Goal: Task Accomplishment & Management: Complete application form

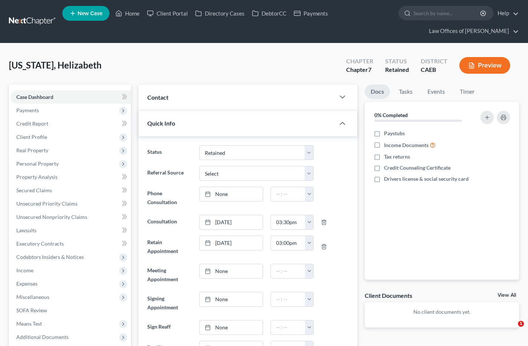
select select "14"
select select "0"
click at [127, 16] on link "Home" at bounding box center [128, 13] width 32 height 13
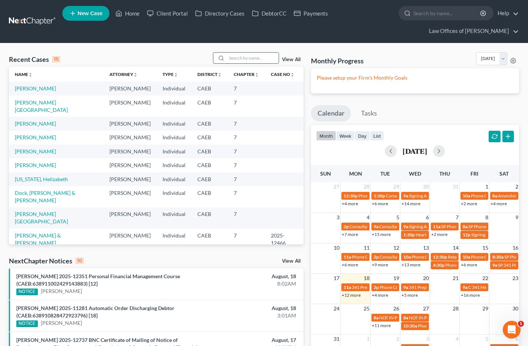
click at [236, 55] on input "search" at bounding box center [253, 58] width 52 height 11
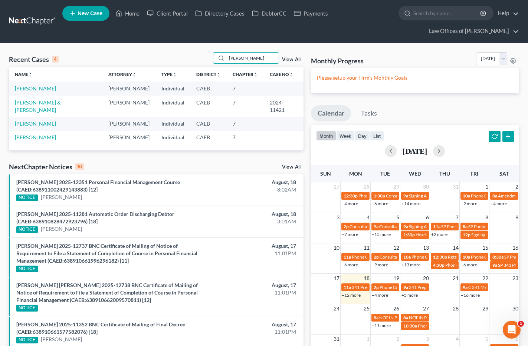
type input "loera"
click at [45, 88] on link "Loera, Sandra" at bounding box center [35, 88] width 41 height 6
select select "14"
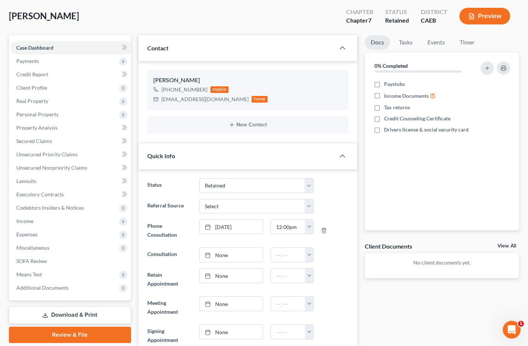
scroll to position [47, 0]
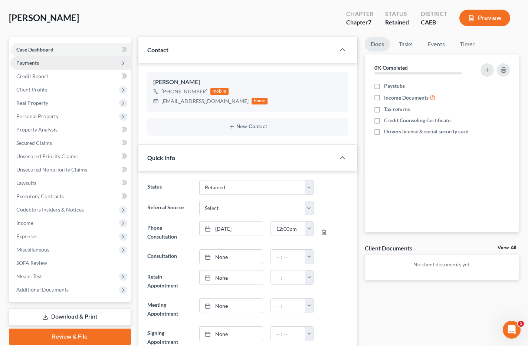
click at [35, 63] on span "Payments" at bounding box center [27, 63] width 23 height 6
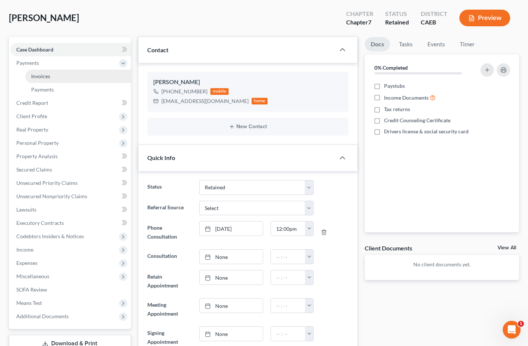
click at [52, 74] on link "Invoices" at bounding box center [78, 76] width 106 height 13
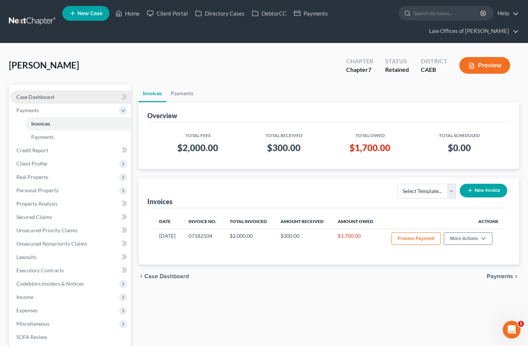
click at [51, 99] on span "Case Dashboard" at bounding box center [35, 97] width 38 height 6
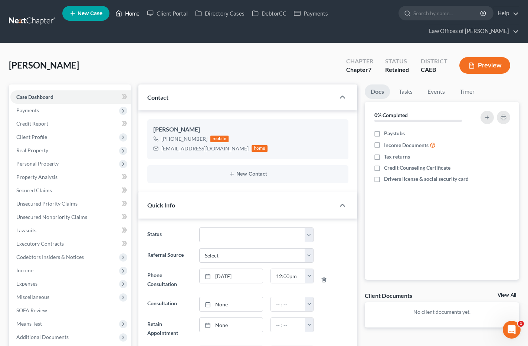
drag, startPoint x: 135, startPoint y: 11, endPoint x: 293, endPoint y: 56, distance: 164.8
click at [134, 11] on link "Home" at bounding box center [128, 13] width 32 height 13
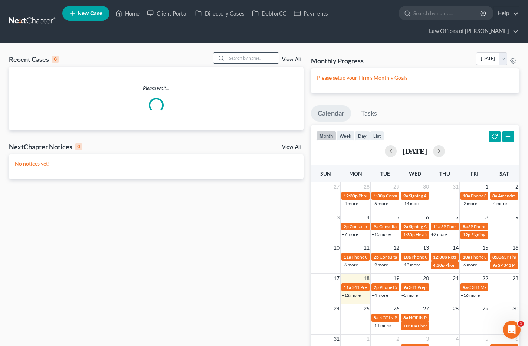
click at [247, 57] on input "search" at bounding box center [253, 58] width 52 height 11
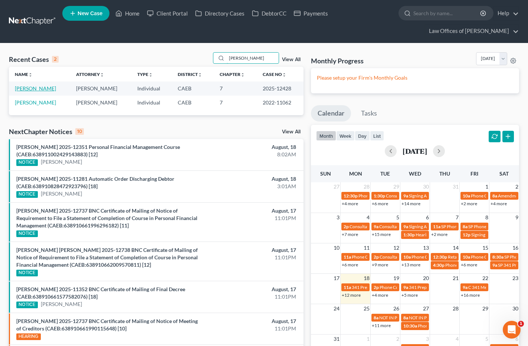
type input "najera"
click at [25, 90] on link "Najera, Javier" at bounding box center [35, 88] width 41 height 6
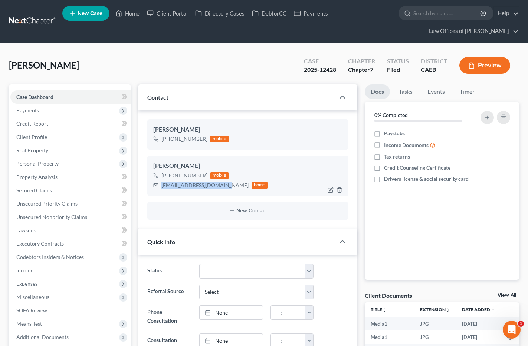
drag, startPoint x: 162, startPoint y: 186, endPoint x: 208, endPoint y: 186, distance: 46.4
click at [223, 184] on div "sincedayone76@gmail.com home" at bounding box center [210, 186] width 115 height 10
copy div "sincedayone76@gmail.com"
click at [129, 13] on link "Home" at bounding box center [128, 13] width 32 height 13
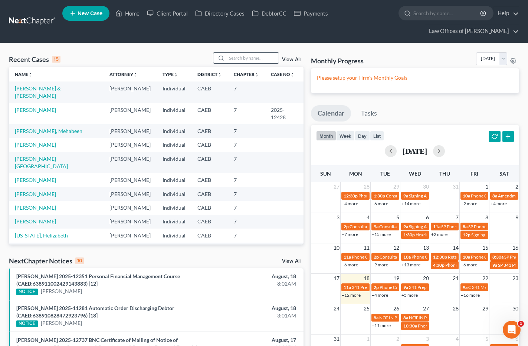
click at [248, 60] on input "search" at bounding box center [253, 58] width 52 height 11
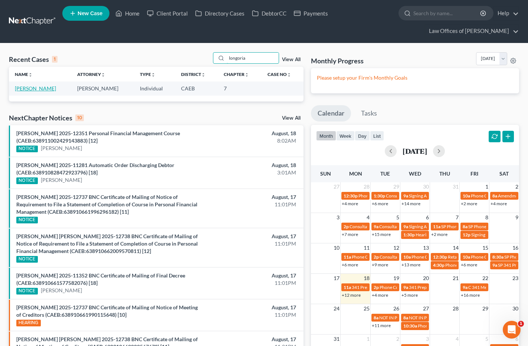
type input "longoria"
click at [51, 89] on link "[PERSON_NAME]" at bounding box center [35, 88] width 41 height 6
select select "14"
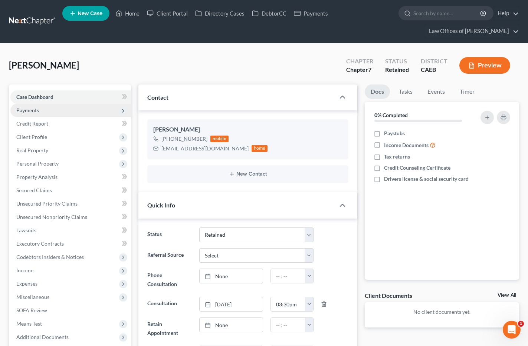
click at [43, 113] on span "Payments" at bounding box center [70, 110] width 121 height 13
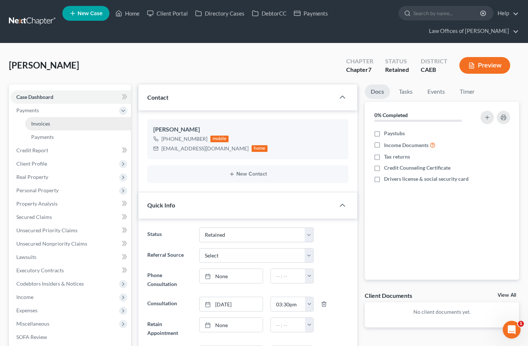
click at [41, 129] on link "Invoices" at bounding box center [78, 123] width 106 height 13
click at [47, 125] on span "Invoices" at bounding box center [40, 124] width 19 height 6
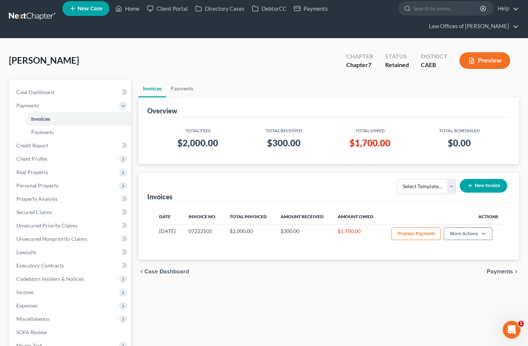
scroll to position [6, 0]
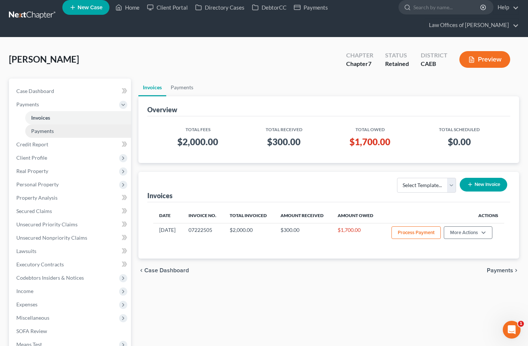
click at [38, 131] on span "Payments" at bounding box center [42, 131] width 23 height 6
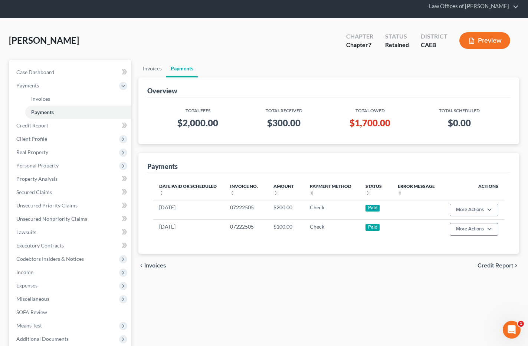
scroll to position [25, 0]
click at [37, 74] on span "Case Dashboard" at bounding box center [35, 72] width 38 height 6
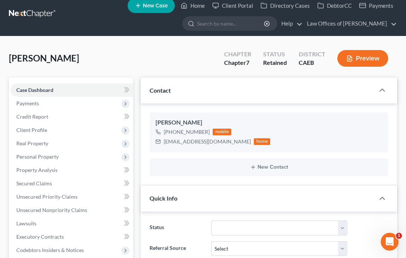
scroll to position [33, 0]
click at [195, 6] on link "Home" at bounding box center [193, 5] width 32 height 13
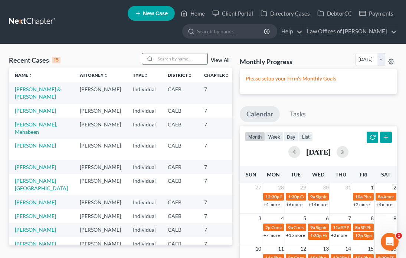
click at [171, 59] on input "search" at bounding box center [181, 58] width 52 height 11
click at [176, 59] on input "search" at bounding box center [181, 58] width 52 height 11
type input "van meter"
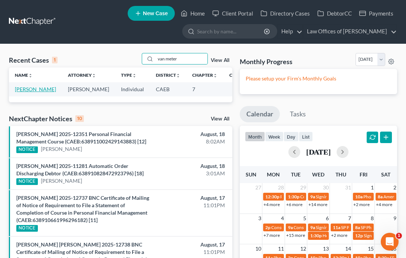
click at [29, 92] on link "Van Meter, David" at bounding box center [35, 89] width 41 height 6
select select "11"
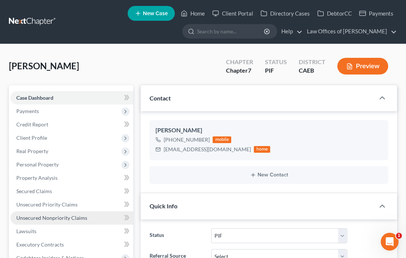
click at [57, 215] on span "Unsecured Nonpriority Claims" at bounding box center [51, 218] width 71 height 6
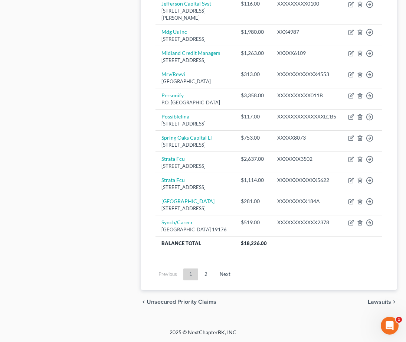
scroll to position [744, 0]
click at [206, 273] on link "2" at bounding box center [205, 274] width 15 height 12
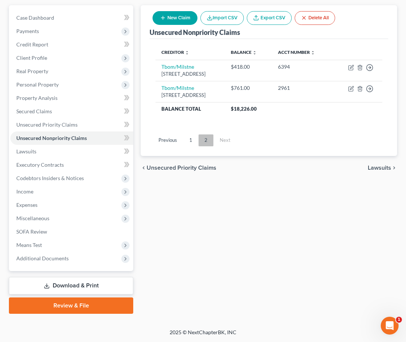
scroll to position [80, 0]
click at [182, 13] on button "New Claim" at bounding box center [174, 18] width 45 height 14
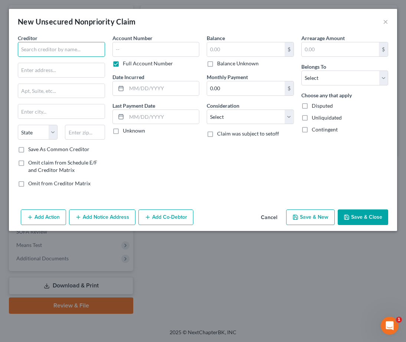
click at [88, 49] on input "text" at bounding box center [61, 49] width 87 height 15
click at [46, 49] on input "Klarna" at bounding box center [61, 49] width 87 height 15
click at [56, 70] on input "text" at bounding box center [61, 70] width 86 height 14
type input "Klarna Tru-Accord"
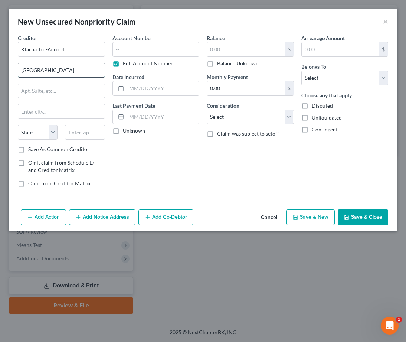
type input "16011 College"
type input "Blvd 130"
type input "L"
click at [83, 138] on input "text" at bounding box center [85, 132] width 40 height 15
type input "66219"
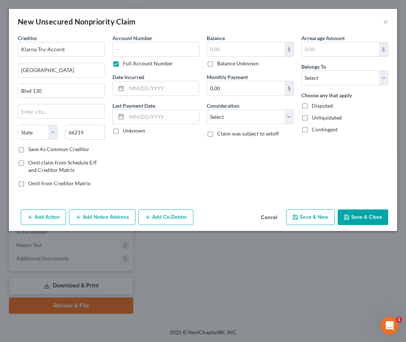
click at [76, 102] on div "Creditor * Klarna Tru-Accord 16011 College Blvd 130 State AL AK AR AZ CA CO CT …" at bounding box center [61, 89] width 87 height 111
type input "Shawnee Mission"
select select "17"
click at [74, 96] on input "Blvd 130" at bounding box center [61, 91] width 86 height 14
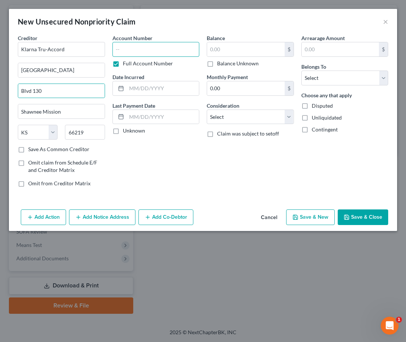
click at [146, 53] on input "text" at bounding box center [155, 49] width 87 height 15
type input "x"
type input "7251"
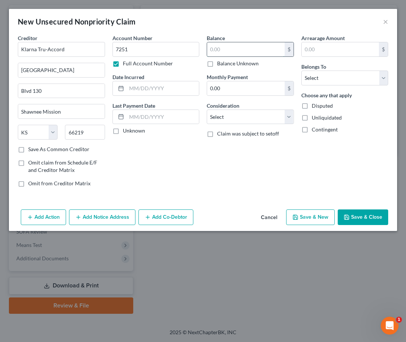
click at [243, 51] on input "text" at bounding box center [246, 49] width 78 height 14
type input "4"
type input "44.64"
click at [346, 81] on select "Select Debtor 1 Only Debtor 2 Only Debtor 1 And Debtor 2 Only At Least One Of T…" at bounding box center [344, 77] width 87 height 15
select select "0"
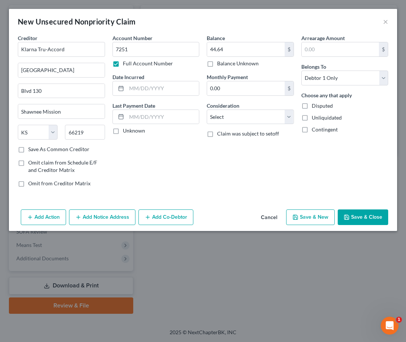
click at [363, 219] on button "Save & Close" at bounding box center [363, 217] width 50 height 16
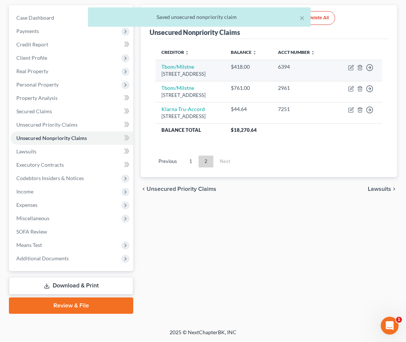
scroll to position [0, 0]
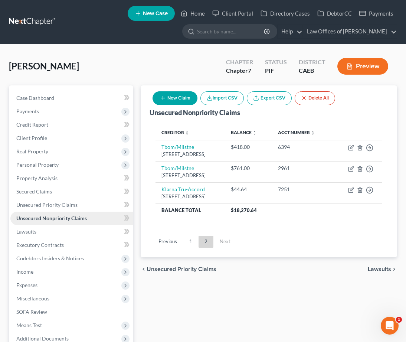
click at [73, 220] on span "Unsecured Nonpriority Claims" at bounding box center [51, 218] width 70 height 6
click at [161, 108] on div "Unsecured Nonpriority Claims" at bounding box center [194, 112] width 90 height 9
click at [168, 104] on button "New Claim" at bounding box center [174, 98] width 45 height 14
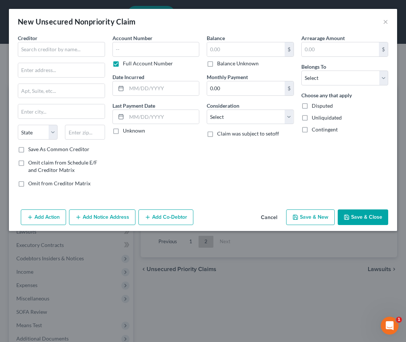
click at [183, 98] on div "Account Number Full Account Number Date Incurred Last Payment Date Unknown" at bounding box center [156, 113] width 95 height 159
click at [52, 47] on input "text" at bounding box center [61, 49] width 87 height 15
click at [76, 43] on input "Klarna Tru-Accord" at bounding box center [61, 49] width 87 height 15
click at [77, 43] on input "Klarna Tru-Accord" at bounding box center [61, 49] width 87 height 15
click at [64, 68] on input "text" at bounding box center [61, 70] width 86 height 14
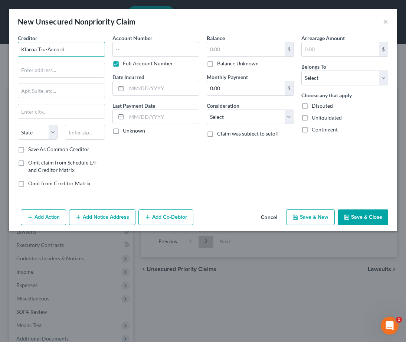
drag, startPoint x: 75, startPoint y: 48, endPoint x: 38, endPoint y: 50, distance: 37.1
click at [38, 50] on input "Klarna Tru-Accord" at bounding box center [61, 49] width 87 height 15
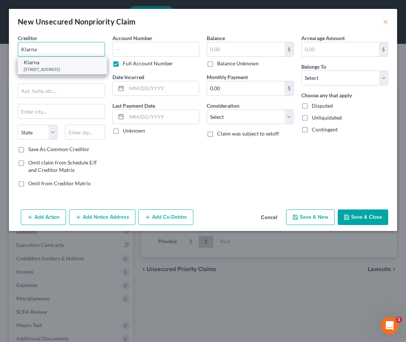
type input "Klarna"
click at [57, 71] on div "800 N. High St., Ste. 400, Columbus, OH 43215" at bounding box center [62, 69] width 77 height 6
type input "800 N. High St., Ste. 400"
type input "Columbus"
select select "36"
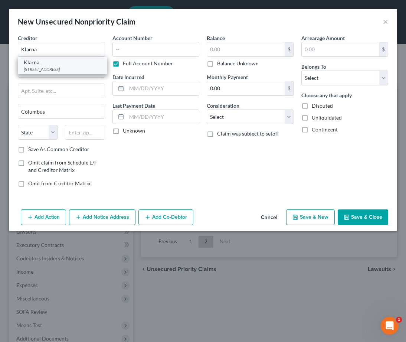
type input "43215"
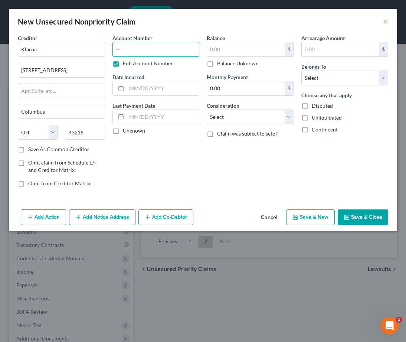
click at [161, 49] on input "text" at bounding box center [155, 49] width 87 height 15
type input "0109"
click at [241, 51] on input "text" at bounding box center [246, 49] width 78 height 14
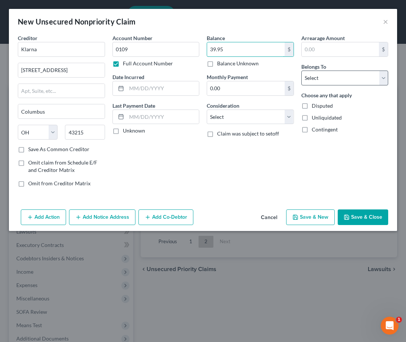
type input "39.95"
click at [329, 74] on select "Select Debtor 1 Only Debtor 2 Only Debtor 1 And Debtor 2 Only At Least One Of T…" at bounding box center [344, 77] width 87 height 15
select select "0"
click at [365, 211] on button "Save & Close" at bounding box center [363, 217] width 50 height 16
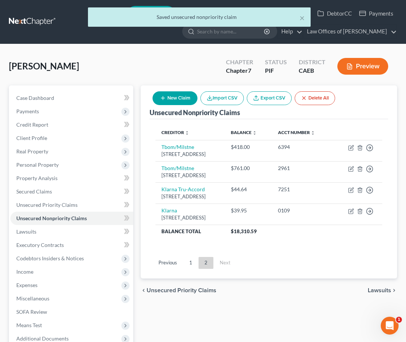
click at [182, 98] on button "New Claim" at bounding box center [174, 98] width 45 height 14
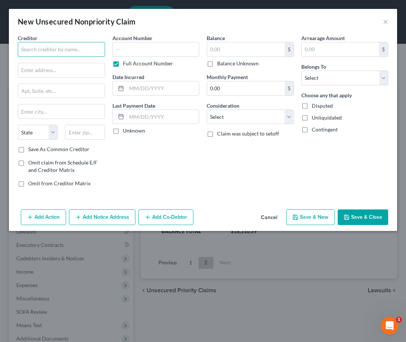
click at [45, 52] on input "text" at bounding box center [61, 49] width 87 height 15
type input "Klarna"
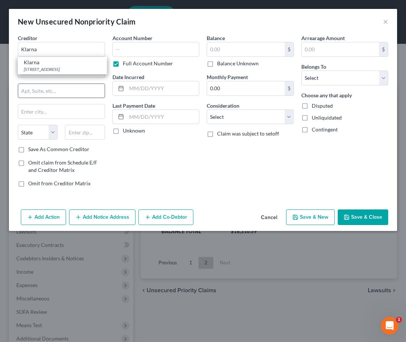
click at [46, 84] on input "text" at bounding box center [61, 91] width 86 height 14
click at [72, 45] on input "Klarna" at bounding box center [61, 49] width 87 height 15
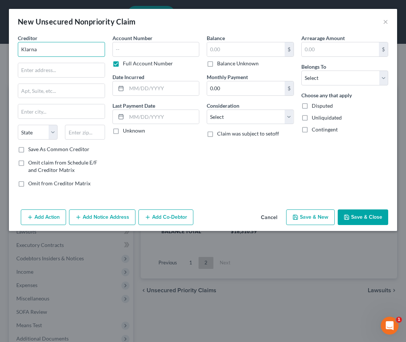
click at [61, 51] on input "Klarna" at bounding box center [61, 49] width 87 height 15
click at [51, 70] on input "text" at bounding box center [61, 70] width 86 height 14
type input "9"
type input "PO Box 628"
click at [386, 21] on button "×" at bounding box center [385, 21] width 5 height 9
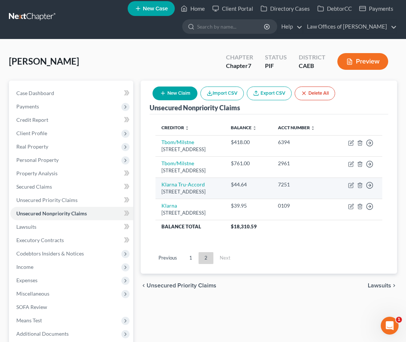
scroll to position [6, 0]
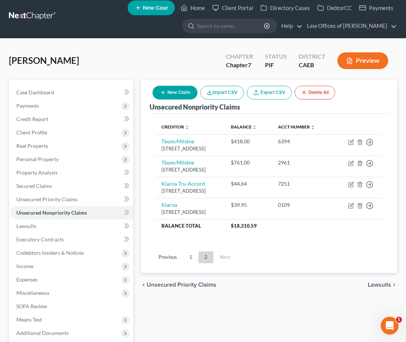
click at [180, 92] on button "New Claim" at bounding box center [174, 93] width 45 height 14
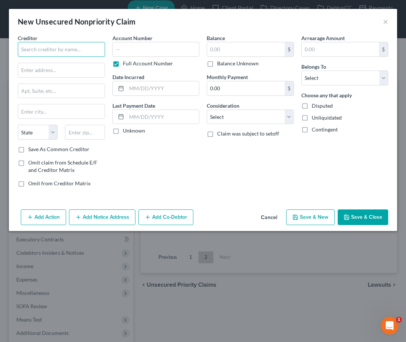
click at [38, 47] on input "text" at bounding box center [61, 49] width 87 height 15
click at [57, 51] on input "Klarna" at bounding box center [61, 49] width 87 height 15
type input "Klarna Simm Association"
click at [47, 68] on input "text" at bounding box center [61, 70] width 86 height 14
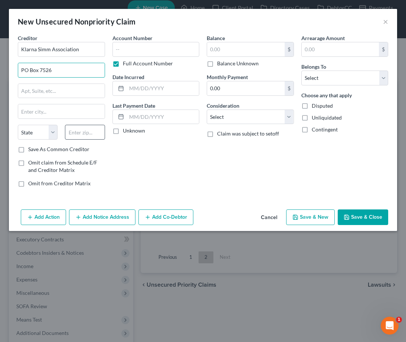
type input "PO Box 7526"
click at [80, 134] on input "text" at bounding box center [85, 132] width 40 height 15
type input "19714"
click at [72, 93] on input "text" at bounding box center [61, 91] width 86 height 14
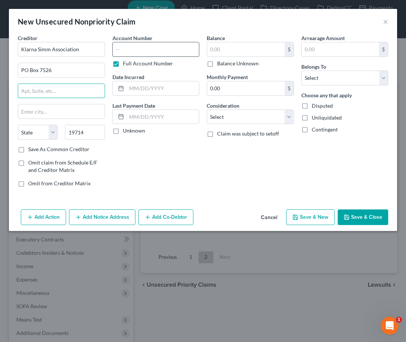
type input "Newark"
select select "7"
click at [128, 50] on input "text" at bounding box center [155, 49] width 87 height 15
type input "7694"
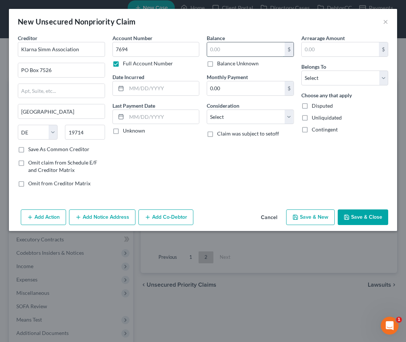
click at [253, 52] on input "text" at bounding box center [246, 49] width 78 height 14
type input "168.94"
click at [337, 77] on select "Select Debtor 1 Only Debtor 2 Only Debtor 1 And Debtor 2 Only At Least One Of T…" at bounding box center [344, 77] width 87 height 15
select select "0"
click at [352, 215] on button "Save & Close" at bounding box center [363, 217] width 50 height 16
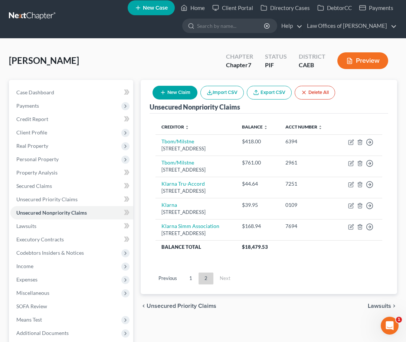
click at [181, 91] on button "New Claim" at bounding box center [174, 93] width 45 height 14
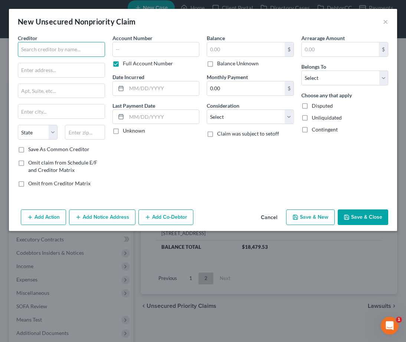
click at [55, 49] on input "text" at bounding box center [61, 49] width 87 height 15
type input "Klarna First Source Advantage LLC"
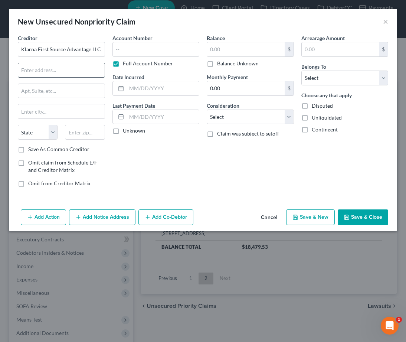
click at [79, 75] on input "text" at bounding box center [61, 70] width 86 height 14
type input "PO BOX 628"
click at [83, 140] on div "State AL AK AR AZ CA CO CT DE DC FL GA GU HI ID IL IN IA KS KY LA ME MD MA MI M…" at bounding box center [61, 135] width 95 height 21
click at [81, 136] on input "text" at bounding box center [85, 132] width 40 height 15
click at [80, 134] on input "text" at bounding box center [85, 132] width 40 height 15
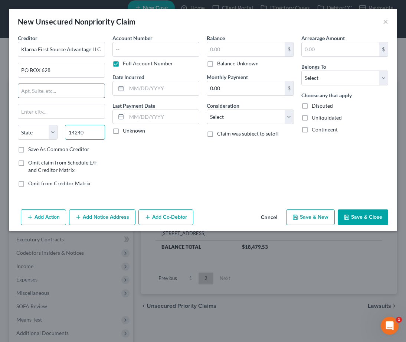
type input "14240"
click at [65, 90] on input "text" at bounding box center [61, 91] width 86 height 14
type input "Buffalo"
select select "35"
click at [144, 52] on input "text" at bounding box center [155, 49] width 87 height 15
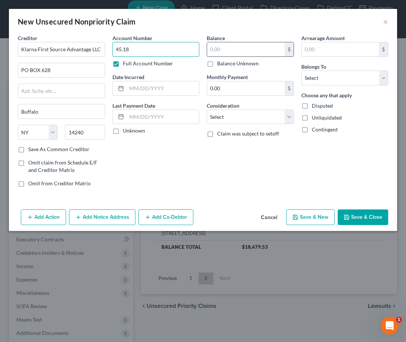
type input "45.18"
click at [251, 52] on input "text" at bounding box center [246, 49] width 78 height 14
type input "6"
click at [175, 45] on input "45.18" at bounding box center [155, 49] width 87 height 15
click at [175, 46] on input "45.18" at bounding box center [155, 49] width 87 height 15
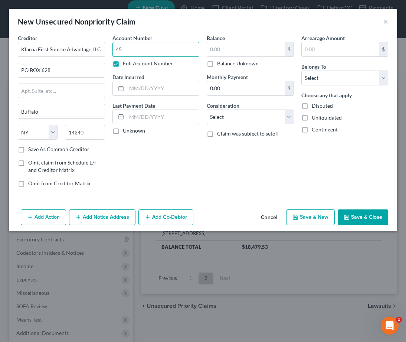
type input "4"
type input "6661"
click at [240, 50] on input "text" at bounding box center [246, 49] width 78 height 14
type input "45.18"
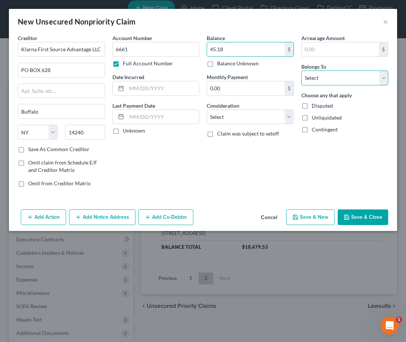
click at [325, 79] on select "Select Debtor 1 Only Debtor 2 Only Debtor 1 And Debtor 2 Only At Least One Of T…" at bounding box center [344, 77] width 87 height 15
select select "0"
click at [365, 212] on button "Save & Close" at bounding box center [363, 217] width 50 height 16
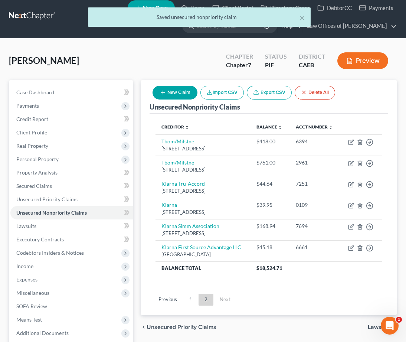
click at [176, 90] on button "New Claim" at bounding box center [174, 93] width 45 height 14
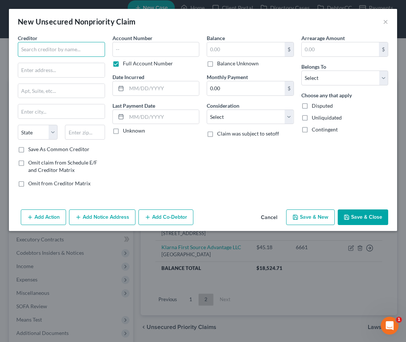
click at [64, 55] on input "text" at bounding box center [61, 49] width 87 height 15
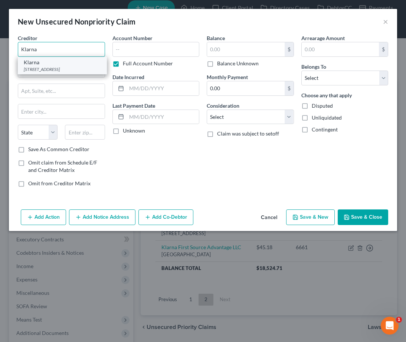
type input "Klarna"
click at [52, 71] on div "800 N. High St., Ste. 400, Columbus, OH 43215" at bounding box center [62, 69] width 77 height 6
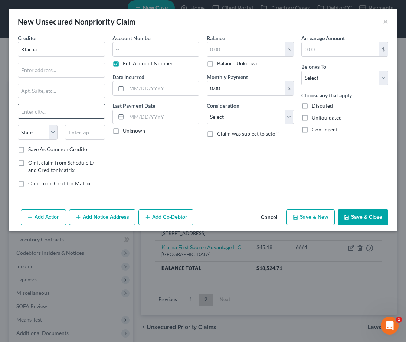
type input "800 N. High St., Ste. 400"
type input "Columbus"
select select "36"
type input "43215"
click at [133, 43] on input "text" at bounding box center [155, 49] width 87 height 15
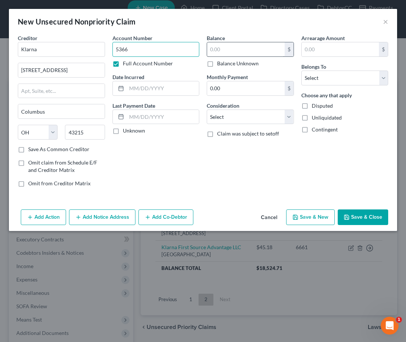
type input "5366"
click at [223, 53] on input "text" at bounding box center [246, 49] width 78 height 14
type input "49.28"
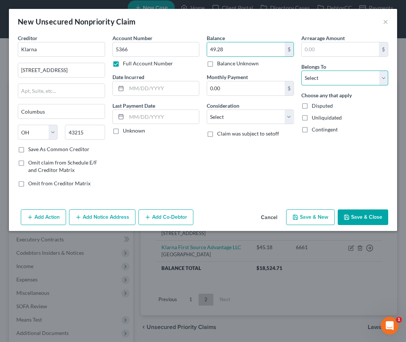
click at [310, 76] on select "Select Debtor 1 Only Debtor 2 Only Debtor 1 And Debtor 2 Only At Least One Of T…" at bounding box center [344, 77] width 87 height 15
select select "0"
click at [352, 215] on button "Save & Close" at bounding box center [363, 217] width 50 height 16
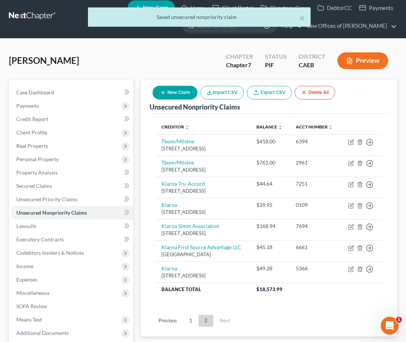
click at [162, 87] on button "New Claim" at bounding box center [174, 93] width 45 height 14
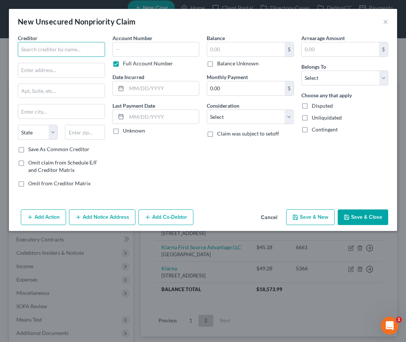
click at [35, 53] on input "text" at bounding box center [61, 49] width 87 height 15
type input "Acima"
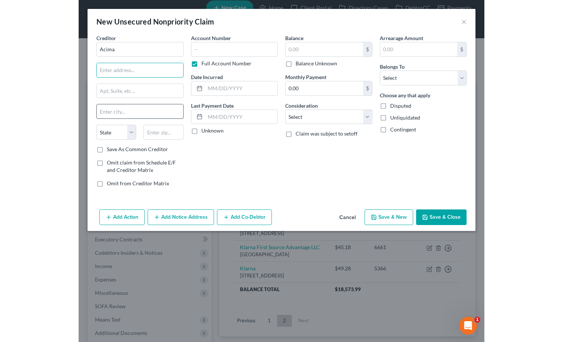
scroll to position [0, 0]
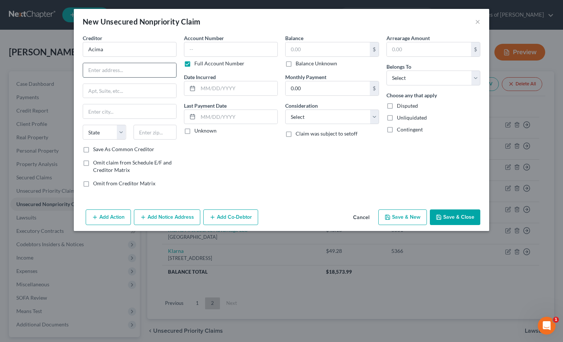
click at [124, 69] on input "text" at bounding box center [129, 70] width 93 height 14
type input "13893 Minuteman Drive"
click at [165, 136] on input "text" at bounding box center [155, 132] width 43 height 15
type input "84020"
click at [152, 87] on input "text" at bounding box center [129, 91] width 93 height 14
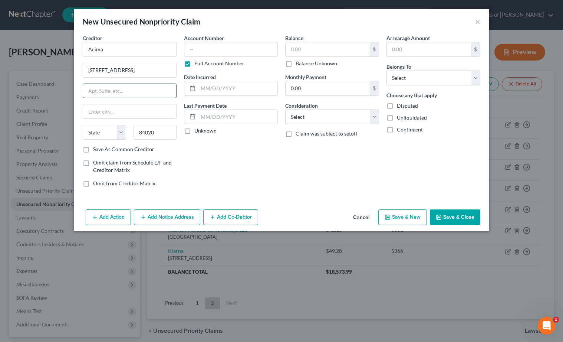
type input "Draper"
select select "46"
click at [110, 97] on input "text" at bounding box center [129, 91] width 93 height 14
click at [228, 50] on input "text" at bounding box center [231, 49] width 94 height 15
type input "8304"
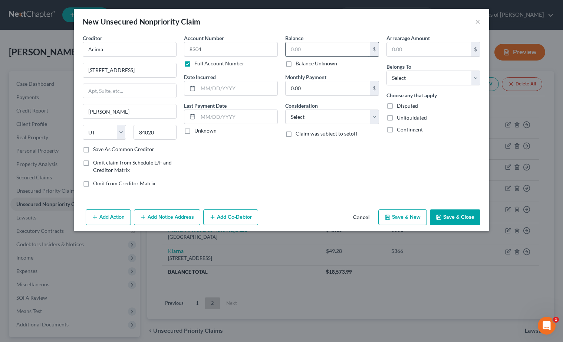
click at [325, 52] on input "text" at bounding box center [328, 49] width 84 height 14
type input "1,550"
click at [413, 82] on select "Select Debtor 1 Only Debtor 2 Only Debtor 1 And Debtor 2 Only At Least One Of T…" at bounding box center [433, 77] width 94 height 15
select select "0"
click at [449, 218] on button "Save & Close" at bounding box center [455, 217] width 50 height 16
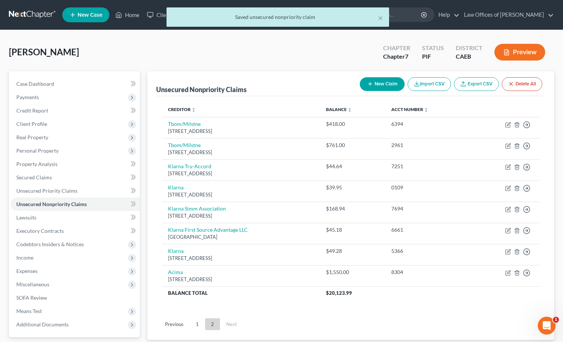
click at [385, 88] on button "New Claim" at bounding box center [382, 84] width 45 height 14
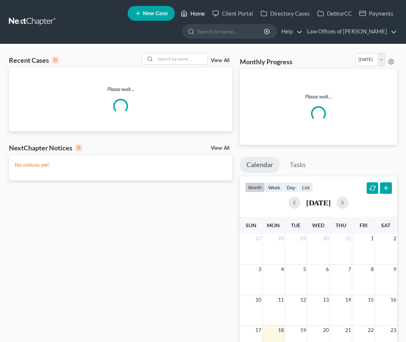
click at [197, 15] on link "Home" at bounding box center [193, 13] width 32 height 13
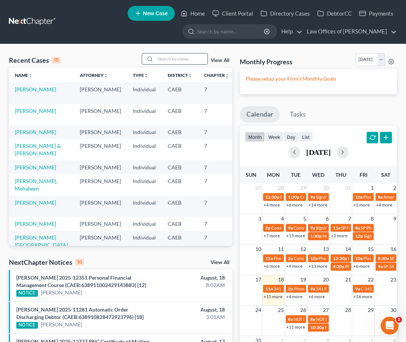
click at [172, 60] on input "search" at bounding box center [181, 58] width 52 height 11
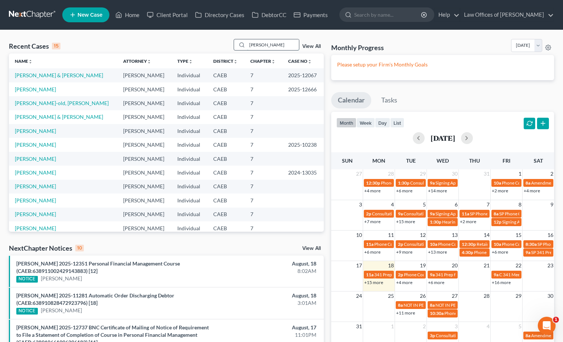
click at [270, 44] on input "carrillo" at bounding box center [273, 44] width 52 height 11
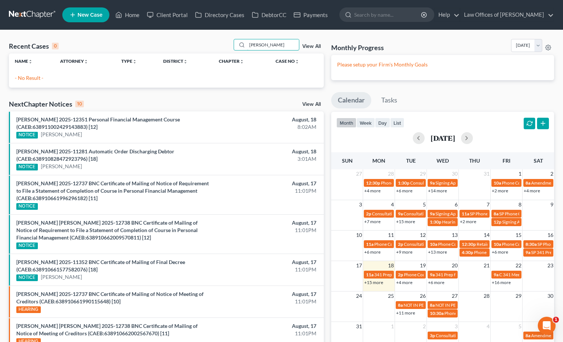
drag, startPoint x: 268, startPoint y: 43, endPoint x: 229, endPoint y: 45, distance: 39.0
click at [229, 45] on div "Recent Cases 0 carillo View All" at bounding box center [166, 46] width 315 height 14
type input "christina"
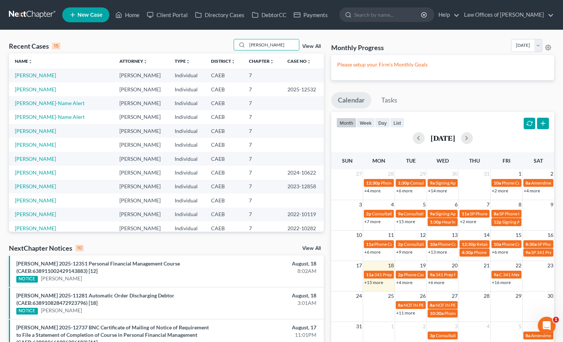
drag, startPoint x: 274, startPoint y: 44, endPoint x: 229, endPoint y: 45, distance: 45.3
click at [229, 45] on div "Recent Cases 15 christina View All" at bounding box center [166, 46] width 315 height 14
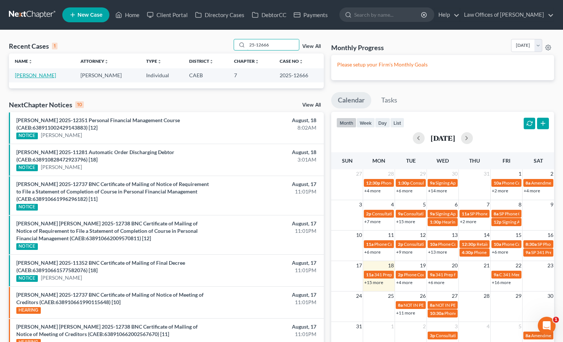
type input "25-12666"
click at [44, 77] on link "Carrillo, Ofelia" at bounding box center [35, 75] width 41 height 6
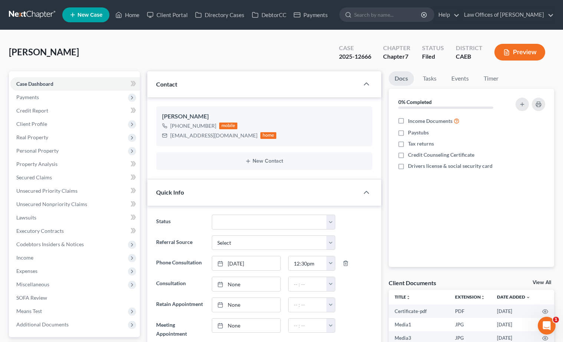
scroll to position [2316, 0]
click at [405, 77] on link "Events" at bounding box center [459, 78] width 29 height 14
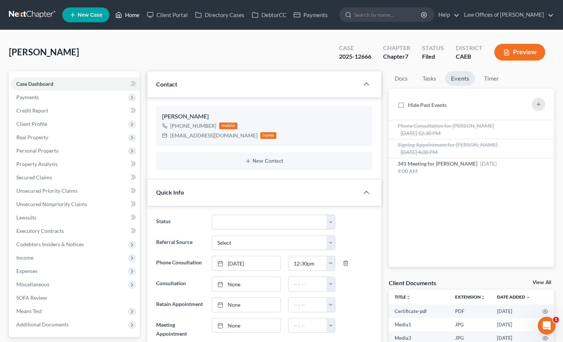
click at [124, 15] on link "Home" at bounding box center [128, 14] width 32 height 13
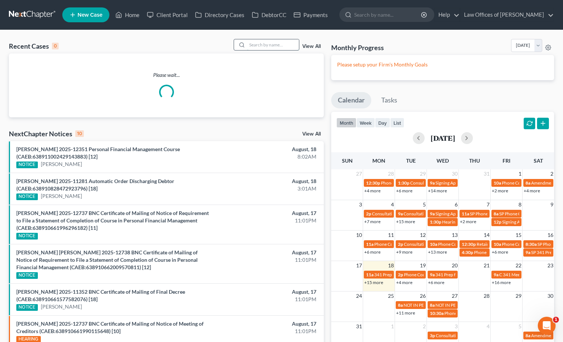
click at [259, 49] on input "search" at bounding box center [273, 44] width 52 height 11
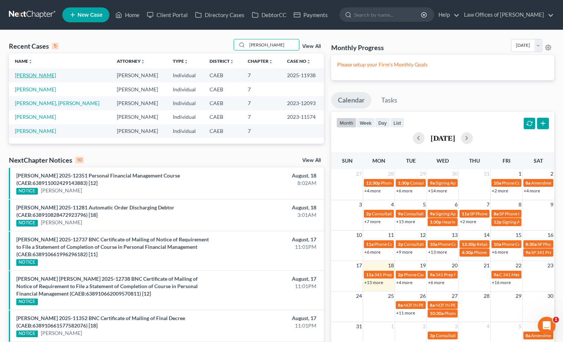
type input "palacios"
click at [46, 76] on link "Palacios, Michael" at bounding box center [35, 75] width 41 height 6
select select "0"
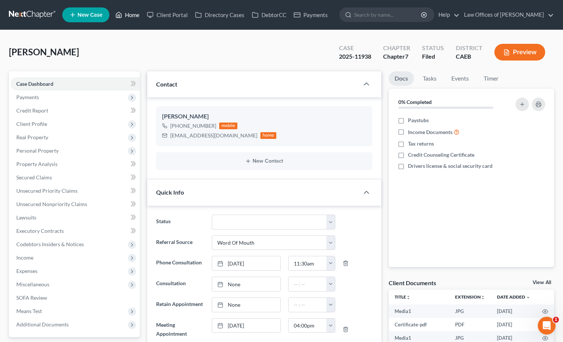
click at [132, 16] on link "Home" at bounding box center [128, 14] width 32 height 13
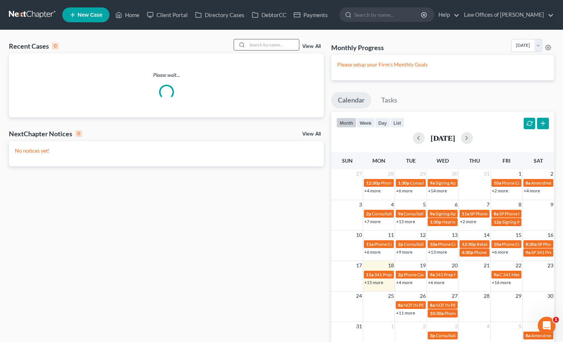
click at [255, 42] on input "search" at bounding box center [273, 44] width 52 height 11
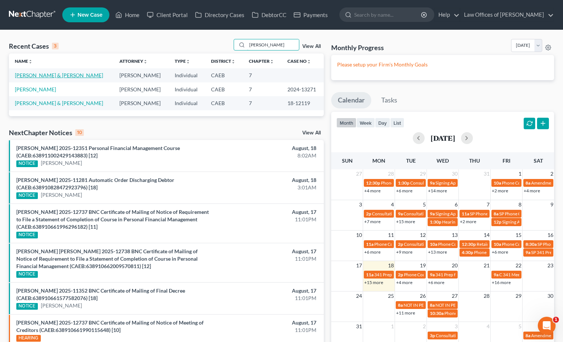
type input "refugio"
click at [73, 76] on link "Sanchez, Refugio & Martinez, Gabriela" at bounding box center [59, 75] width 88 height 6
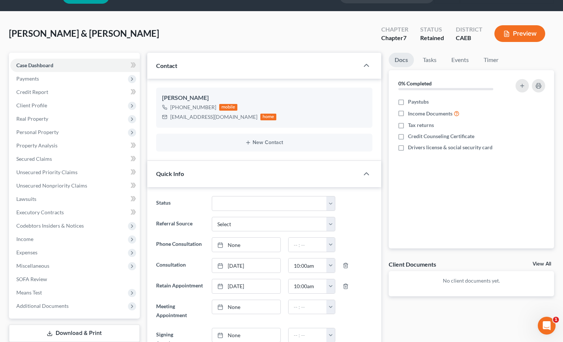
scroll to position [20, 0]
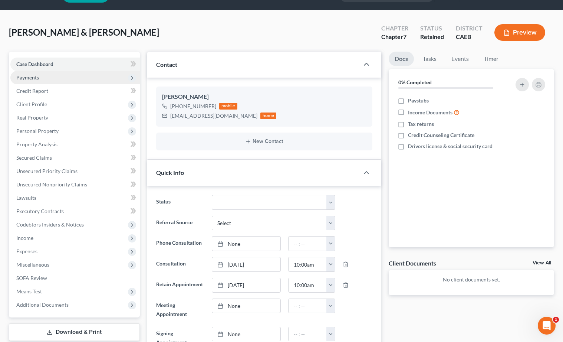
click at [52, 75] on span "Payments" at bounding box center [74, 77] width 129 height 13
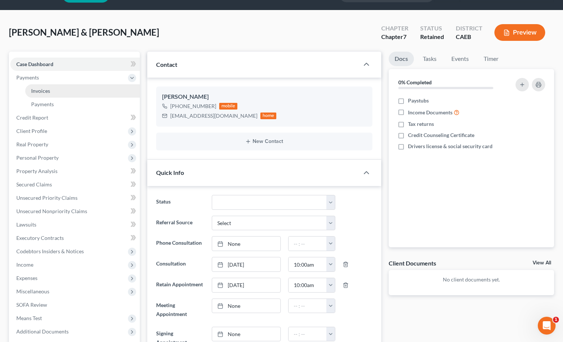
click at [49, 92] on span "Invoices" at bounding box center [40, 91] width 19 height 6
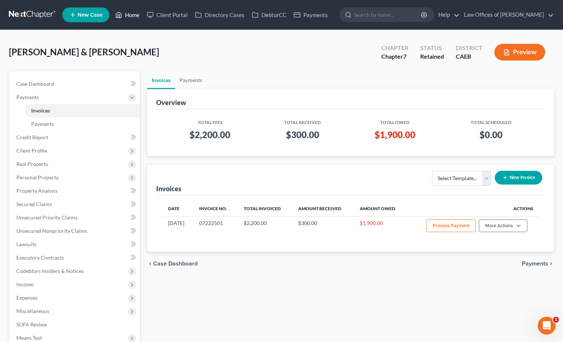
click at [136, 17] on link "Home" at bounding box center [128, 14] width 32 height 13
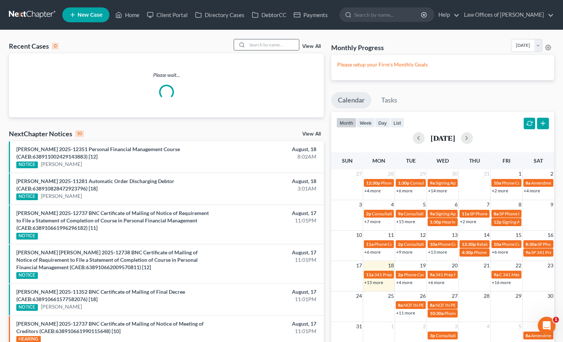
click at [276, 39] on input "search" at bounding box center [273, 44] width 52 height 11
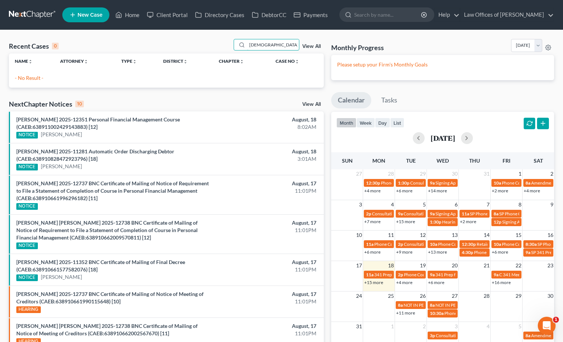
drag, startPoint x: 288, startPoint y: 46, endPoint x: 189, endPoint y: 47, distance: 99.4
click at [189, 47] on div "Recent Cases 0 christian castro View All" at bounding box center [166, 46] width 315 height 14
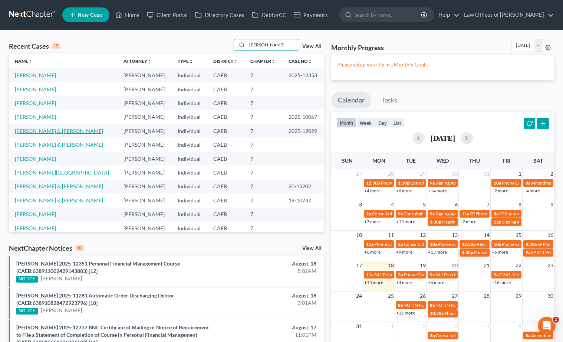
type input "castro"
click at [80, 134] on link "Castro-Delgado, Cristian & Castro, Rebecca" at bounding box center [59, 131] width 88 height 6
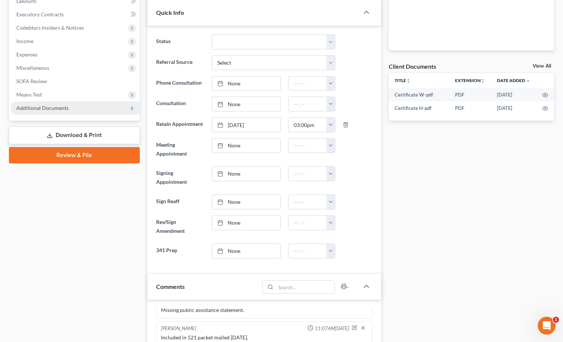
scroll to position [2616, 0]
click at [63, 106] on span "Additional Documents" at bounding box center [42, 108] width 52 height 6
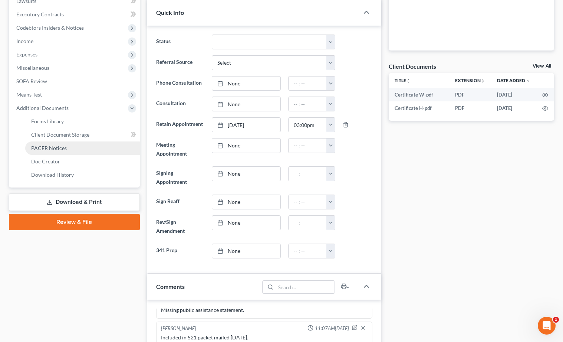
click at [57, 149] on span "PACER Notices" at bounding box center [49, 148] width 36 height 6
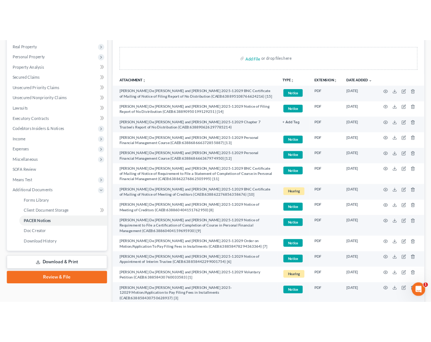
scroll to position [138, 0]
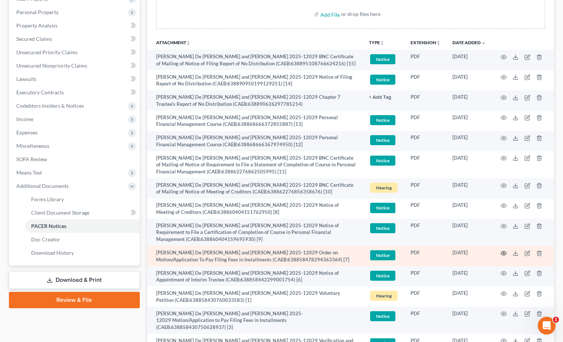
click at [405, 253] on icon "button" at bounding box center [504, 253] width 6 height 6
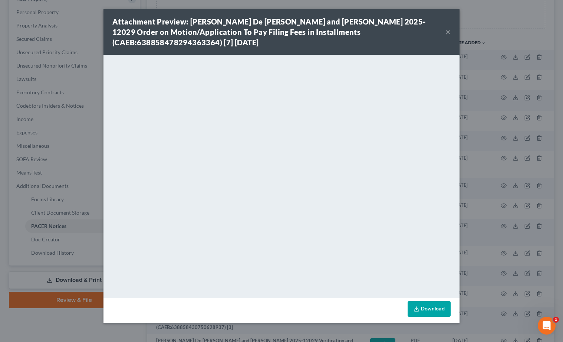
click at [405, 33] on button "×" at bounding box center [447, 31] width 5 height 9
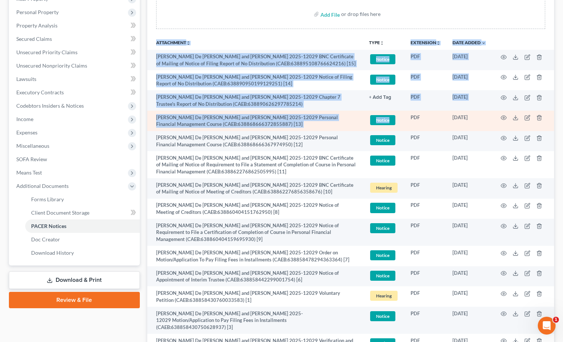
drag, startPoint x: 562, startPoint y: 123, endPoint x: 395, endPoint y: 121, distance: 166.5
click at [395, 121] on div "Castro-Delgado, Cristian & Castro, Rebecca Upgraded Case 2025-12029 Chapter Cha…" at bounding box center [281, 155] width 563 height 527
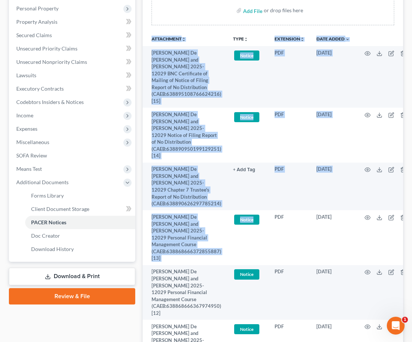
scroll to position [0, 0]
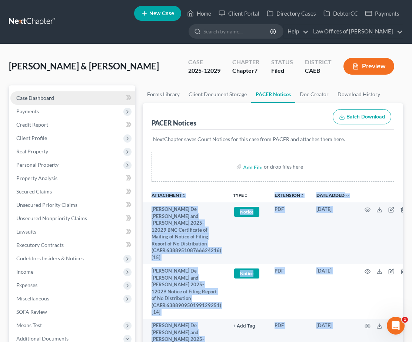
click at [39, 101] on span "Case Dashboard" at bounding box center [35, 98] width 38 height 6
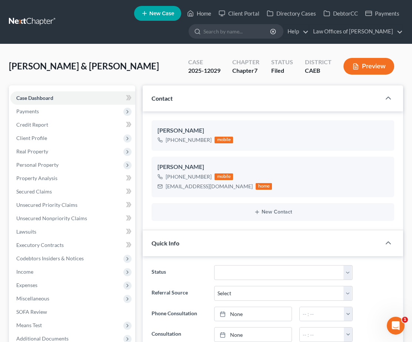
scroll to position [2594, 0]
drag, startPoint x: 234, startPoint y: 205, endPoint x: 165, endPoint y: 203, distance: 69.8
click at [165, 191] on div "cristiancastro408@yahoo.com home" at bounding box center [215, 186] width 115 height 10
click at [187, 190] on div "cristiancastro408@yahoo.com" at bounding box center [209, 185] width 87 height 7
drag, startPoint x: 167, startPoint y: 204, endPoint x: 233, endPoint y: 205, distance: 66.0
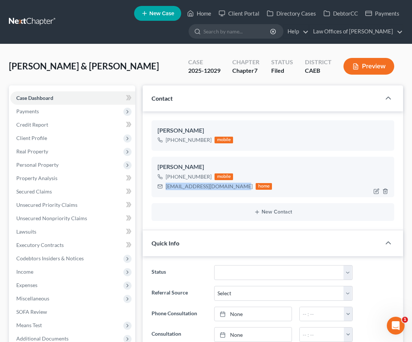
click at [234, 190] on div "cristiancastro408@yahoo.com" at bounding box center [209, 185] width 87 height 7
copy div "cristiancastro408@yahoo.com"
click at [49, 145] on span "Client Profile" at bounding box center [72, 137] width 125 height 13
click at [201, 7] on link "Home" at bounding box center [200, 13] width 32 height 13
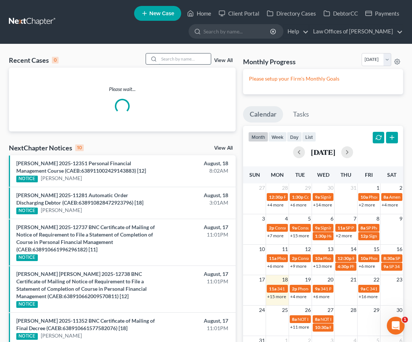
click at [194, 62] on input "search" at bounding box center [185, 58] width 52 height 11
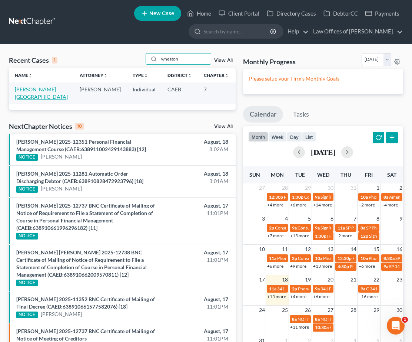
type input "wheaton"
click at [25, 92] on link "[PERSON_NAME][GEOGRAPHIC_DATA]" at bounding box center [41, 93] width 53 height 14
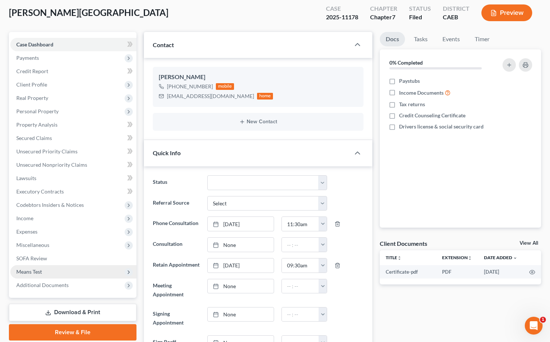
scroll to position [50, 0]
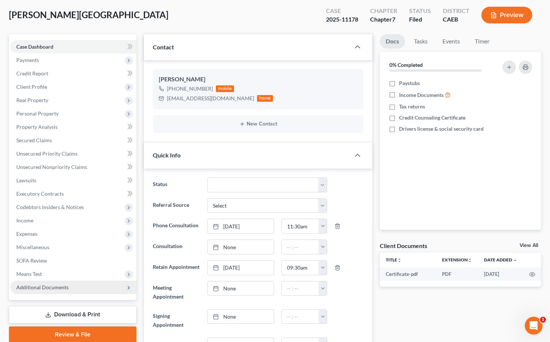
click at [55, 284] on span "Additional Documents" at bounding box center [42, 287] width 52 height 6
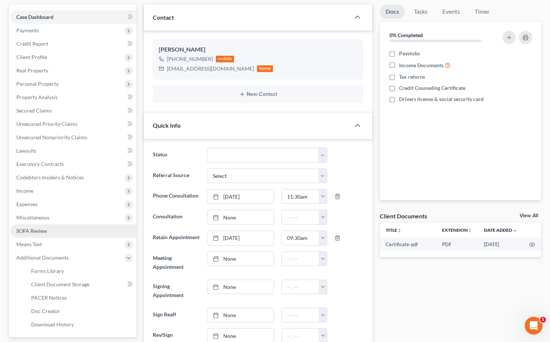
scroll to position [91, 0]
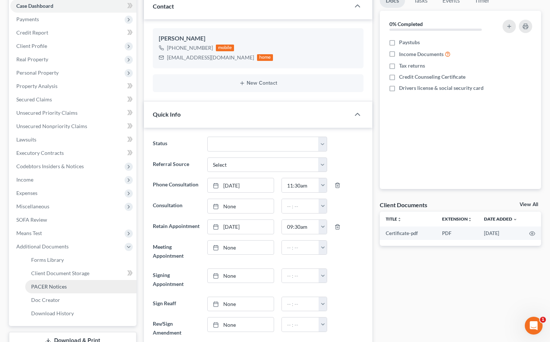
click at [52, 283] on span "PACER Notices" at bounding box center [49, 286] width 36 height 6
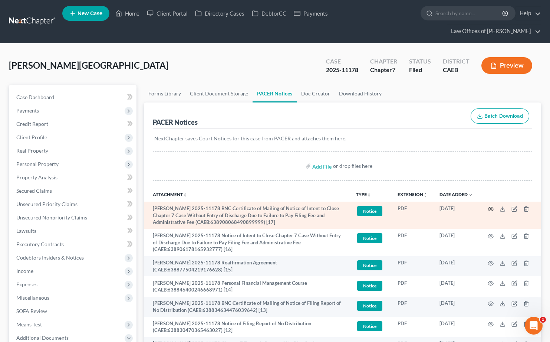
click at [405, 207] on icon "button" at bounding box center [491, 209] width 6 height 4
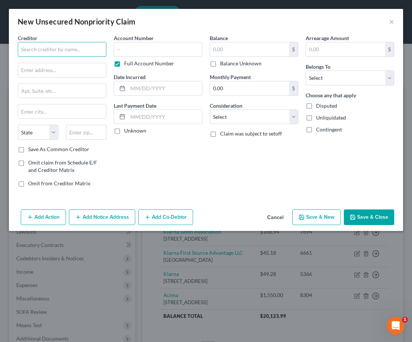
click at [56, 49] on input "text" at bounding box center [62, 49] width 89 height 15
type input "Sezzle"
click at [46, 76] on input "text" at bounding box center [62, 70] width 88 height 14
type input "700 Nicollet Mall"
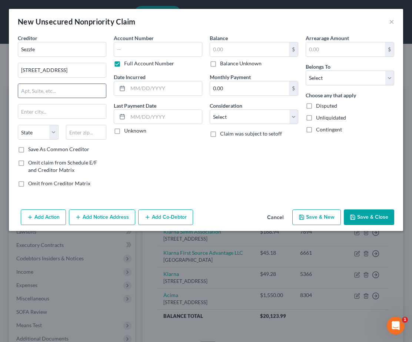
click at [42, 86] on input "text" at bounding box center [62, 91] width 88 height 14
type input "#640"
click at [56, 114] on input "text" at bounding box center [62, 111] width 88 height 14
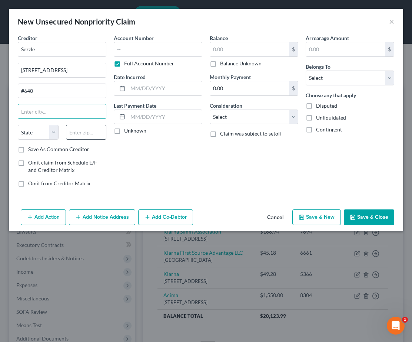
click at [135, 149] on div "Account Number Full Account Number Date Incurred Last Payment Date Unknown" at bounding box center [158, 113] width 96 height 159
click at [88, 133] on input "text" at bounding box center [86, 132] width 41 height 15
type input "55402"
click at [155, 163] on div "Account Number Full Account Number Date Incurred Last Payment Date Unknown" at bounding box center [158, 113] width 96 height 159
type input "Minneapolis"
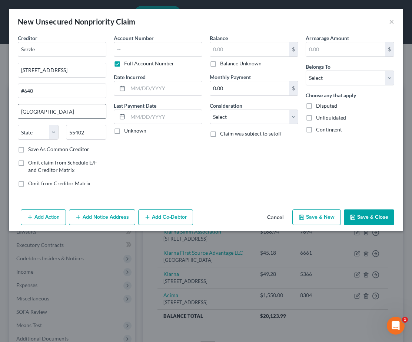
select select "24"
click at [86, 108] on input "Minneapolis" at bounding box center [62, 111] width 88 height 14
click at [159, 46] on input "text" at bounding box center [158, 49] width 89 height 15
click at [247, 52] on input "text" at bounding box center [249, 49] width 79 height 14
click at [230, 66] on label "Balance Unknown" at bounding box center [241, 63] width 42 height 7
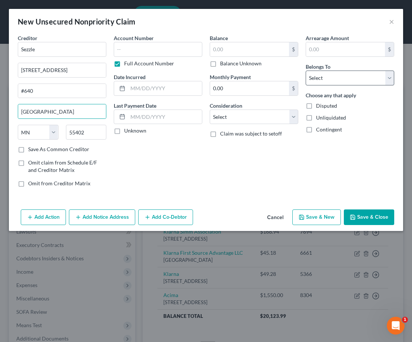
click at [228, 65] on input "Balance Unknown" at bounding box center [225, 62] width 5 height 5
click at [220, 63] on label "Balance Unknown" at bounding box center [241, 63] width 42 height 7
click at [223, 63] on input "Balance Unknown" at bounding box center [225, 62] width 5 height 5
checkbox input "false"
click at [334, 76] on select "Select Debtor 1 Only Debtor 2 Only Debtor 1 And Debtor 2 Only At Least One Of T…" at bounding box center [350, 77] width 89 height 15
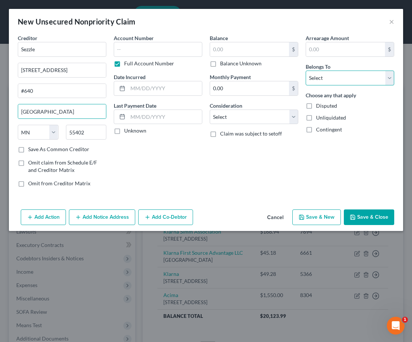
type input "0.00"
select select "0"
click at [369, 215] on button "Save & Close" at bounding box center [369, 217] width 50 height 16
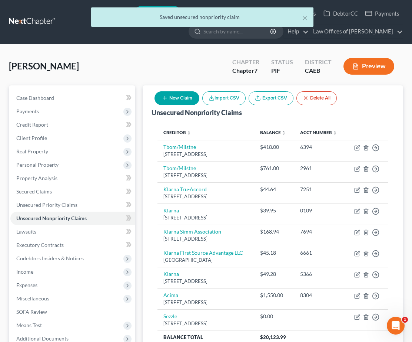
click at [185, 97] on button "New Claim" at bounding box center [177, 98] width 45 height 14
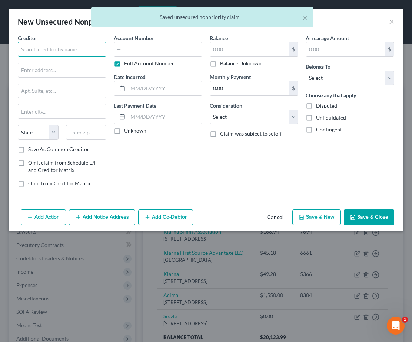
click at [70, 45] on input "text" at bounding box center [62, 49] width 89 height 15
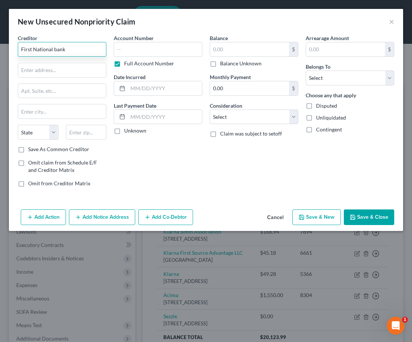
type input "First National bank"
type input "1"
click at [84, 47] on input "First National bank" at bounding box center [62, 49] width 89 height 15
type input "First National Bank"
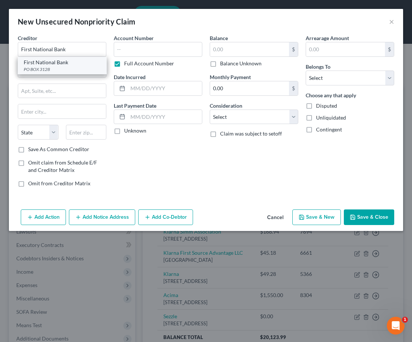
click at [67, 63] on div "First National Bank" at bounding box center [62, 62] width 77 height 7
type input "PO BOX 3128"
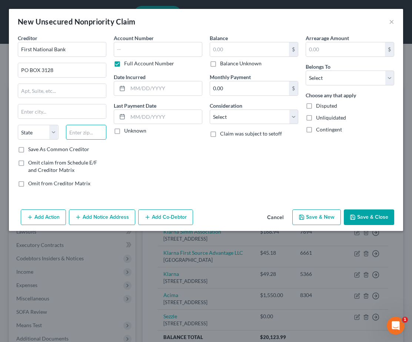
click at [94, 136] on input "text" at bounding box center [86, 132] width 41 height 15
type input "33525"
click at [66, 89] on input "text" at bounding box center [62, 91] width 88 height 14
type input "Dade City"
select select "9"
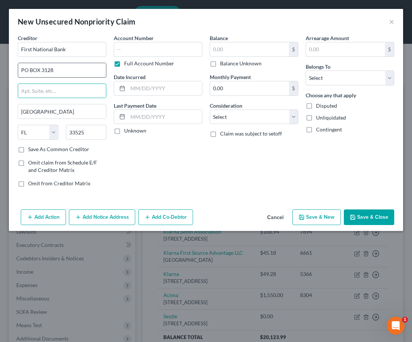
click at [69, 72] on input "PO BOX 3128" at bounding box center [62, 70] width 88 height 14
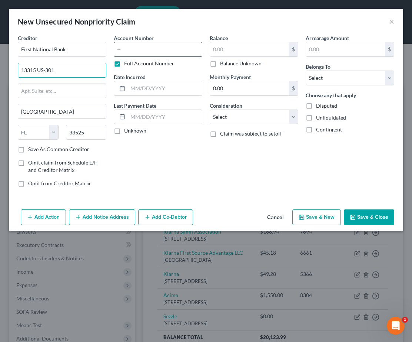
type input "13315 US-301"
click at [161, 51] on input "text" at bounding box center [158, 49] width 89 height 15
type input "0112"
click at [236, 66] on label "Balance Unknown" at bounding box center [241, 63] width 42 height 7
click at [228, 65] on input "Balance Unknown" at bounding box center [225, 62] width 5 height 5
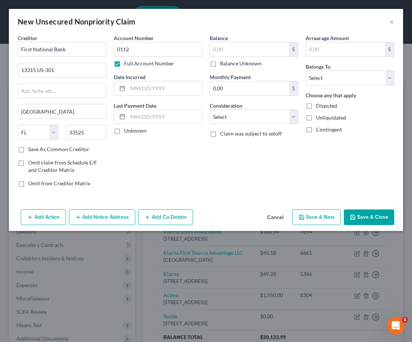
checkbox input "true"
click at [354, 78] on select "Select Debtor 1 Only Debtor 2 Only Debtor 1 And Debtor 2 Only At Least One Of T…" at bounding box center [350, 77] width 89 height 15
click at [330, 80] on select "Select Debtor 1 Only Debtor 2 Only Debtor 1 And Debtor 2 Only At Least One Of T…" at bounding box center [350, 77] width 89 height 15
type input "0.00"
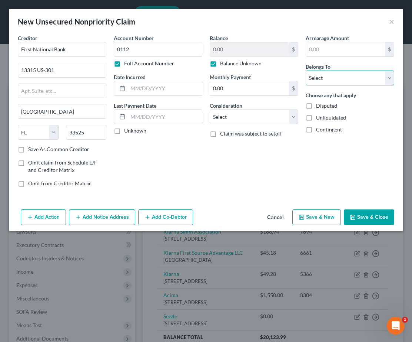
select select "0"
click at [378, 220] on button "Save & Close" at bounding box center [369, 217] width 50 height 16
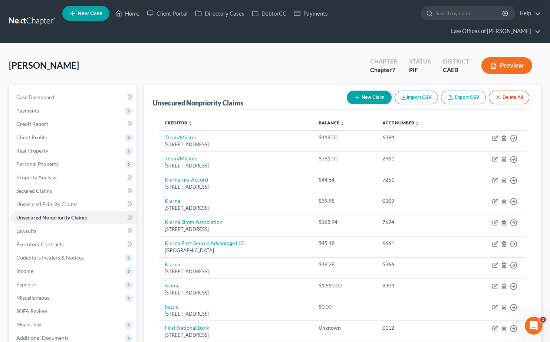
click at [372, 90] on button "New Claim" at bounding box center [369, 97] width 45 height 14
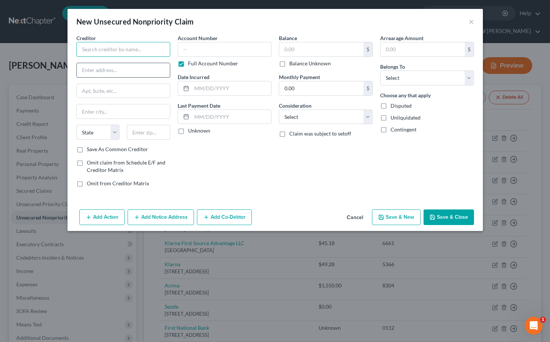
drag, startPoint x: 113, startPoint y: 54, endPoint x: 115, endPoint y: 64, distance: 10.5
click at [114, 54] on input "text" at bounding box center [123, 49] width 94 height 15
click at [145, 52] on input "text" at bounding box center [123, 49] width 94 height 15
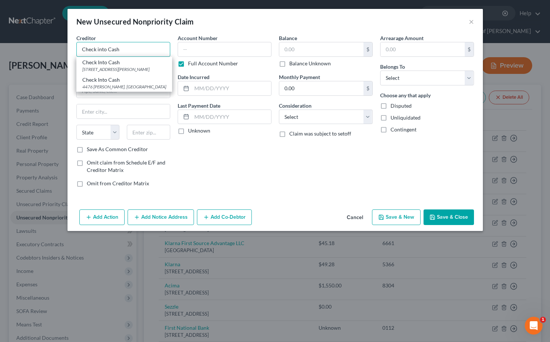
type input "Check into Cash"
click at [143, 33] on div "New Unsecured Nonpriority Claim ×" at bounding box center [275, 21] width 415 height 25
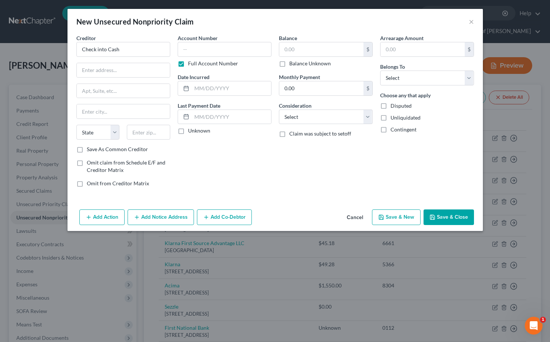
click at [199, 149] on div "Account Number Full Account Number Date Incurred Last Payment Date Unknown" at bounding box center [224, 113] width 101 height 159
click at [97, 69] on input "text" at bounding box center [123, 70] width 93 height 14
type input "2350 White Lane"
click at [101, 107] on input "text" at bounding box center [123, 111] width 93 height 14
drag, startPoint x: 250, startPoint y: 159, endPoint x: 145, endPoint y: 132, distance: 107.7
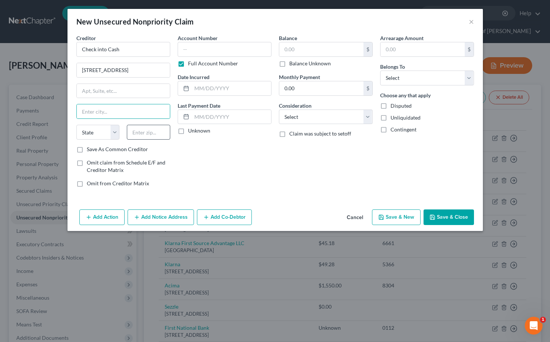
click at [250, 159] on div "Account Number Full Account Number Date Incurred Last Payment Date Unknown" at bounding box center [224, 113] width 101 height 159
click at [145, 132] on input "text" at bounding box center [148, 132] width 43 height 15
type input "93304"
click at [125, 88] on input "text" at bounding box center [123, 91] width 93 height 14
type input "Bakersfield"
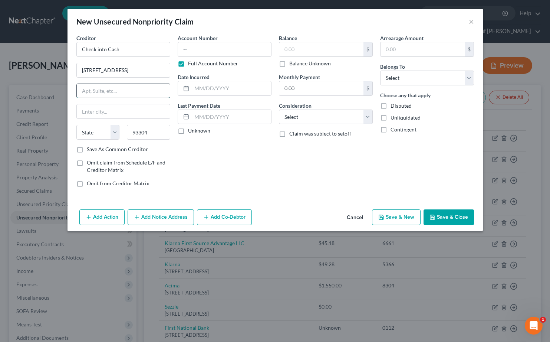
select select "4"
click at [233, 46] on input "text" at bounding box center [225, 49] width 94 height 15
type input "7649"
click at [294, 55] on input "text" at bounding box center [321, 49] width 84 height 14
click at [294, 65] on label "Balance Unknown" at bounding box center [310, 63] width 42 height 7
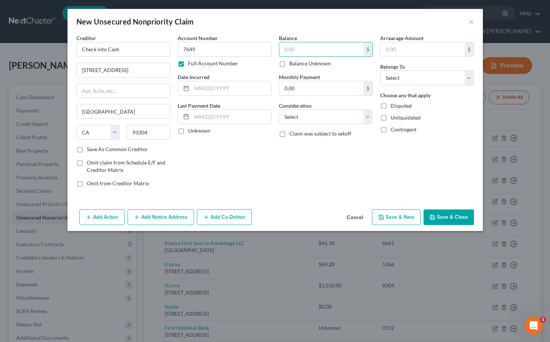
click at [294, 65] on input "Balance Unknown" at bounding box center [294, 62] width 5 height 5
checkbox input "true"
type input "0.00"
click at [412, 75] on select "Select Debtor 1 Only Debtor 2 Only Debtor 1 And Debtor 2 Only At Least One Of T…" at bounding box center [427, 77] width 94 height 15
select select "0"
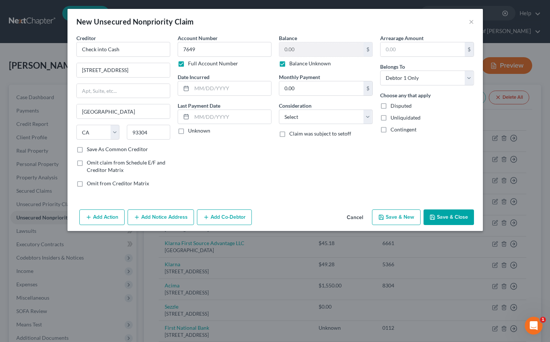
click at [412, 218] on button "Save & Close" at bounding box center [449, 217] width 50 height 16
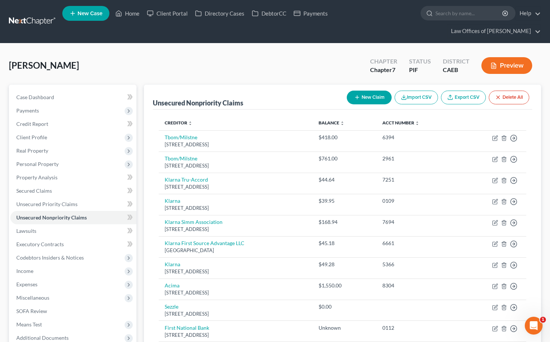
click at [369, 90] on button "New Claim" at bounding box center [369, 97] width 45 height 14
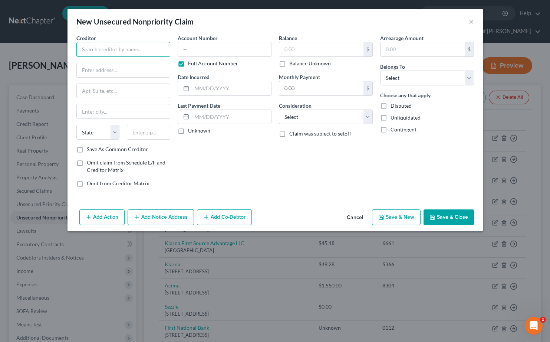
click at [101, 47] on input "text" at bounding box center [123, 49] width 94 height 15
type input "SNAP"
click at [102, 69] on input "text" at bounding box center [123, 70] width 93 height 14
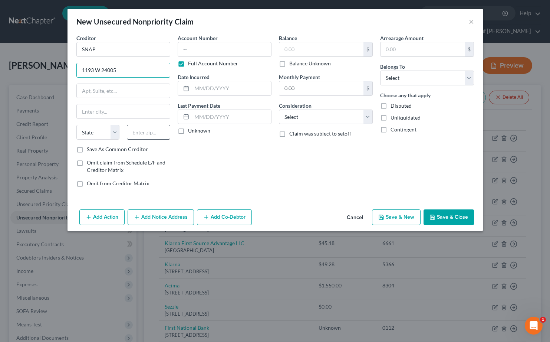
type input "1193 W 24005"
click at [162, 135] on input "text" at bounding box center [148, 132] width 43 height 15
type input "84119"
click at [157, 86] on input "text" at bounding box center [123, 91] width 93 height 14
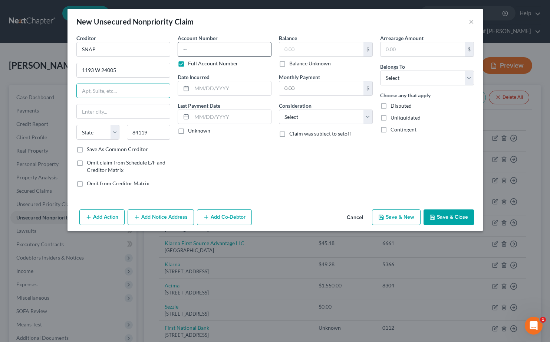
type input "Salt Lake City"
select select "46"
click at [214, 52] on input "text" at bounding box center [225, 49] width 94 height 15
type input "K2CA"
click at [333, 49] on input "text" at bounding box center [321, 49] width 84 height 14
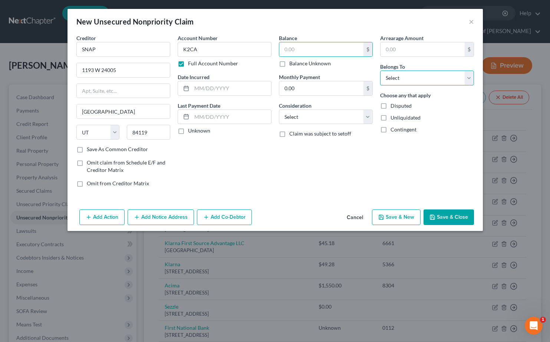
click at [401, 76] on select "Select Debtor 1 Only Debtor 2 Only Debtor 1 And Debtor 2 Only At Least One Of T…" at bounding box center [427, 77] width 94 height 15
select select "0"
click at [319, 65] on label "Balance Unknown" at bounding box center [310, 63] width 42 height 7
click at [297, 65] on input "Balance Unknown" at bounding box center [294, 62] width 5 height 5
checkbox input "true"
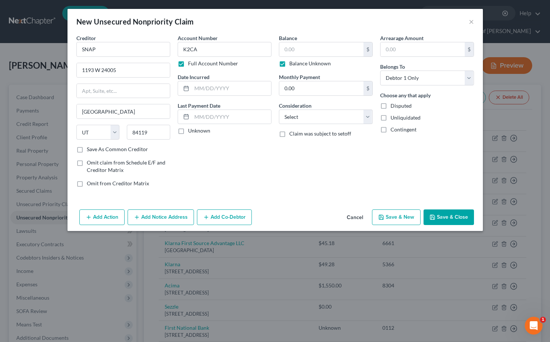
type input "0.00"
click at [412, 218] on button "Save & Close" at bounding box center [449, 217] width 50 height 16
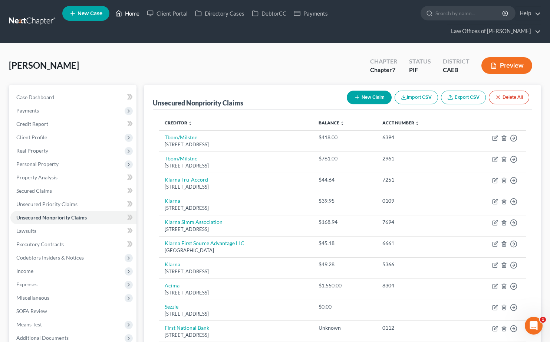
click at [133, 16] on link "Home" at bounding box center [128, 13] width 32 height 13
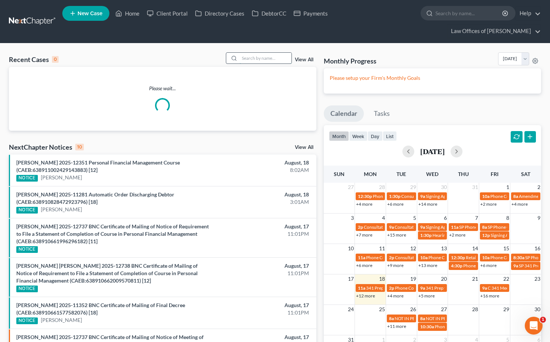
click at [245, 53] on input "search" at bounding box center [266, 58] width 52 height 11
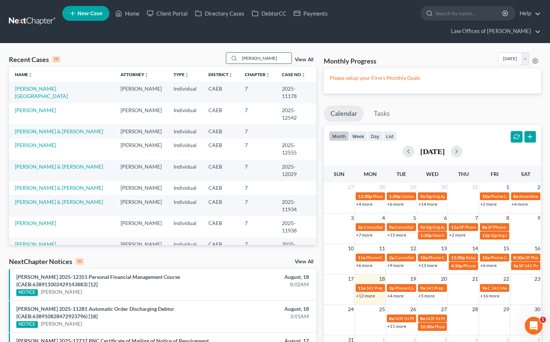
click at [269, 53] on input "dowdy" at bounding box center [266, 58] width 52 height 11
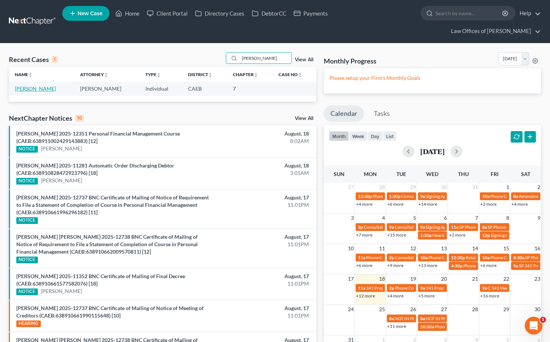
type input "dowdy"
click at [32, 85] on link "[PERSON_NAME]" at bounding box center [35, 88] width 41 height 6
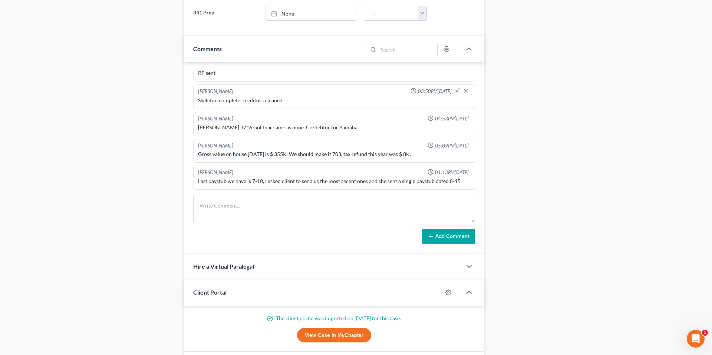
scroll to position [1124, 0]
click at [117, 110] on div "Case Dashboard Payments Invoices Payments Payments Credit Report Client Profile" at bounding box center [92, 87] width 175 height 967
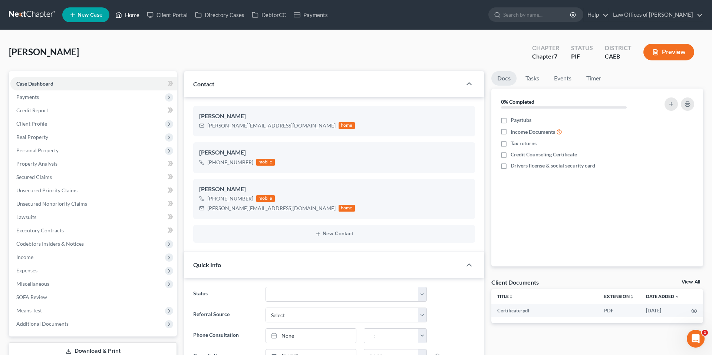
click at [127, 15] on link "Home" at bounding box center [128, 14] width 32 height 13
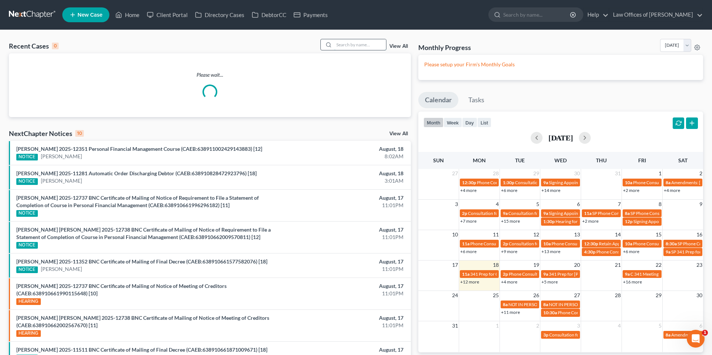
click at [348, 45] on input "search" at bounding box center [360, 44] width 52 height 11
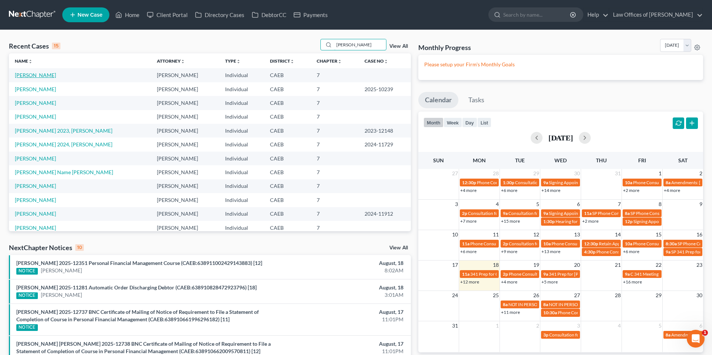
type input "gloria"
click at [43, 74] on link "[PERSON_NAME]" at bounding box center [35, 75] width 41 height 6
select select "14"
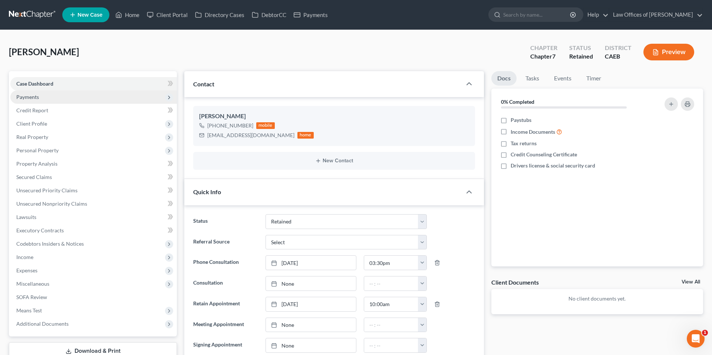
click at [19, 98] on span "Payments" at bounding box center [27, 97] width 23 height 6
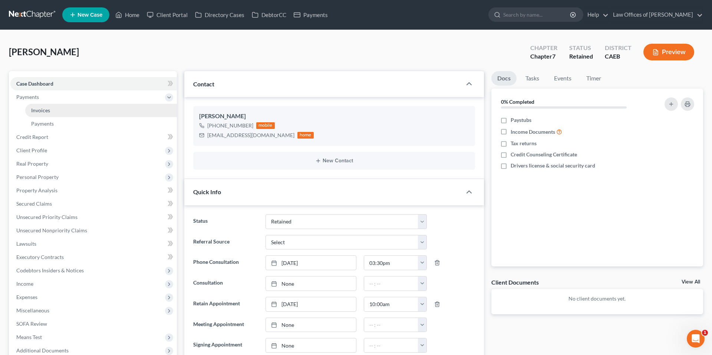
click at [52, 112] on link "Invoices" at bounding box center [101, 110] width 152 height 13
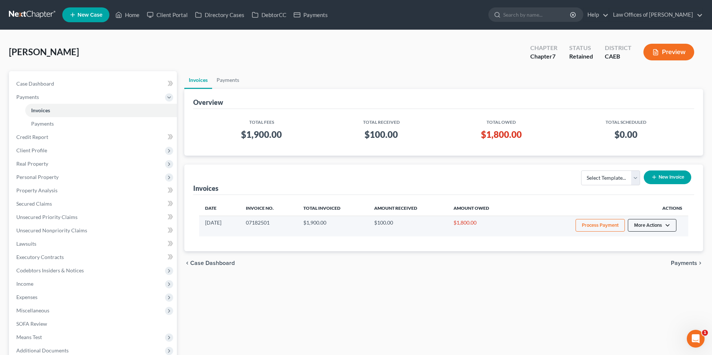
click at [412, 229] on button "More Actions" at bounding box center [652, 225] width 49 height 13
click at [412, 254] on link "Record Cash or Check Payment" at bounding box center [662, 253] width 87 height 13
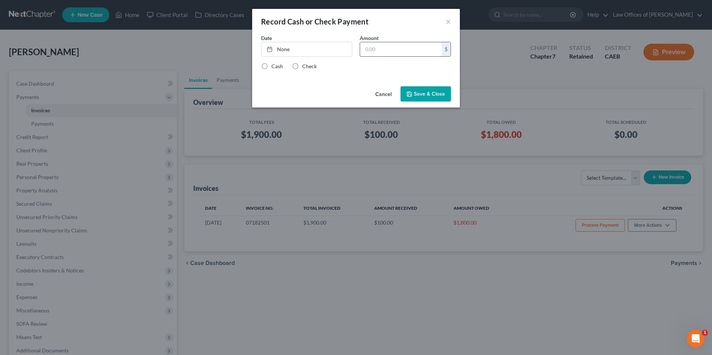
click at [402, 50] on input "text" at bounding box center [401, 49] width 82 height 14
type input "100"
click at [334, 46] on link "8/18/2025" at bounding box center [306, 49] width 90 height 14
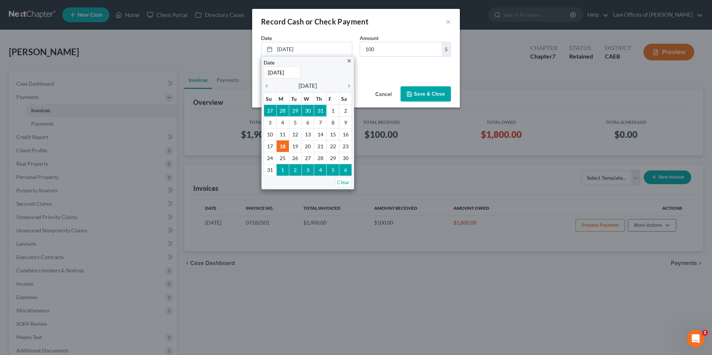
click at [377, 65] on div "Cash Check" at bounding box center [356, 66] width 190 height 7
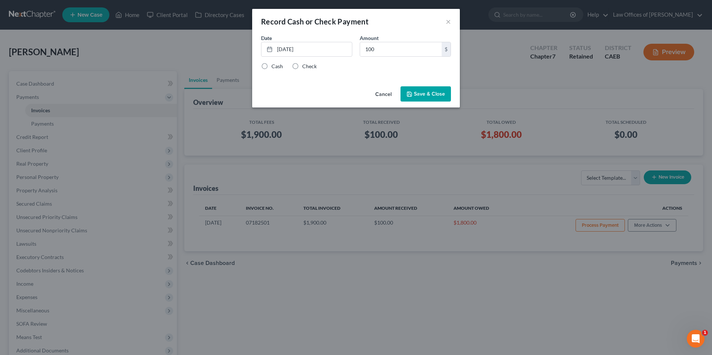
drag, startPoint x: 302, startPoint y: 66, endPoint x: 422, endPoint y: 96, distance: 123.7
click at [302, 66] on label "Check" at bounding box center [309, 66] width 14 height 7
click at [305, 66] on input "Check" at bounding box center [307, 65] width 5 height 5
radio input "true"
click at [412, 96] on button "Save & Close" at bounding box center [426, 94] width 50 height 16
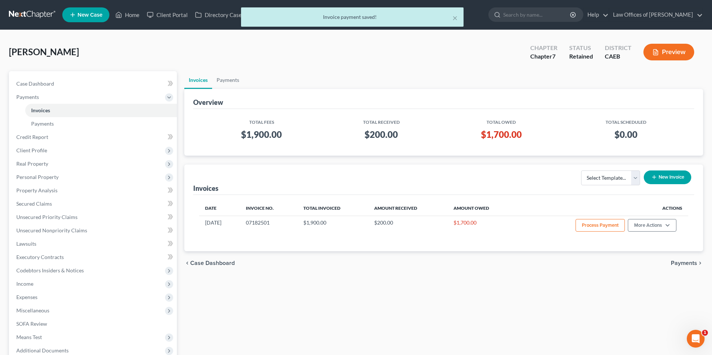
click at [119, 13] on div "× Invoice payment saved!" at bounding box center [352, 18] width 712 height 23
click at [130, 16] on div "× Invoice payment saved!" at bounding box center [352, 18] width 712 height 23
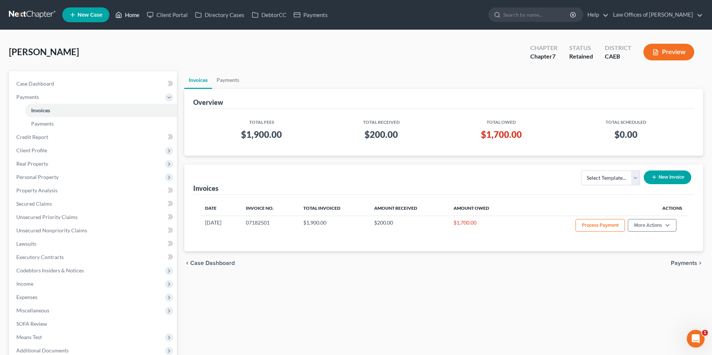
click at [130, 11] on link "Home" at bounding box center [128, 14] width 32 height 13
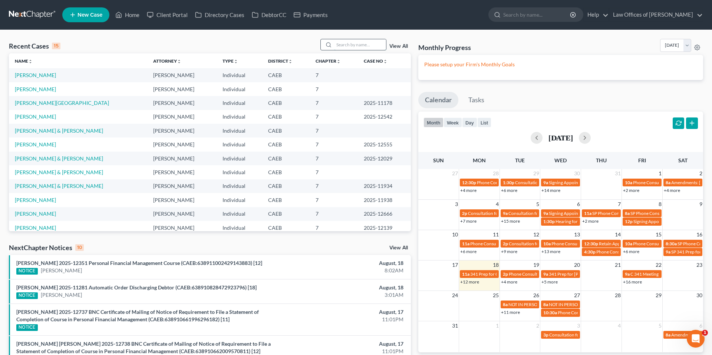
click at [366, 44] on input "search" at bounding box center [360, 44] width 52 height 11
type input "r"
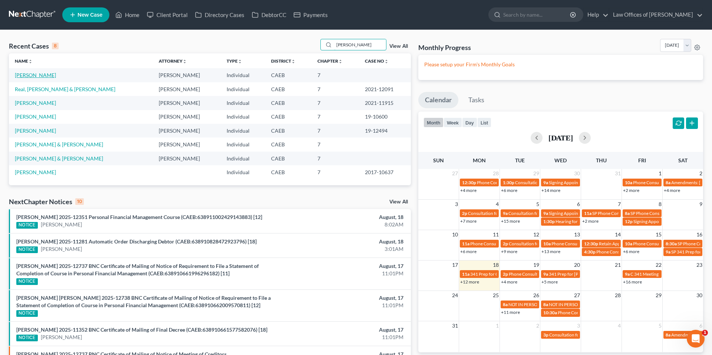
type input "blanca"
click at [51, 76] on link "[PERSON_NAME]" at bounding box center [35, 75] width 41 height 6
select select "10"
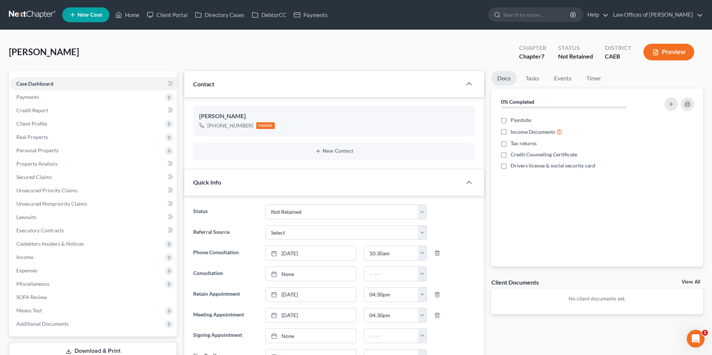
scroll to position [59, 0]
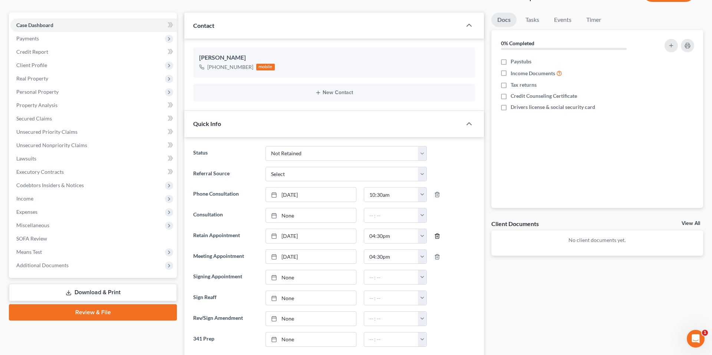
click at [412, 236] on line "button" at bounding box center [438, 236] width 0 height 1
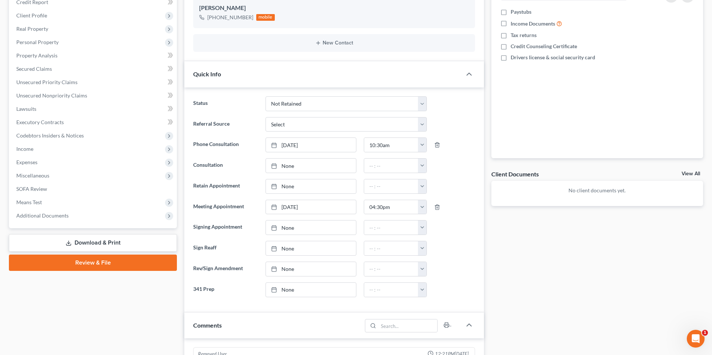
scroll to position [108, 0]
click at [321, 188] on link "None" at bounding box center [311, 187] width 90 height 14
type input "8/18/2025"
click at [412, 187] on button "button" at bounding box center [422, 187] width 9 height 14
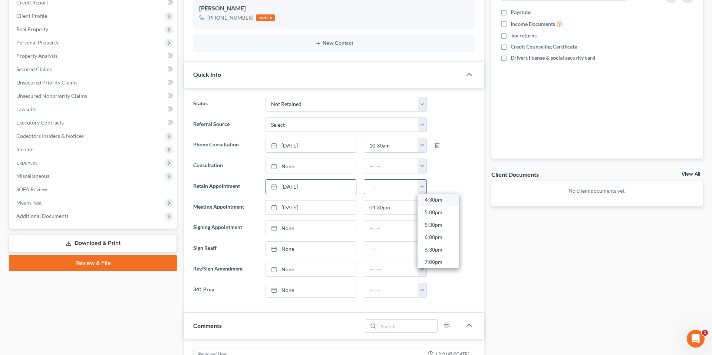
click at [412, 202] on link "4:30pm" at bounding box center [439, 200] width 42 height 13
type input "4:30pm"
click at [412, 195] on ng-include "Status Cancelled/Refund Closed Consultation Declined Discharged Filed Income Ch…" at bounding box center [334, 197] width 282 height 201
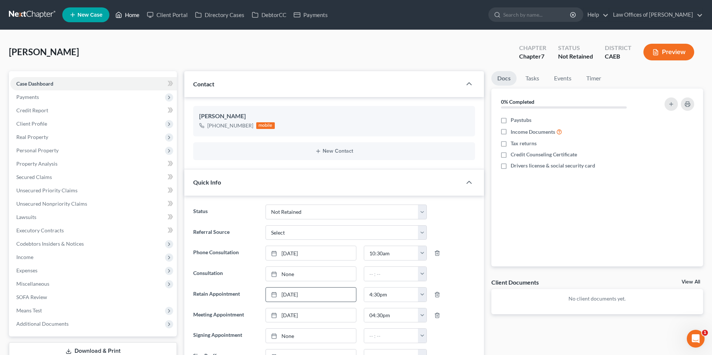
click at [129, 14] on link "Home" at bounding box center [128, 14] width 32 height 13
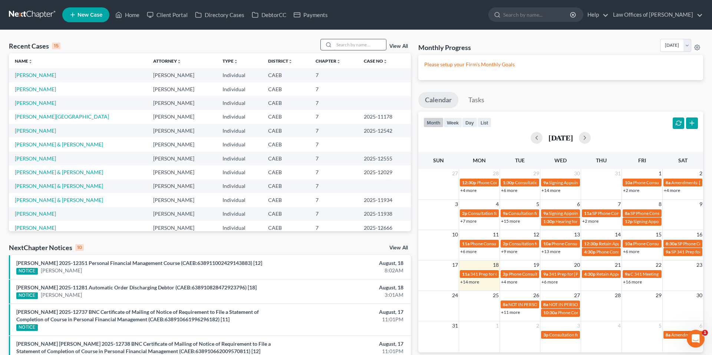
click at [363, 46] on input "search" at bounding box center [360, 44] width 52 height 11
click at [375, 49] on input "search" at bounding box center [360, 44] width 52 height 11
click at [371, 46] on input "search" at bounding box center [360, 44] width 52 height 11
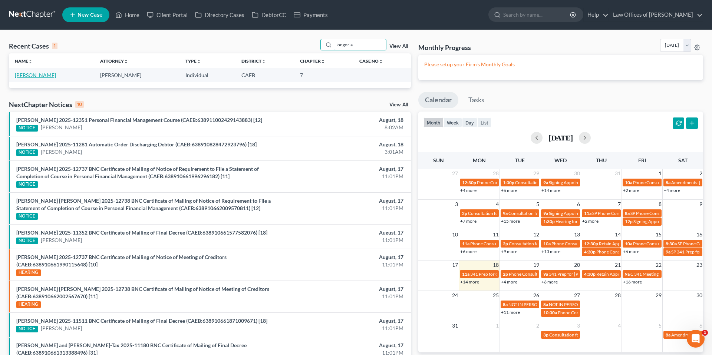
type input "longoria"
click at [38, 77] on link "[PERSON_NAME]" at bounding box center [35, 75] width 41 height 6
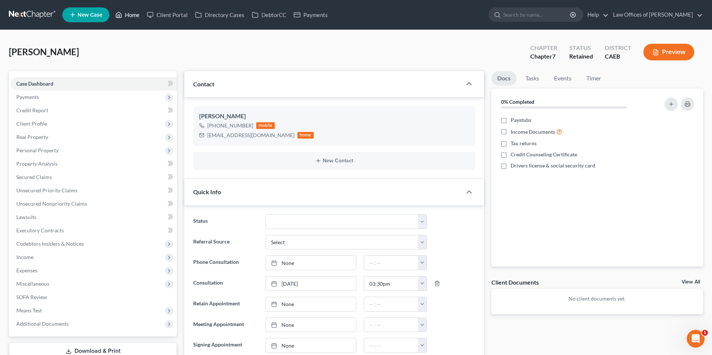
click at [136, 16] on link "Home" at bounding box center [128, 14] width 32 height 13
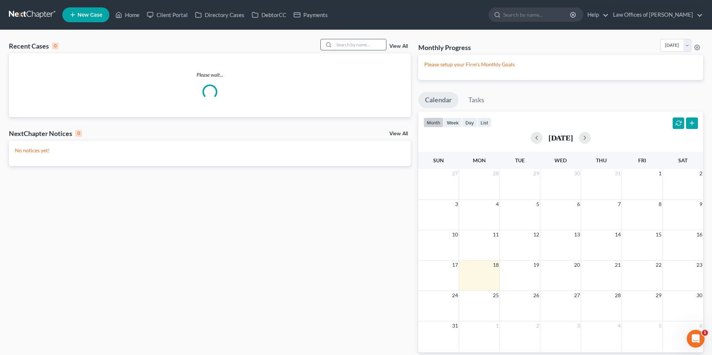
click at [363, 45] on input "search" at bounding box center [360, 44] width 52 height 11
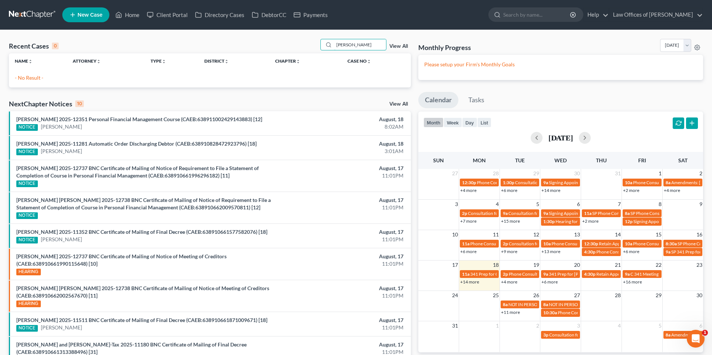
type input "ortiz sara"
click at [94, 16] on span "New Case" at bounding box center [90, 15] width 25 height 6
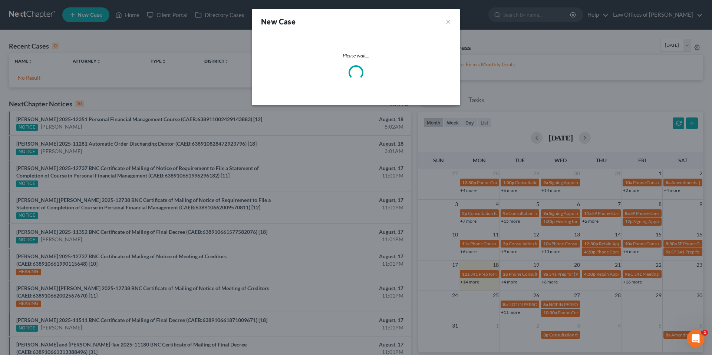
select select "8"
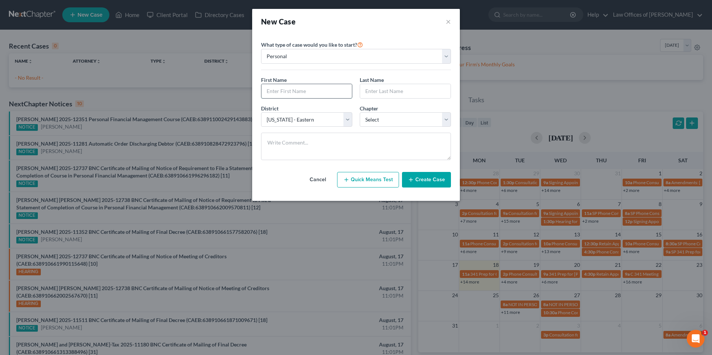
click at [281, 90] on input "text" at bounding box center [306, 91] width 90 height 14
type input "Sara"
type input "o"
type input "Ortiz"
click at [365, 123] on select "Select 7 11 12 13" at bounding box center [405, 119] width 91 height 15
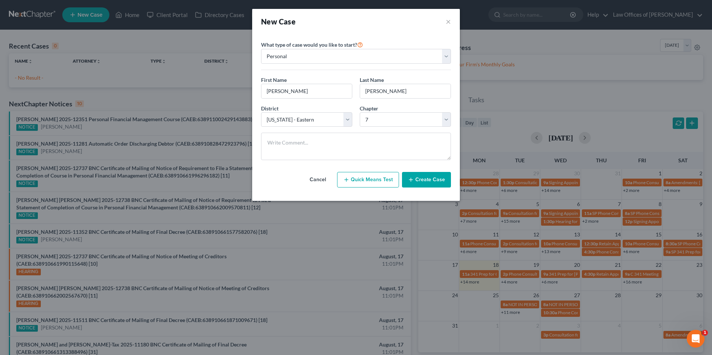
click at [412, 181] on button "Create Case" at bounding box center [426, 180] width 49 height 16
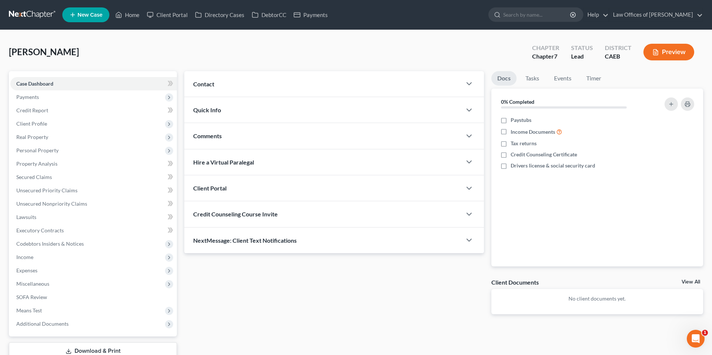
click at [313, 80] on div "Contact" at bounding box center [322, 84] width 277 height 26
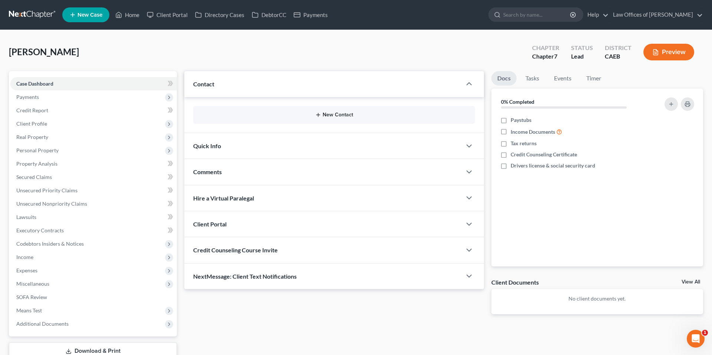
click at [331, 116] on button "New Contact" at bounding box center [334, 115] width 270 height 6
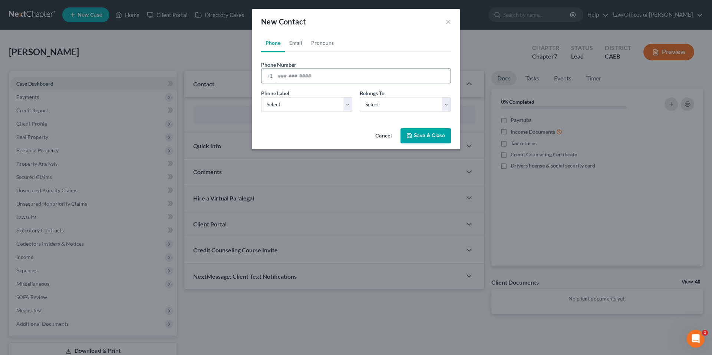
click at [302, 77] on input "tel" at bounding box center [362, 76] width 175 height 14
type input "6619127362"
click at [382, 104] on select "Select Client Other" at bounding box center [405, 104] width 91 height 15
click at [329, 110] on select "Select Mobile Home Work Other" at bounding box center [306, 104] width 91 height 15
click at [289, 103] on select "Select Mobile Home Work Other" at bounding box center [306, 104] width 91 height 15
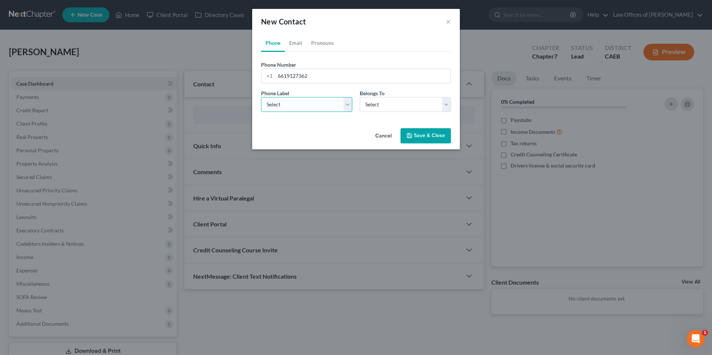
click at [280, 107] on select "Select Mobile Home Work Other" at bounding box center [306, 104] width 91 height 15
select select "0"
click at [368, 105] on select "Select Client Other" at bounding box center [405, 104] width 91 height 15
select select "0"
click at [412, 135] on button "Save & Close" at bounding box center [426, 136] width 50 height 16
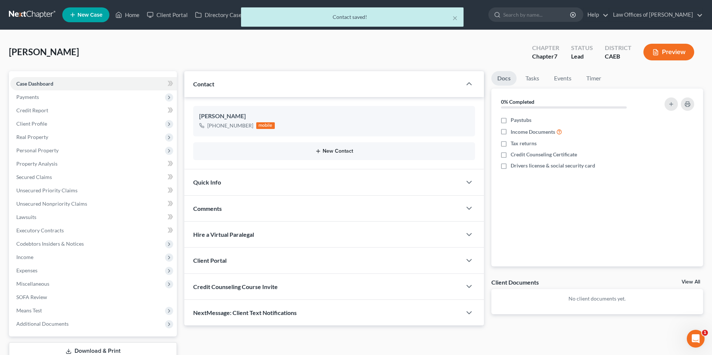
click at [287, 185] on div "Quick Info" at bounding box center [322, 182] width 277 height 26
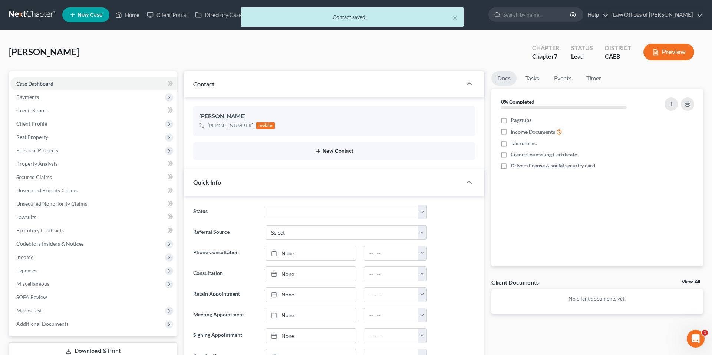
scroll to position [31, 0]
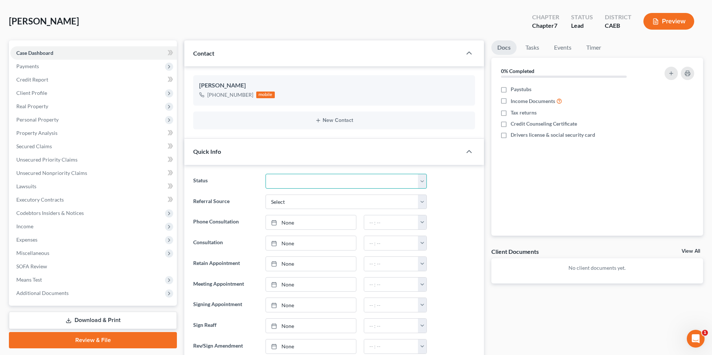
click at [383, 183] on select "Cancelled/Refund Closed Consultation Declined Discharged Filed Income Check In …" at bounding box center [346, 181] width 161 height 15
click at [412, 191] on ng-include "Status Cancelled/Refund Closed Consultation Declined Discharged Filed Income Ch…" at bounding box center [334, 274] width 282 height 201
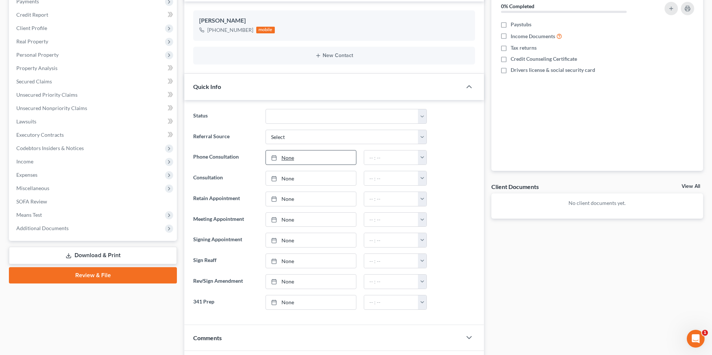
click at [318, 157] on link "None" at bounding box center [311, 158] width 90 height 14
click at [0, 0] on input "text" at bounding box center [0, 0] width 0 height 0
type input "8/18/2025"
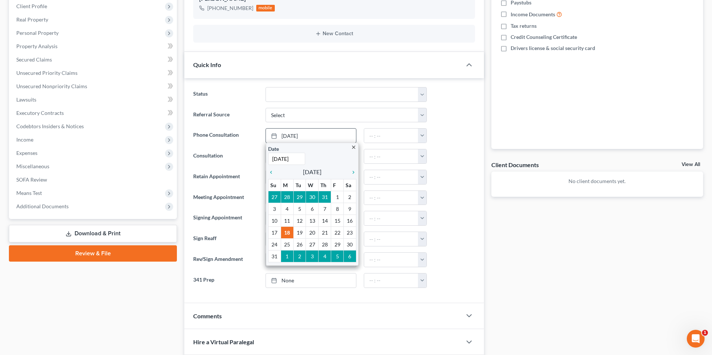
scroll to position [119, 0]
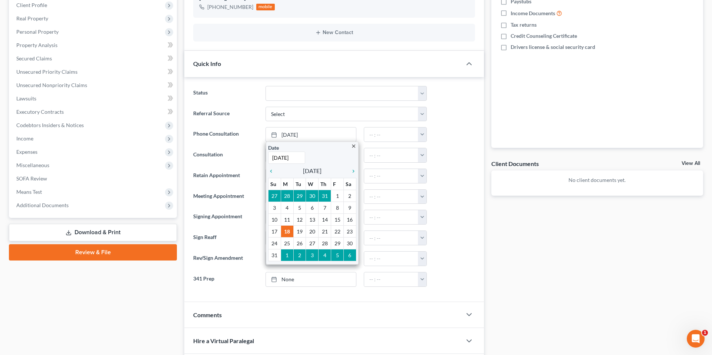
click at [412, 157] on div at bounding box center [455, 155] width 48 height 15
click at [355, 146] on ng-include "Status Cancelled/Refund Closed Consultation Declined Discharged Filed Income Ch…" at bounding box center [334, 186] width 282 height 201
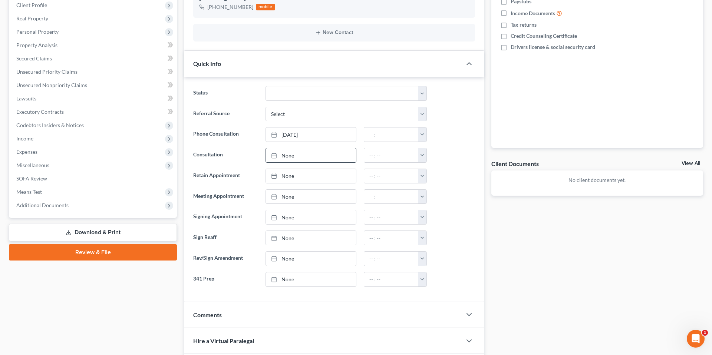
click at [307, 158] on link "None" at bounding box center [311, 155] width 90 height 14
type input "8/18/2025"
click at [412, 157] on button "button" at bounding box center [422, 155] width 9 height 14
drag, startPoint x: 438, startPoint y: 193, endPoint x: 457, endPoint y: 152, distance: 45.1
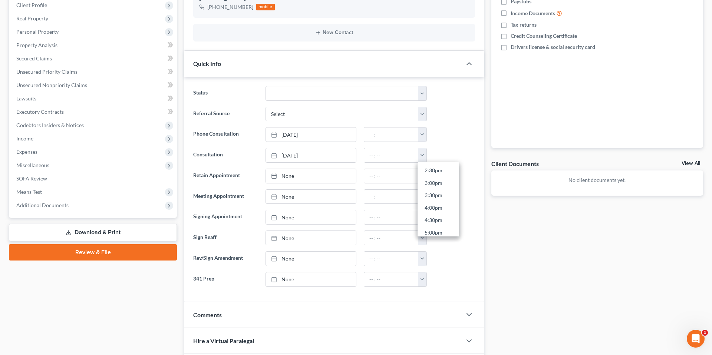
click at [412, 193] on link "3:30pm" at bounding box center [439, 196] width 42 height 13
type input "3:30pm"
drag, startPoint x: 447, startPoint y: 128, endPoint x: 128, endPoint y: 15, distance: 338.3
click at [412, 128] on div at bounding box center [455, 134] width 48 height 15
click at [128, 15] on span "Real Property" at bounding box center [93, 18] width 167 height 13
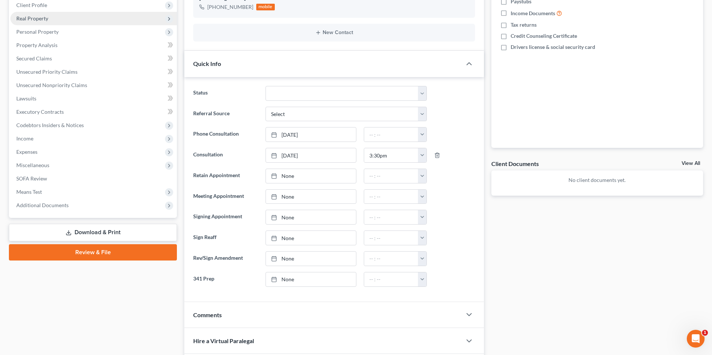
click at [128, 15] on span "Real Property" at bounding box center [93, 18] width 167 height 13
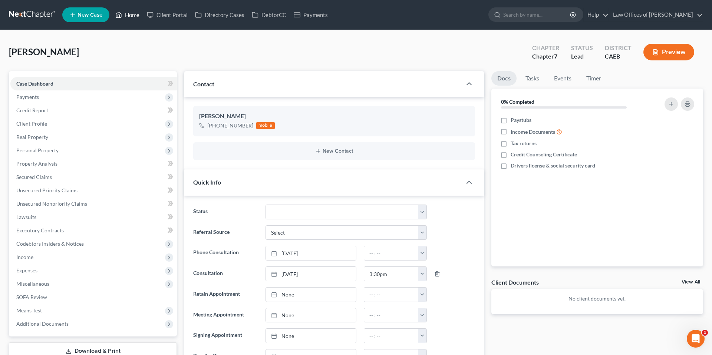
click at [123, 14] on link "Home" at bounding box center [128, 14] width 32 height 13
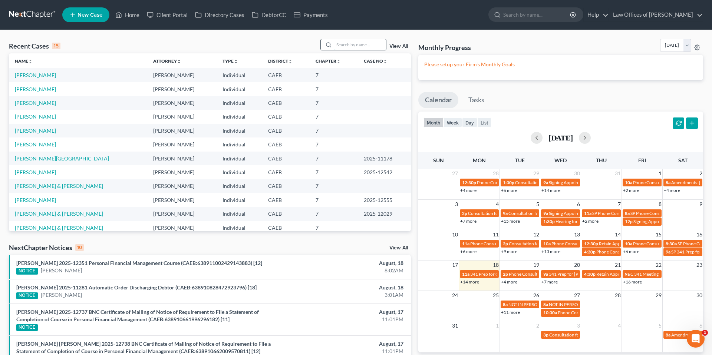
click at [356, 47] on input "search" at bounding box center [360, 44] width 52 height 11
type input "smith"
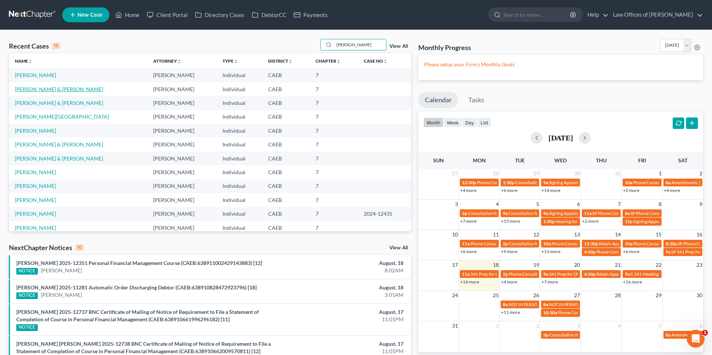
click at [65, 90] on link "[PERSON_NAME] & [PERSON_NAME]" at bounding box center [59, 89] width 88 height 6
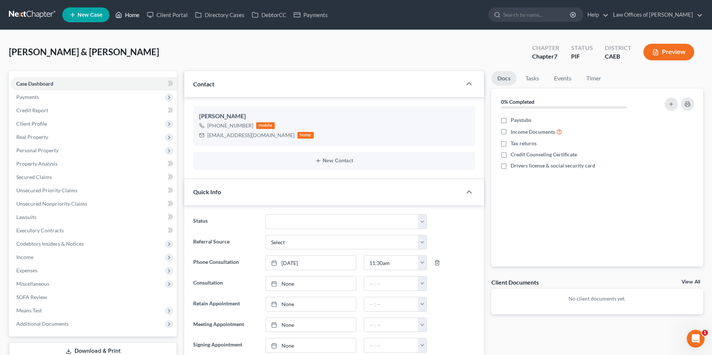
click at [133, 16] on link "Home" at bounding box center [128, 14] width 32 height 13
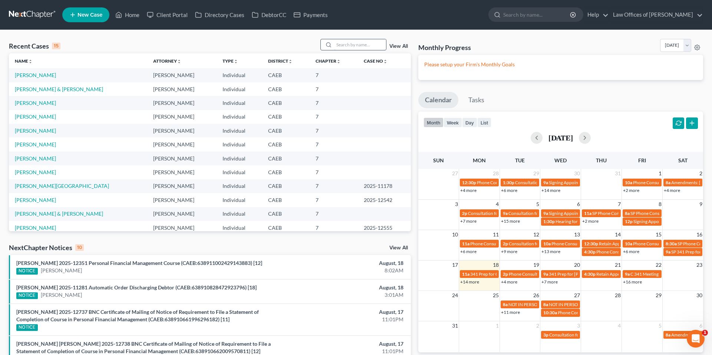
click at [357, 42] on input "search" at bounding box center [360, 44] width 52 height 11
click at [358, 43] on input "search" at bounding box center [360, 44] width 52 height 11
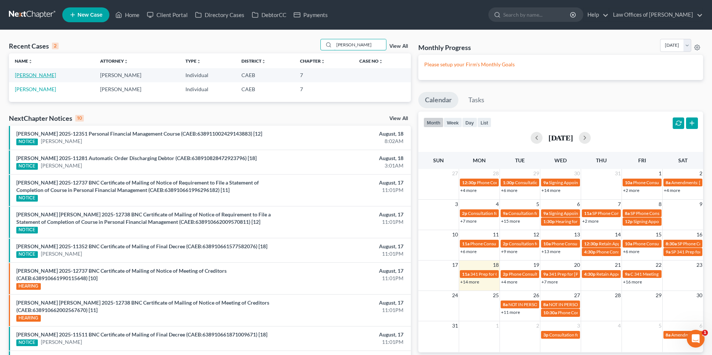
type input "david martinez"
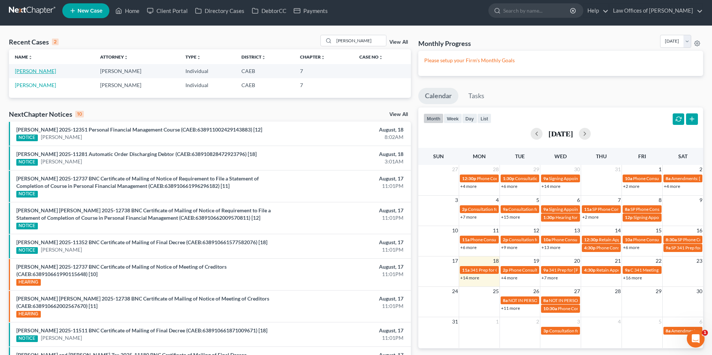
click at [46, 75] on td "[PERSON_NAME]" at bounding box center [51, 71] width 85 height 14
click at [43, 70] on link "[PERSON_NAME]" at bounding box center [35, 71] width 41 height 6
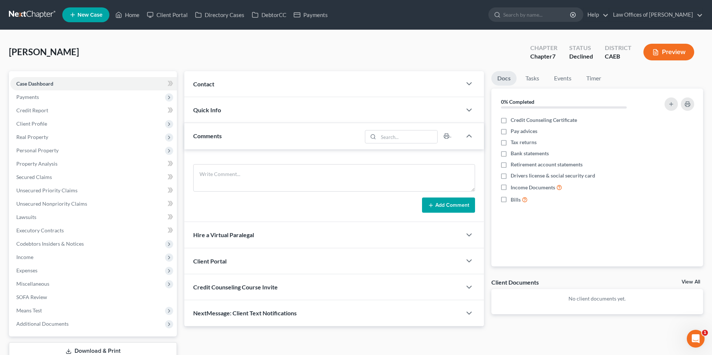
click at [361, 87] on div "Contact" at bounding box center [322, 84] width 277 height 26
click at [124, 15] on link "Home" at bounding box center [128, 14] width 32 height 13
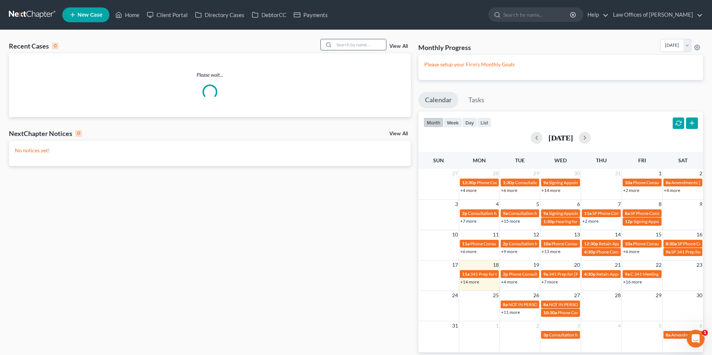
click at [355, 42] on input "search" at bounding box center [360, 44] width 52 height 11
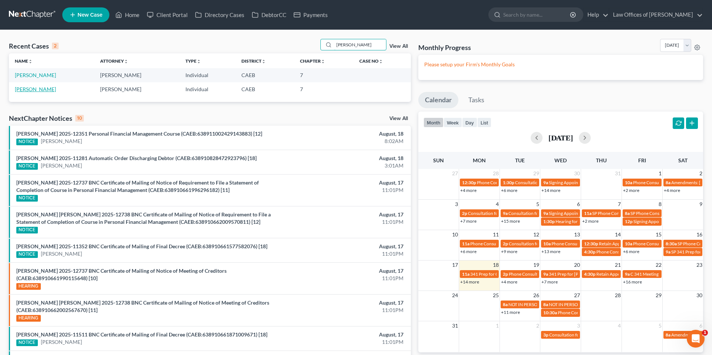
type input "david martinez"
click at [40, 89] on link "[PERSON_NAME]" at bounding box center [35, 89] width 41 height 6
select select "10"
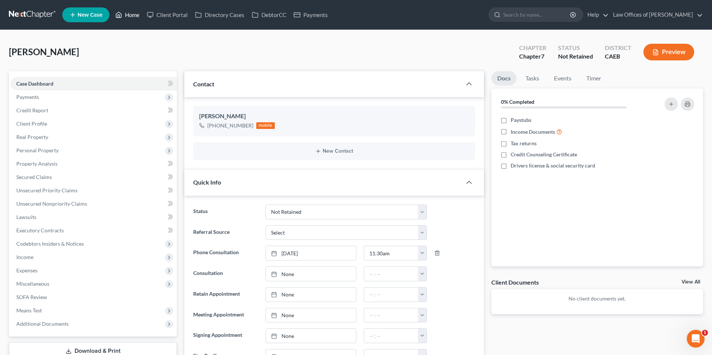
click at [132, 18] on link "Home" at bounding box center [128, 14] width 32 height 13
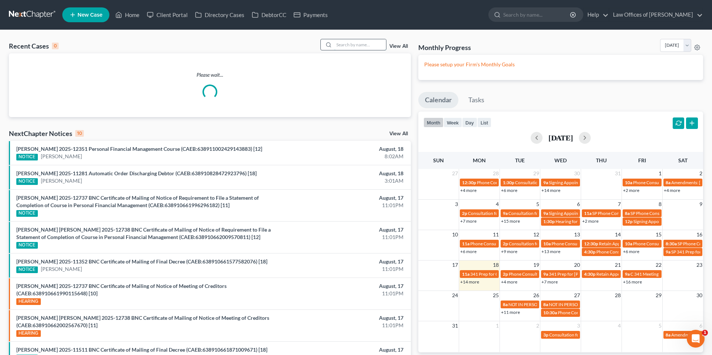
click at [367, 45] on input "search" at bounding box center [360, 44] width 52 height 11
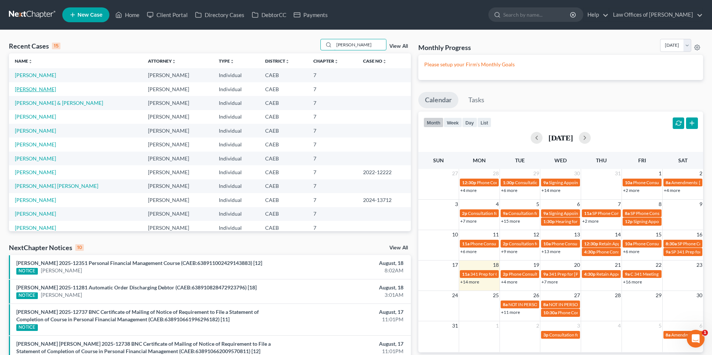
type input "martinez"
click at [46, 87] on link "[PERSON_NAME]" at bounding box center [35, 89] width 41 height 6
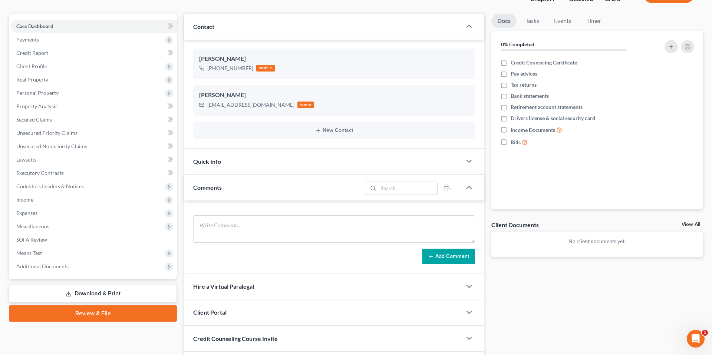
scroll to position [108, 0]
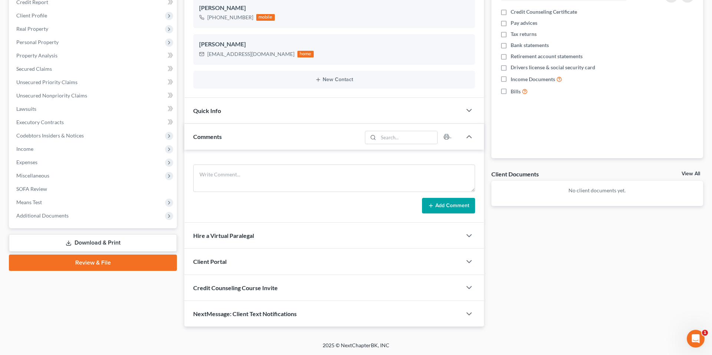
click at [412, 155] on div "Add Comment" at bounding box center [334, 186] width 300 height 73
click at [412, 135] on icon "button" at bounding box center [469, 136] width 9 height 9
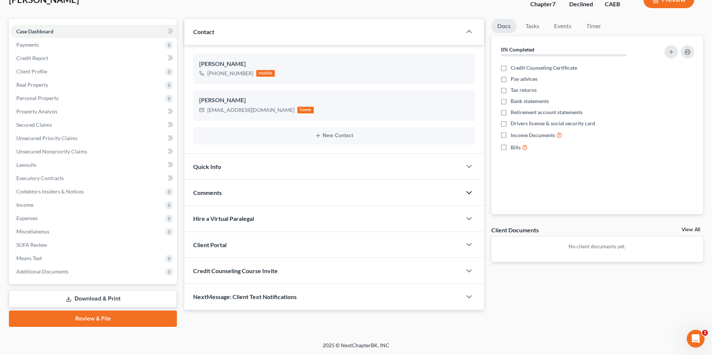
scroll to position [52, 0]
click at [412, 297] on icon "button" at bounding box center [469, 297] width 9 height 9
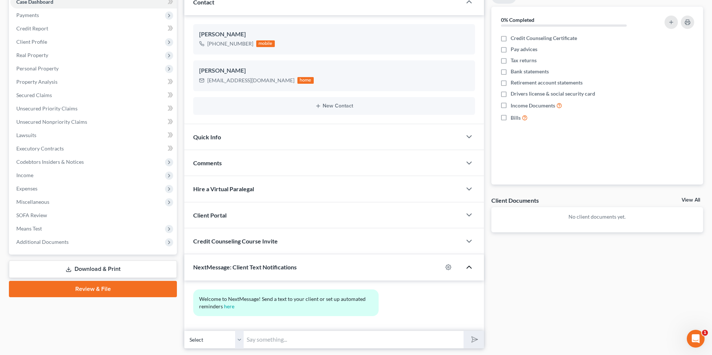
scroll to position [104, 0]
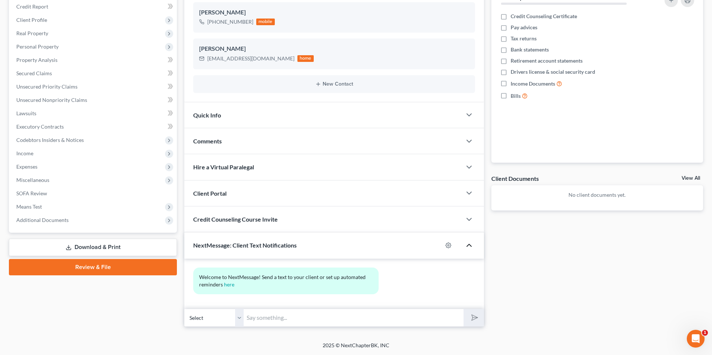
click at [412, 246] on icon "button" at bounding box center [469, 245] width 9 height 9
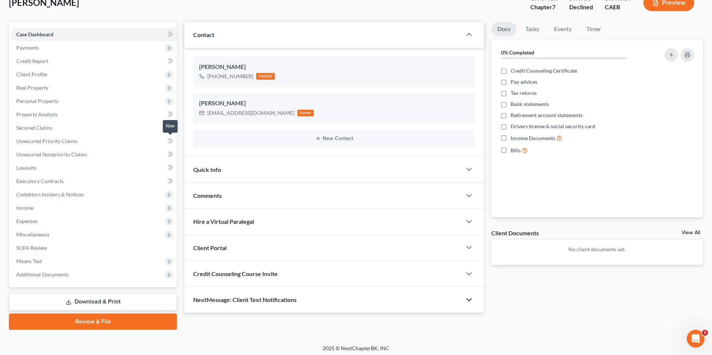
scroll to position [0, 0]
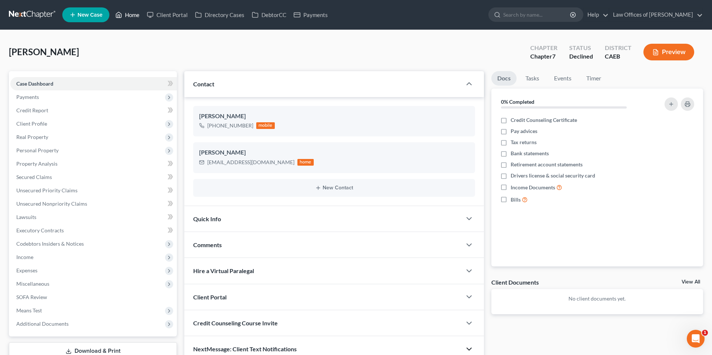
click at [126, 13] on link "Home" at bounding box center [128, 14] width 32 height 13
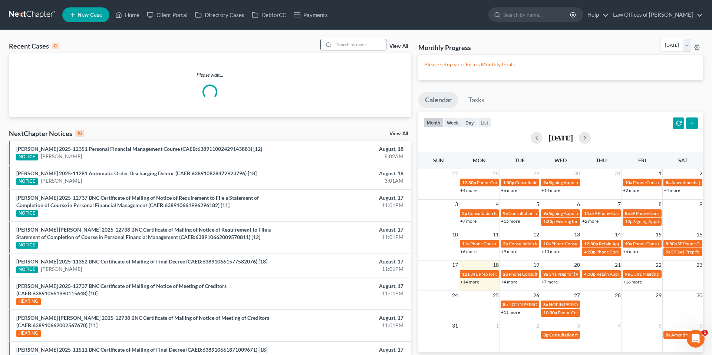
click at [347, 46] on input "search" at bounding box center [360, 44] width 52 height 11
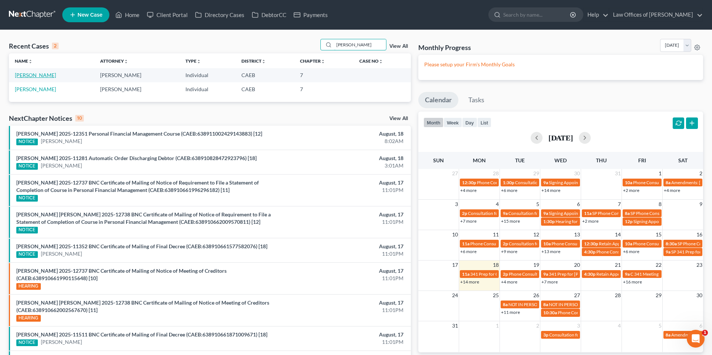
type input "david martinez"
click at [38, 72] on link "[PERSON_NAME]" at bounding box center [35, 75] width 41 height 6
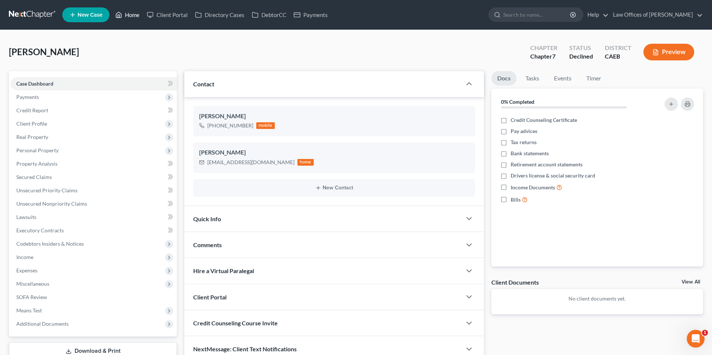
click at [130, 12] on link "Home" at bounding box center [128, 14] width 32 height 13
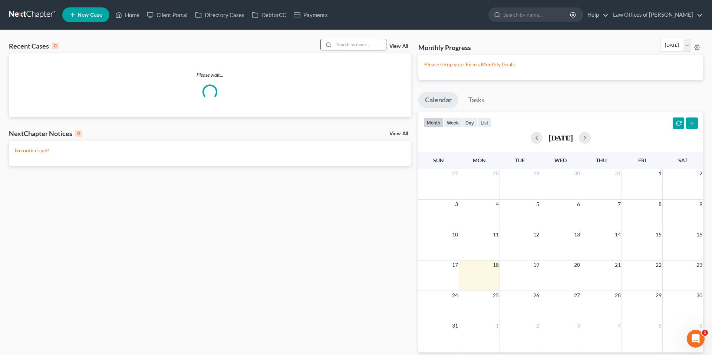
click at [340, 44] on input "search" at bounding box center [360, 44] width 52 height 11
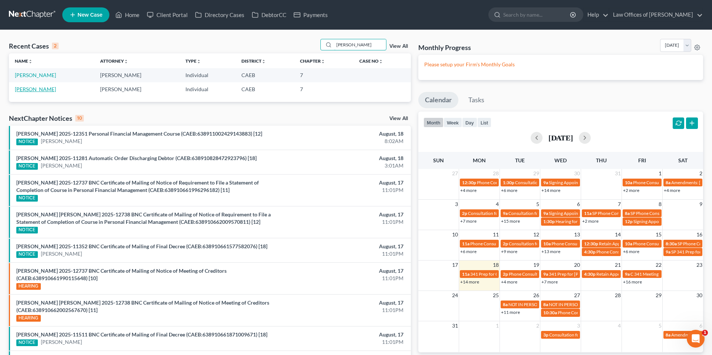
type input "david martinez"
click at [37, 88] on link "[PERSON_NAME]" at bounding box center [35, 89] width 41 height 6
select select "10"
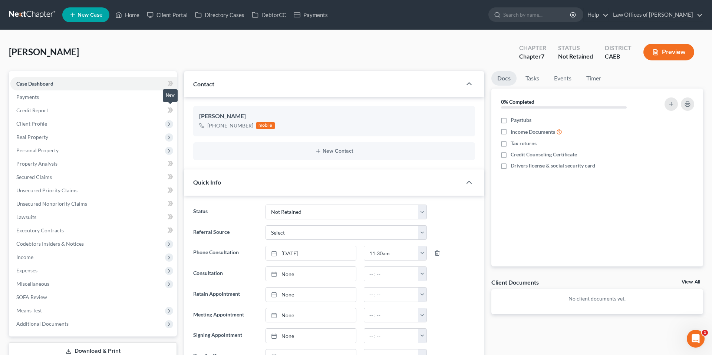
scroll to position [18, 0]
click at [30, 101] on span "Payments" at bounding box center [93, 96] width 167 height 13
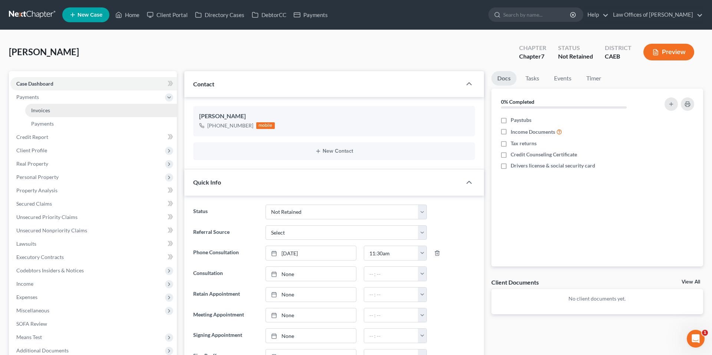
click at [48, 109] on span "Invoices" at bounding box center [40, 110] width 19 height 6
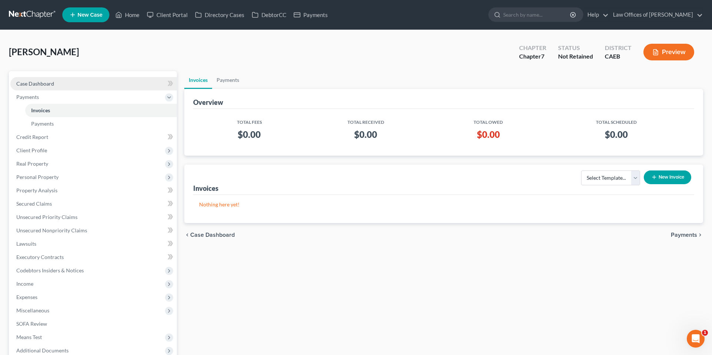
click at [43, 82] on span "Case Dashboard" at bounding box center [35, 83] width 38 height 6
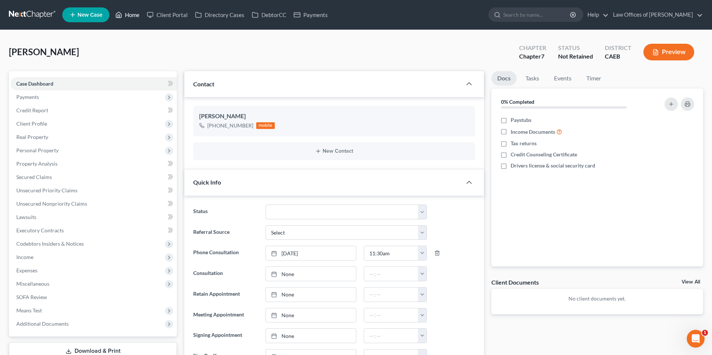
scroll to position [18, 0]
click at [136, 15] on link "Home" at bounding box center [128, 14] width 32 height 13
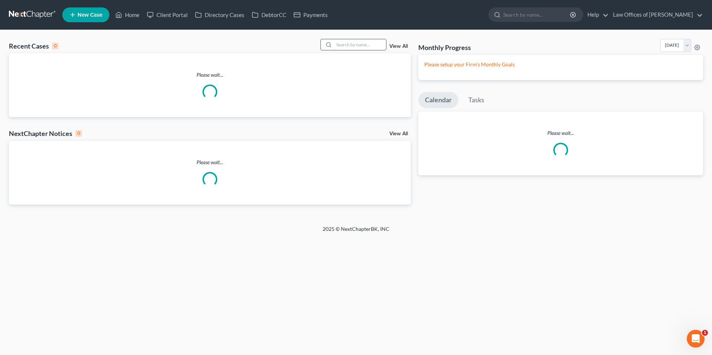
click at [349, 45] on input "search" at bounding box center [360, 44] width 52 height 11
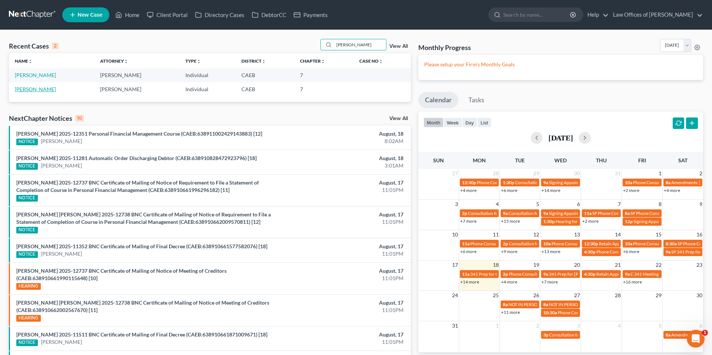
type input "david martinez"
click at [37, 87] on link "[PERSON_NAME]" at bounding box center [35, 89] width 41 height 6
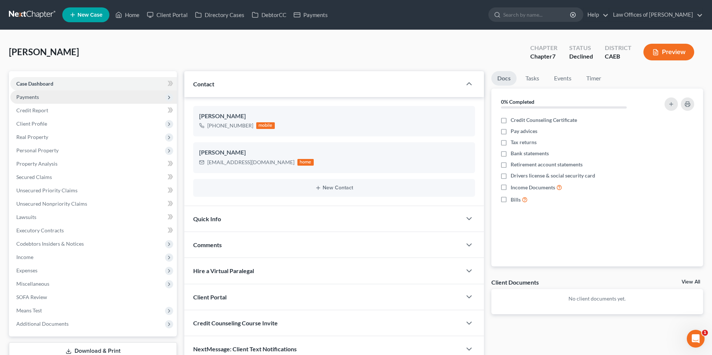
click at [33, 99] on span "Payments" at bounding box center [27, 97] width 23 height 6
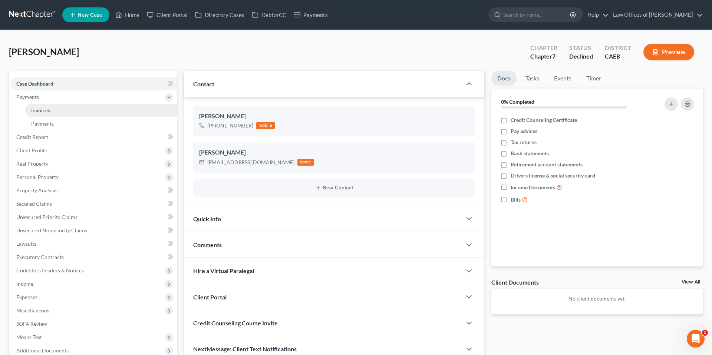
click at [41, 108] on span "Invoices" at bounding box center [40, 110] width 19 height 6
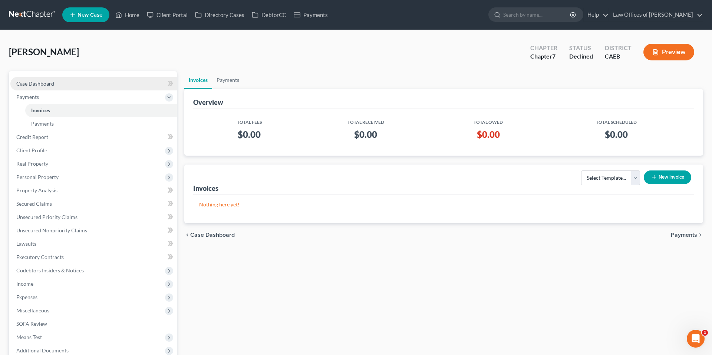
click at [54, 87] on link "Case Dashboard" at bounding box center [93, 83] width 167 height 13
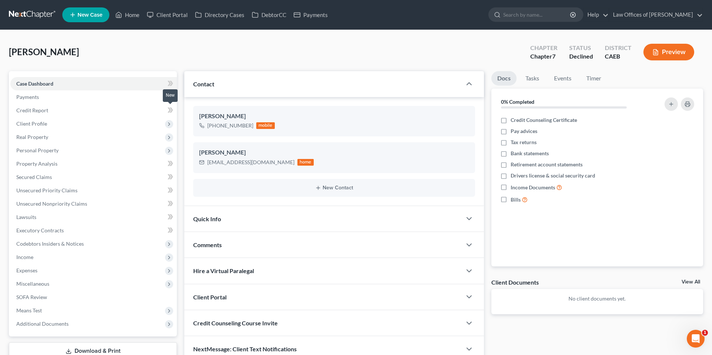
scroll to position [52, 0]
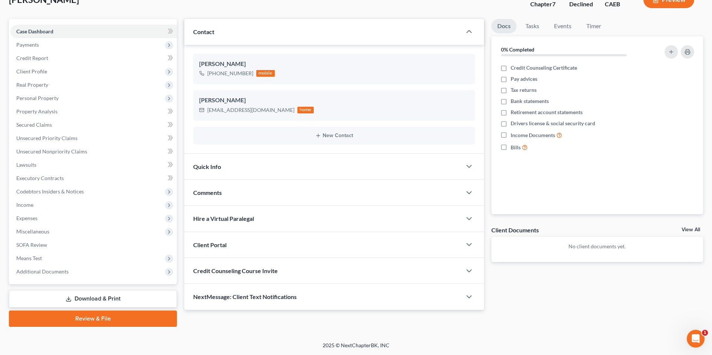
click at [250, 164] on div "Quick Info" at bounding box center [322, 167] width 277 height 26
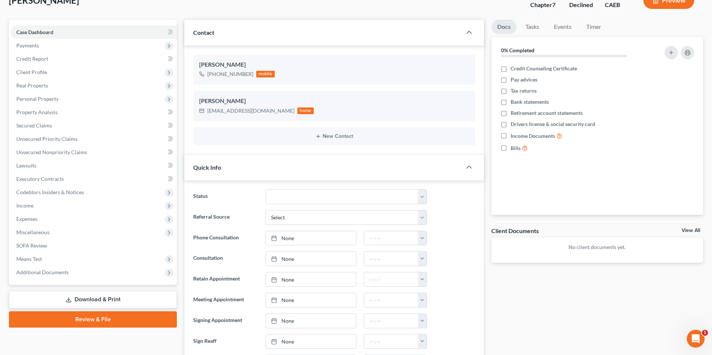
scroll to position [0, 0]
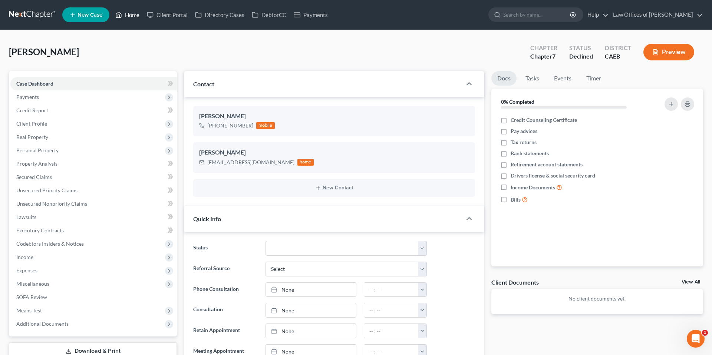
click at [130, 13] on link "Home" at bounding box center [128, 14] width 32 height 13
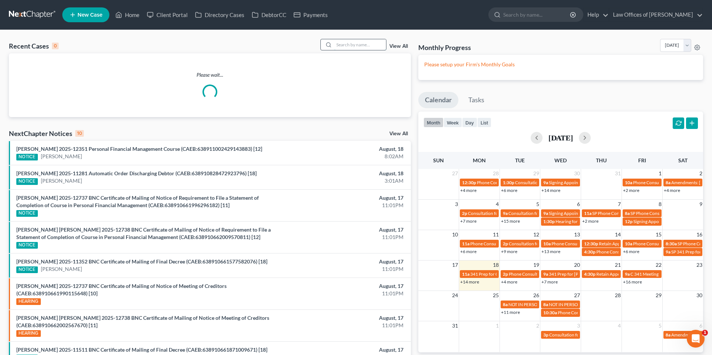
click at [352, 44] on input "search" at bounding box center [360, 44] width 52 height 11
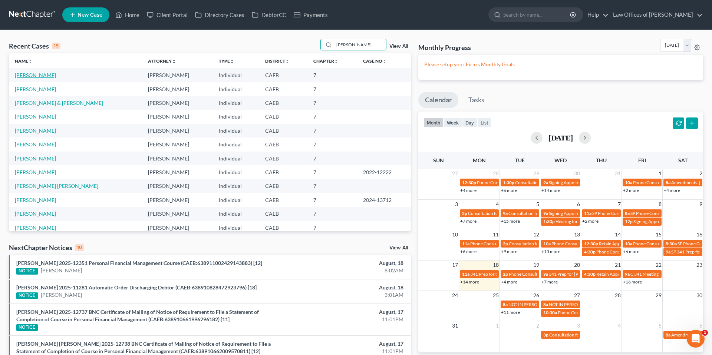
type input "martinez"
click at [40, 75] on link "[PERSON_NAME]" at bounding box center [35, 75] width 41 height 6
select select "3"
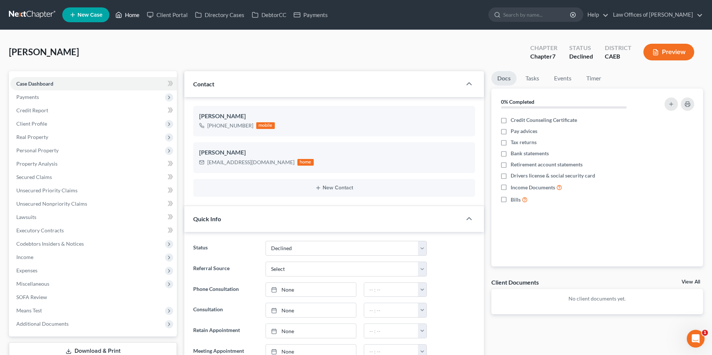
click at [125, 13] on link "Home" at bounding box center [128, 14] width 32 height 13
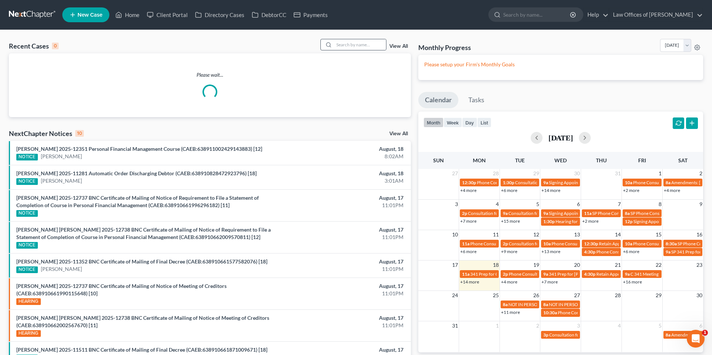
click at [334, 46] on div at bounding box center [327, 44] width 13 height 11
click at [348, 45] on input "search" at bounding box center [360, 44] width 52 height 11
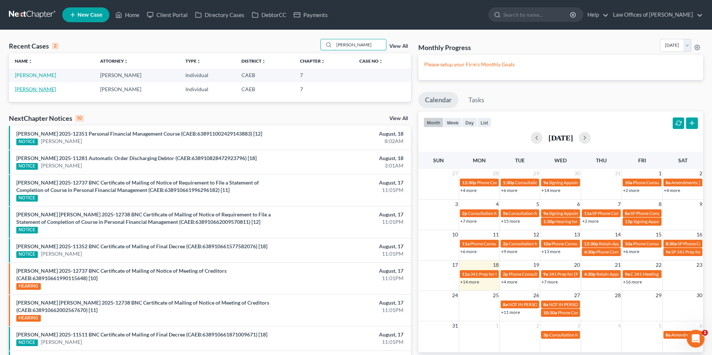
type input "david martinez"
click at [44, 88] on link "[PERSON_NAME]" at bounding box center [35, 89] width 41 height 6
select select "10"
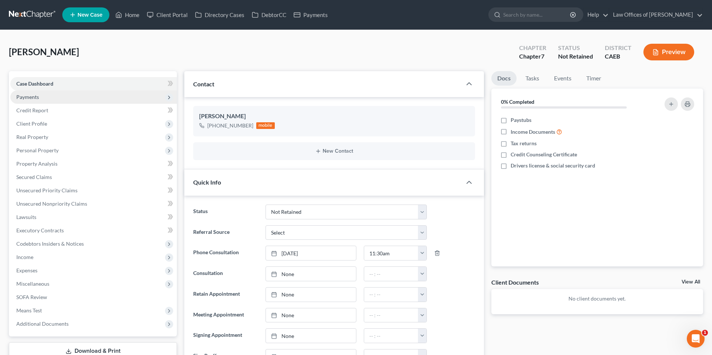
click at [40, 98] on span "Payments" at bounding box center [93, 96] width 167 height 13
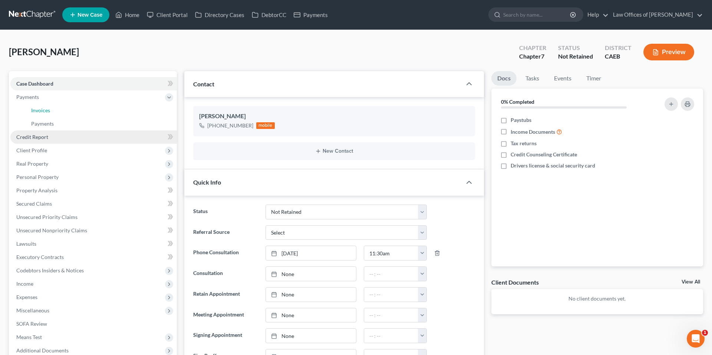
click at [50, 106] on link "Invoices" at bounding box center [101, 110] width 152 height 13
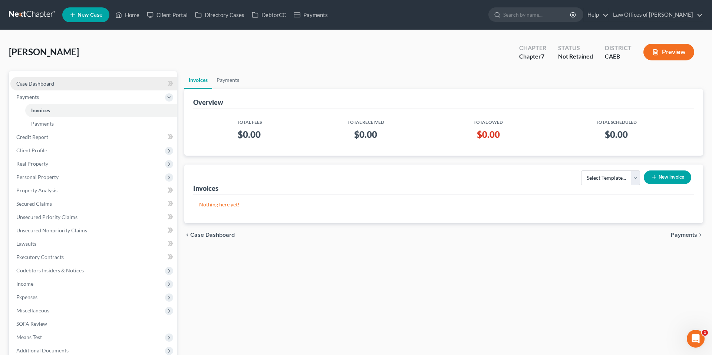
click at [60, 82] on link "Case Dashboard" at bounding box center [93, 83] width 167 height 13
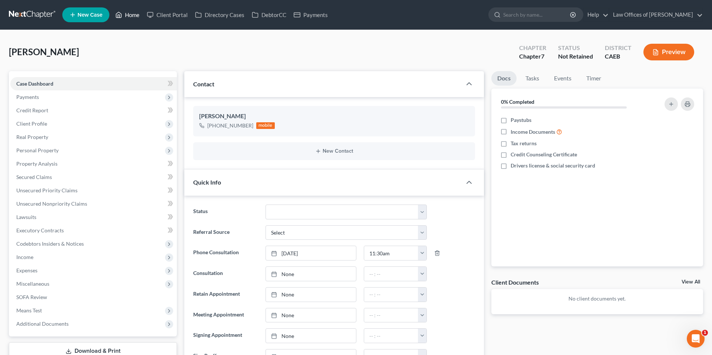
click at [123, 15] on link "Home" at bounding box center [128, 14] width 32 height 13
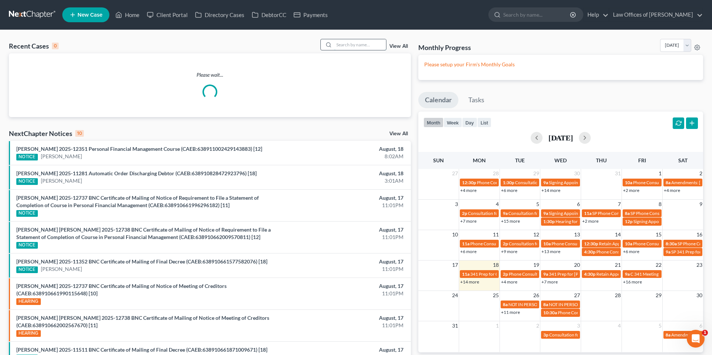
click at [348, 42] on input "search" at bounding box center [360, 44] width 52 height 11
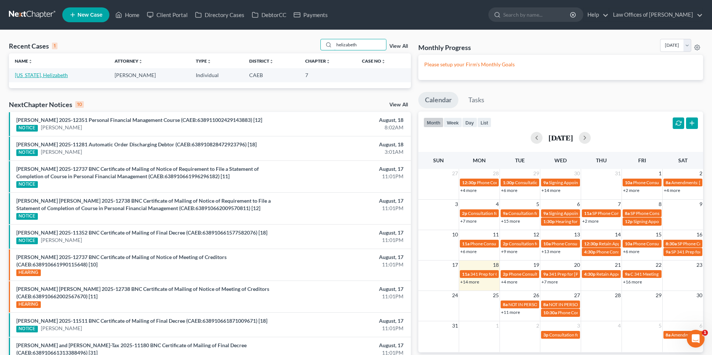
type input "helizabeth"
click at [30, 76] on link "[US_STATE], Helizabeth" at bounding box center [41, 75] width 53 height 6
select select "14"
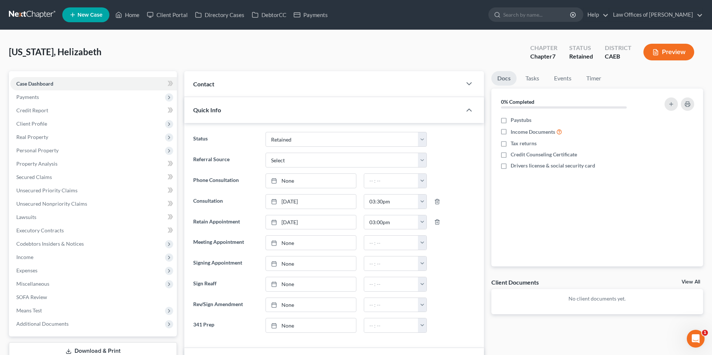
scroll to position [188, 0]
click at [399, 76] on div "Contact" at bounding box center [322, 84] width 277 height 26
click at [313, 84] on div "Contact" at bounding box center [322, 84] width 277 height 26
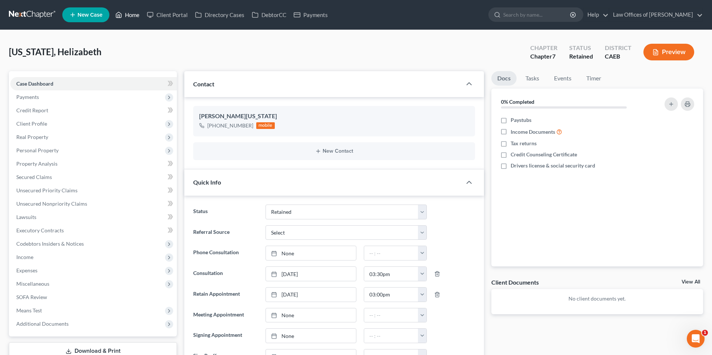
click at [129, 13] on link "Home" at bounding box center [128, 14] width 32 height 13
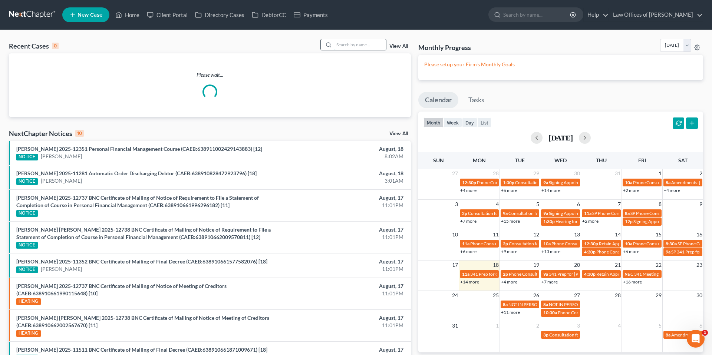
click at [359, 42] on input "search" at bounding box center [360, 44] width 52 height 11
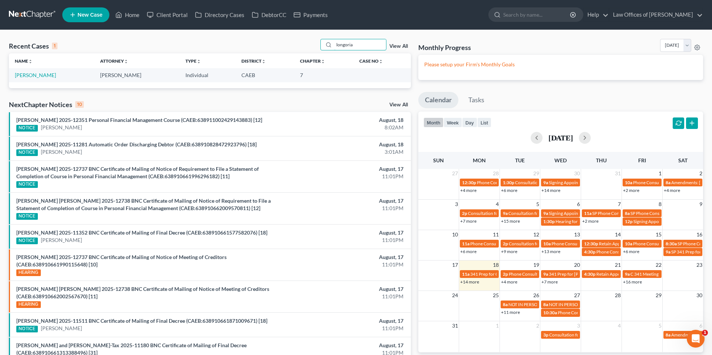
type input "longoria"
click at [47, 79] on td "[PERSON_NAME]" at bounding box center [51, 75] width 85 height 14
click at [46, 77] on link "[PERSON_NAME]" at bounding box center [35, 75] width 41 height 6
select select "14"
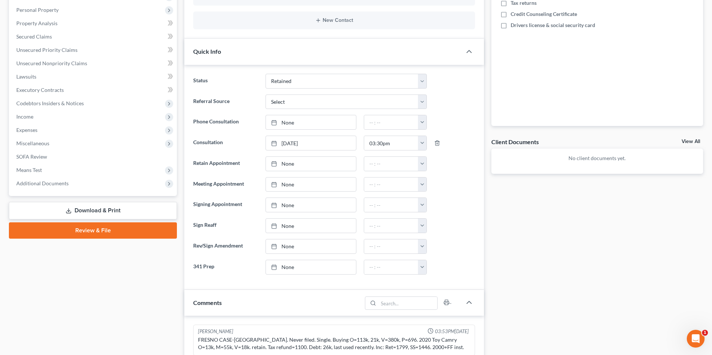
scroll to position [143, 0]
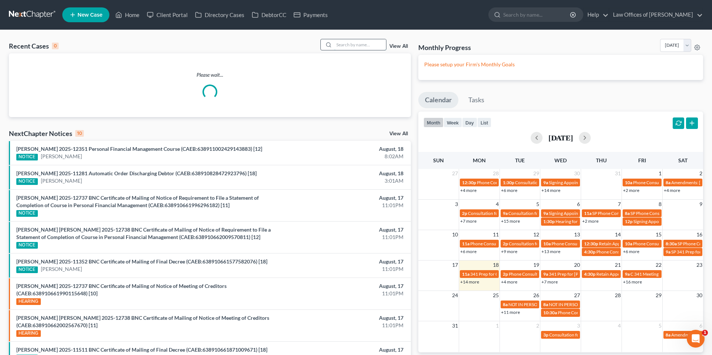
click at [374, 46] on input "search" at bounding box center [360, 44] width 52 height 11
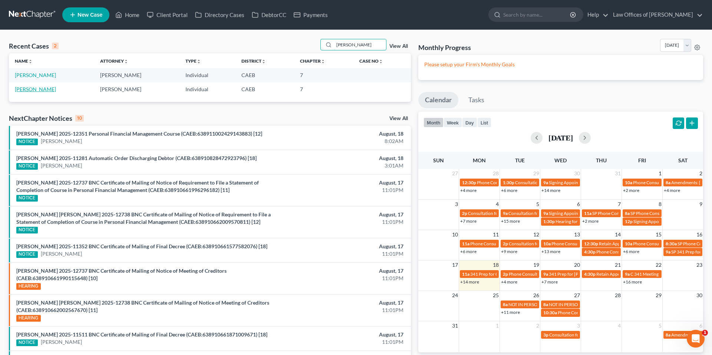
type input "david martinez"
click at [44, 91] on link "[PERSON_NAME]" at bounding box center [35, 89] width 41 height 6
select select "3"
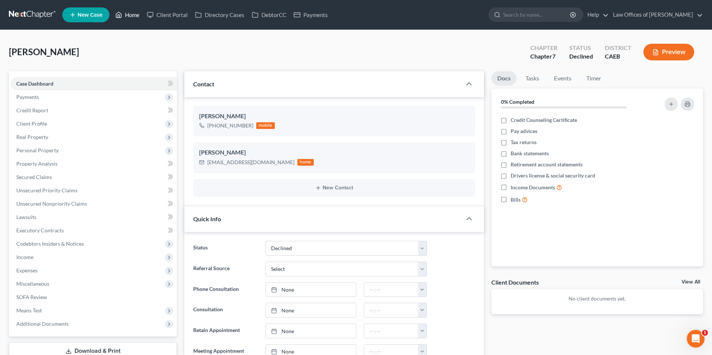
click at [126, 16] on link "Home" at bounding box center [128, 14] width 32 height 13
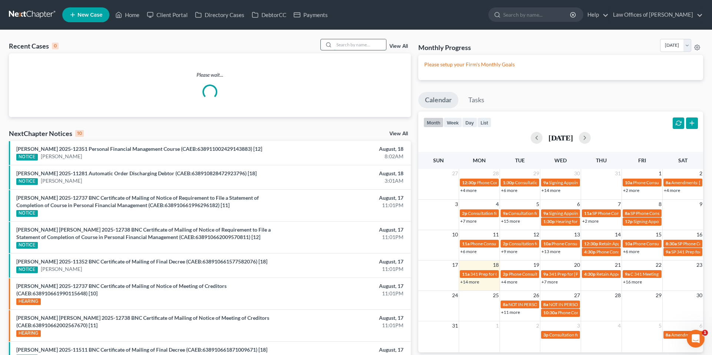
click at [343, 45] on input "search" at bounding box center [360, 44] width 52 height 11
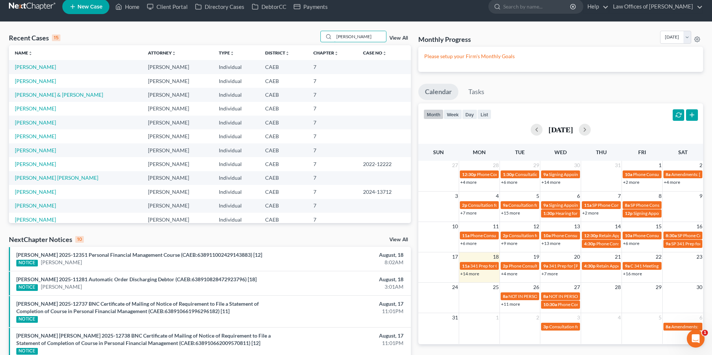
scroll to position [16, 0]
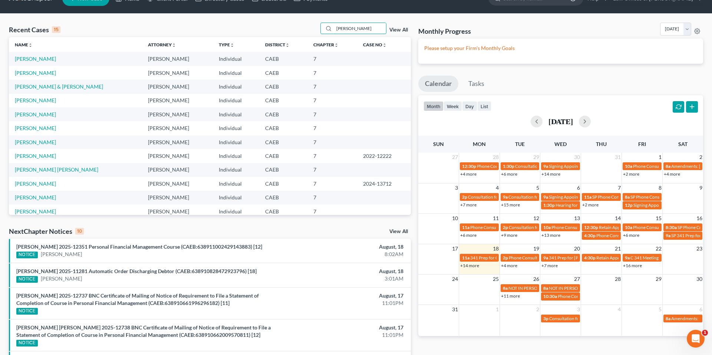
drag, startPoint x: 363, startPoint y: 27, endPoint x: 302, endPoint y: 33, distance: 61.4
click at [302, 33] on div "Recent Cases 15 martinez View All" at bounding box center [210, 30] width 402 height 14
drag, startPoint x: 363, startPoint y: 30, endPoint x: 318, endPoint y: 29, distance: 44.9
click at [318, 29] on div "Recent Cases 15 martinez View All" at bounding box center [210, 30] width 402 height 14
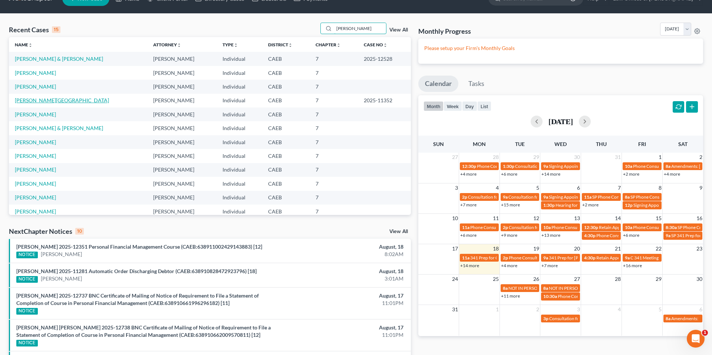
type input "davis"
click at [42, 101] on link "[PERSON_NAME][GEOGRAPHIC_DATA]" at bounding box center [62, 100] width 94 height 6
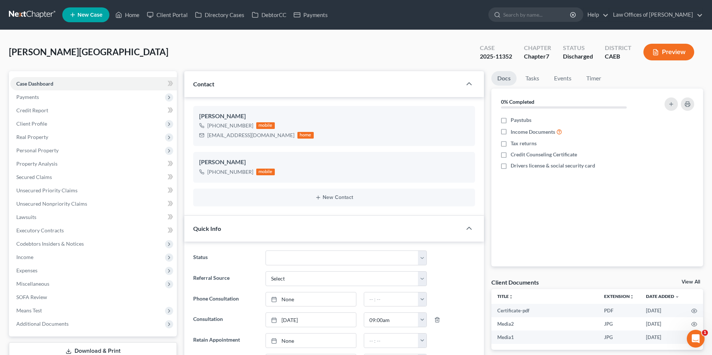
scroll to position [406, 0]
click at [128, 17] on link "Home" at bounding box center [128, 14] width 32 height 13
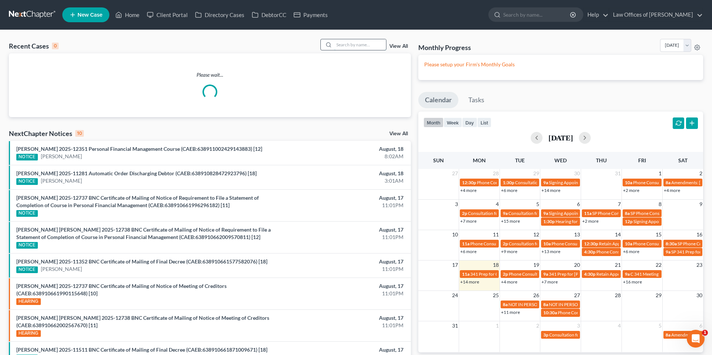
click at [370, 48] on input "search" at bounding box center [360, 44] width 52 height 11
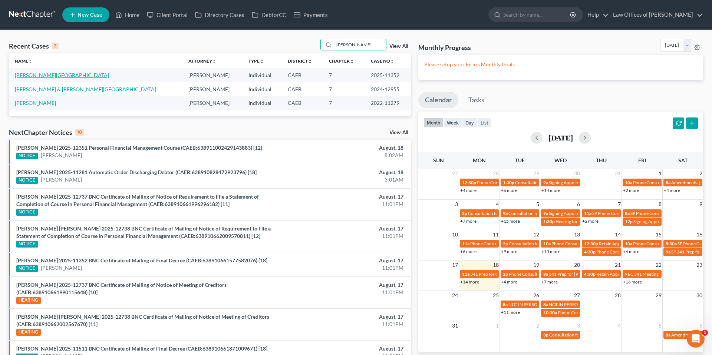
type input "lorraine"
click at [43, 76] on link "[PERSON_NAME][GEOGRAPHIC_DATA]" at bounding box center [62, 75] width 94 height 6
select select "4"
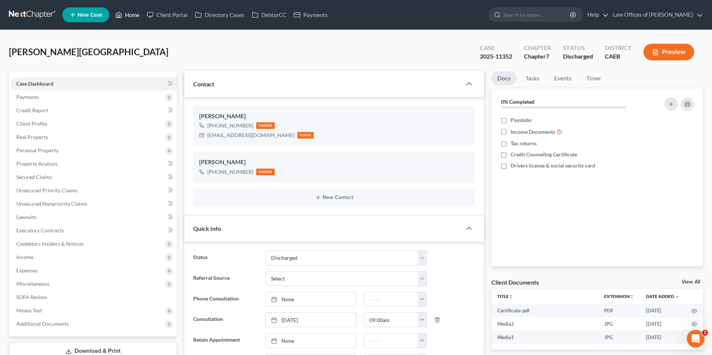
scroll to position [74, 0]
click at [121, 15] on icon at bounding box center [118, 14] width 7 height 9
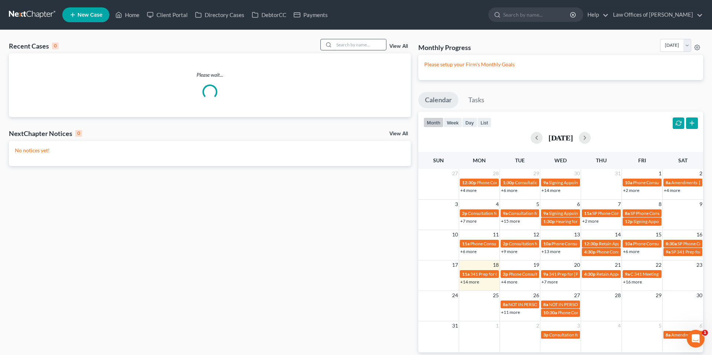
click at [360, 46] on input "search" at bounding box center [360, 44] width 52 height 11
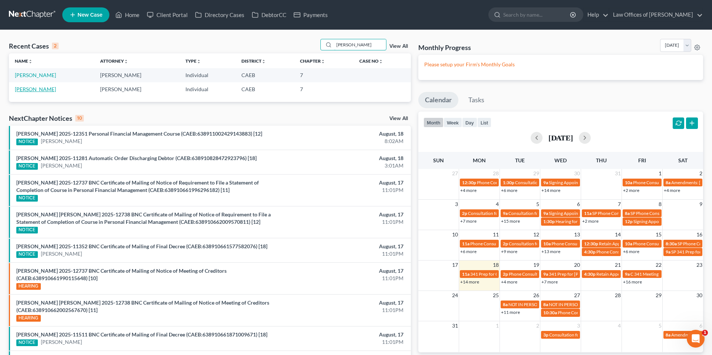
type input "david martinez"
click at [39, 89] on link "[PERSON_NAME]" at bounding box center [35, 89] width 41 height 6
select select "10"
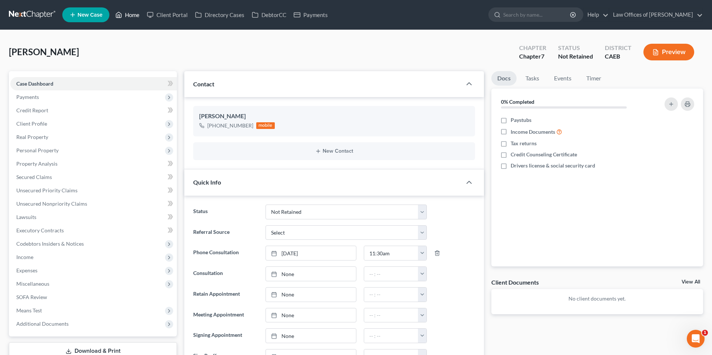
click at [138, 16] on link "Home" at bounding box center [128, 14] width 32 height 13
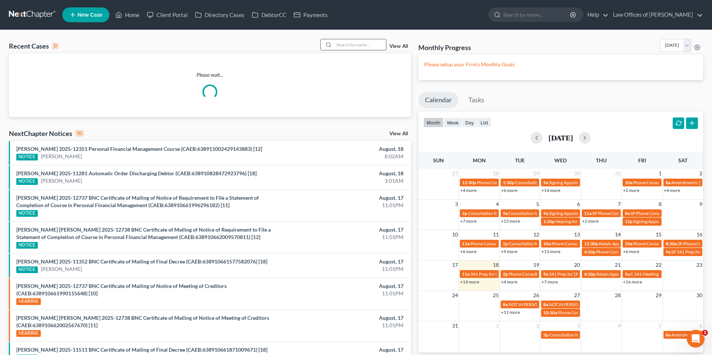
click at [357, 45] on input "search" at bounding box center [360, 44] width 52 height 11
type input "d"
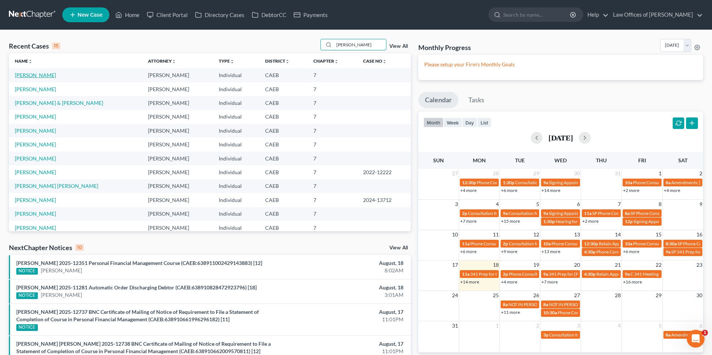
type input "martinez"
click at [48, 76] on link "[PERSON_NAME]" at bounding box center [35, 75] width 41 height 6
select select "10"
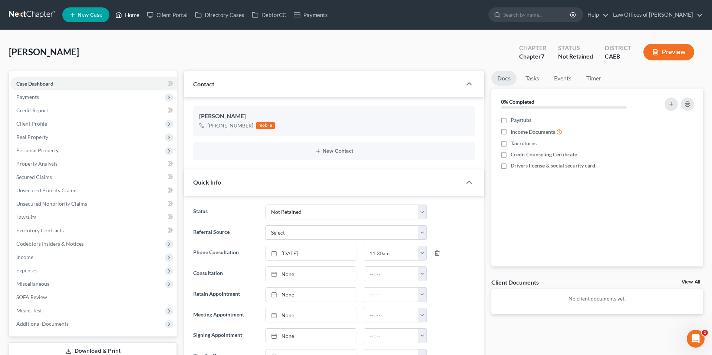
click at [130, 16] on link "Home" at bounding box center [128, 14] width 32 height 13
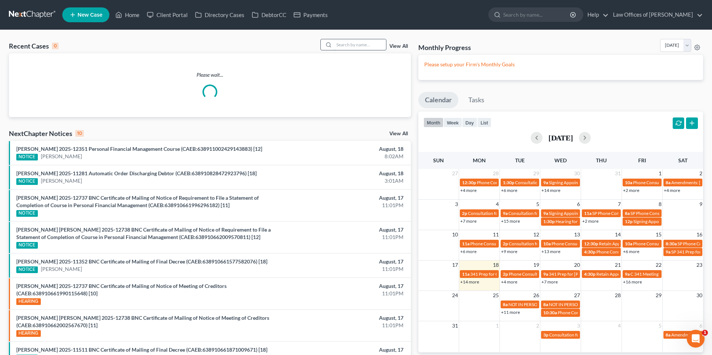
click at [364, 49] on input "search" at bounding box center [360, 44] width 52 height 11
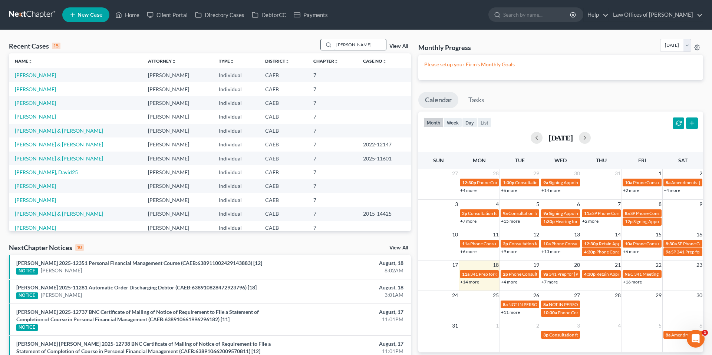
drag, startPoint x: 375, startPoint y: 44, endPoint x: 327, endPoint y: 45, distance: 47.5
click at [327, 45] on div "david" at bounding box center [353, 44] width 66 height 11
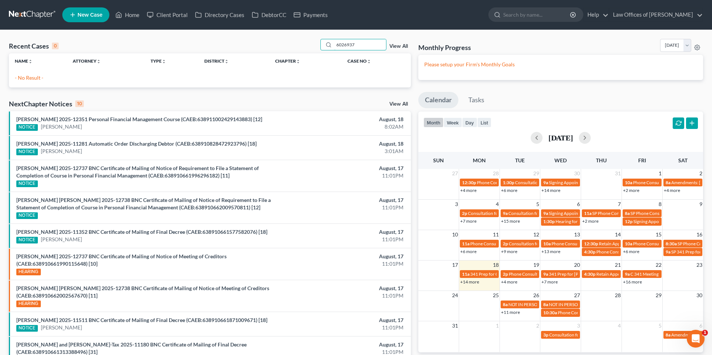
drag, startPoint x: 358, startPoint y: 46, endPoint x: 311, endPoint y: 45, distance: 47.5
click at [311, 45] on div "Recent Cases 0 6026937 View All" at bounding box center [210, 46] width 402 height 14
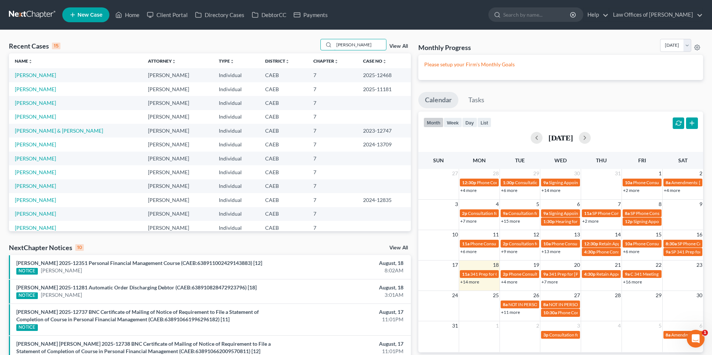
drag, startPoint x: 369, startPoint y: 48, endPoint x: 290, endPoint y: 47, distance: 78.3
click at [290, 47] on div "Recent Cases 15 martines View All" at bounding box center [210, 46] width 402 height 14
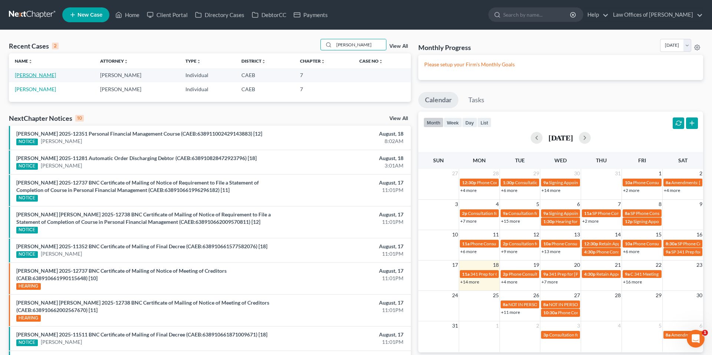
type input "david martinez"
click at [41, 76] on link "[PERSON_NAME]" at bounding box center [35, 75] width 41 height 6
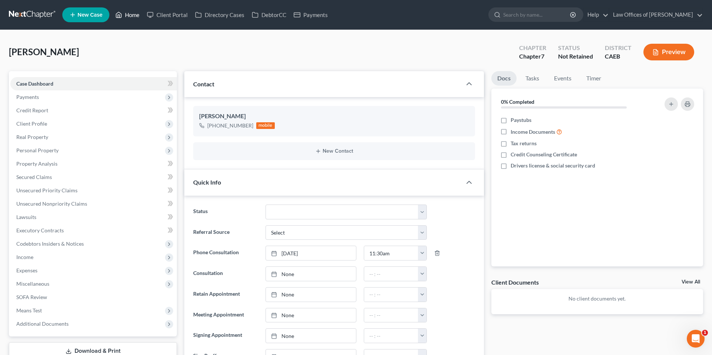
click at [132, 15] on link "Home" at bounding box center [128, 14] width 32 height 13
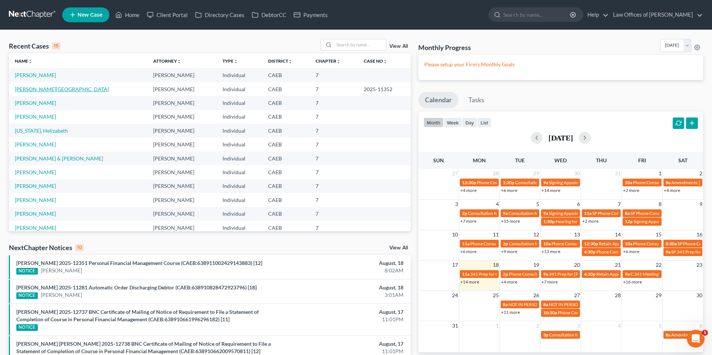
click at [41, 91] on link "[PERSON_NAME][GEOGRAPHIC_DATA]" at bounding box center [62, 89] width 94 height 6
select select "4"
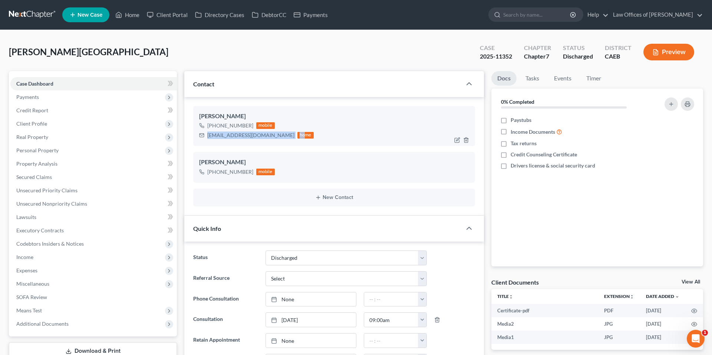
scroll to position [406, 0]
drag, startPoint x: 206, startPoint y: 136, endPoint x: 268, endPoint y: 136, distance: 61.6
click at [268, 136] on div "ms.lorraine529@gmail.com home" at bounding box center [256, 136] width 115 height 10
click at [251, 137] on div "[EMAIL_ADDRESS][DOMAIN_NAME]" at bounding box center [250, 135] width 87 height 7
copy div "[EMAIL_ADDRESS][DOMAIN_NAME]"
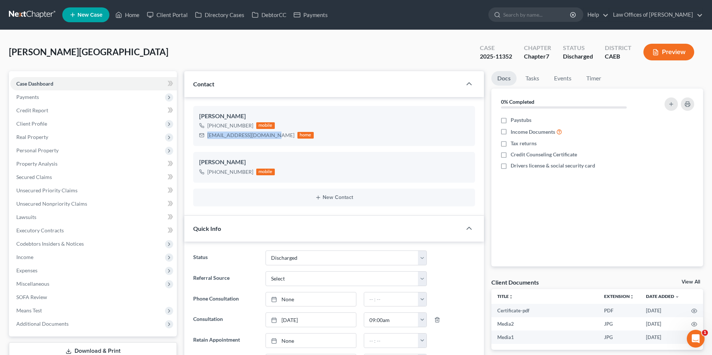
click at [359, 125] on div "+1 (661) 602-6937 mobile ms.lorraine529@gmail.com home" at bounding box center [334, 130] width 270 height 19
click at [262, 136] on div "ms.lorraine529@gmail.com home" at bounding box center [256, 136] width 115 height 10
click at [256, 138] on div "[EMAIL_ADDRESS][DOMAIN_NAME]" at bounding box center [250, 135] width 87 height 7
click at [211, 142] on div "Lorraine Davis +1 (661) 602-6937 mobile ms.lorraine529@gmail.com home" at bounding box center [334, 126] width 282 height 40
click at [274, 136] on div "ms.lorraine529@gmail.com home" at bounding box center [256, 136] width 115 height 10
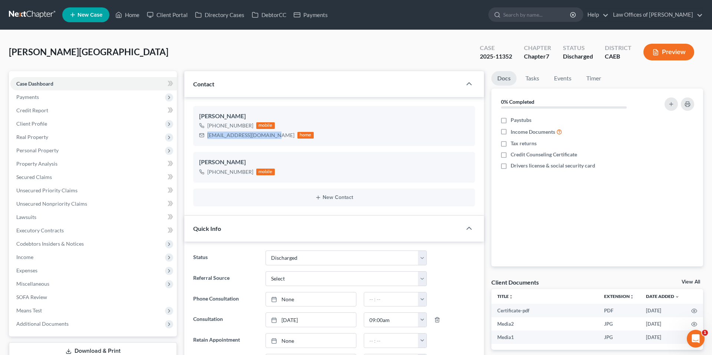
click at [224, 50] on div "Davis, Lorraine Upgraded Case 2025-11352 Chapter Chapter 7 Status Discharged Di…" at bounding box center [356, 55] width 694 height 32
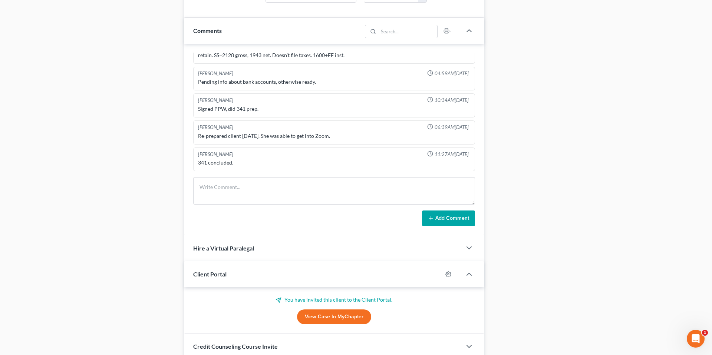
scroll to position [450, 0]
click at [412, 28] on icon "button" at bounding box center [469, 29] width 9 height 9
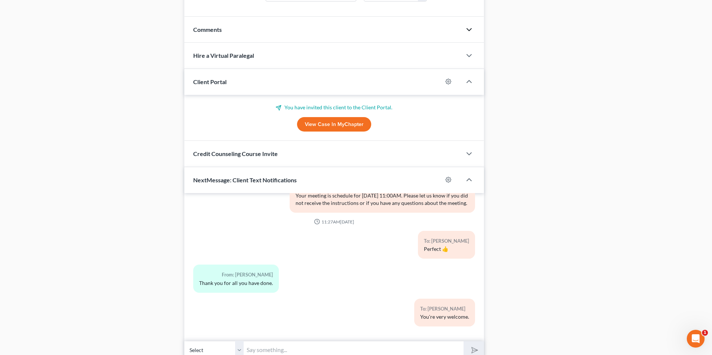
click at [412, 28] on icon "button" at bounding box center [469, 29] width 9 height 9
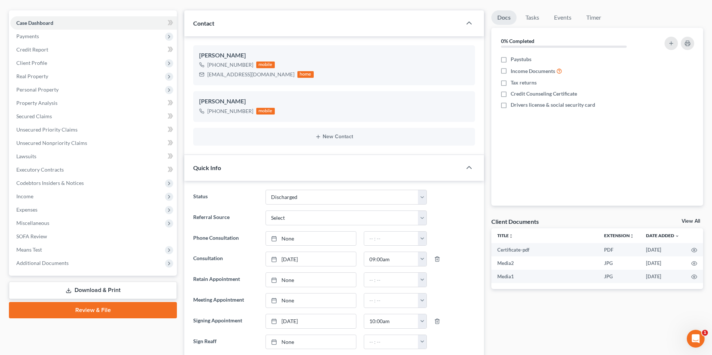
scroll to position [0, 0]
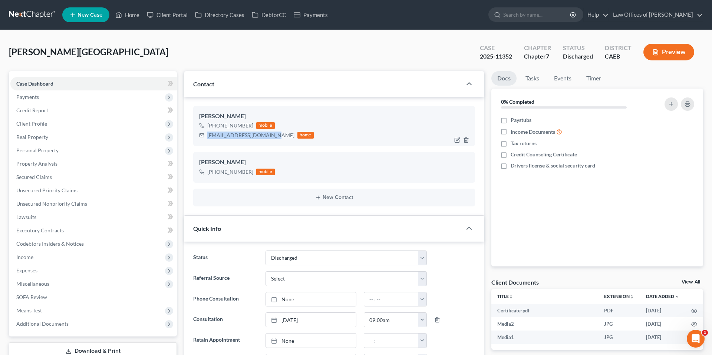
drag, startPoint x: 269, startPoint y: 136, endPoint x: 205, endPoint y: 136, distance: 64.5
click at [205, 136] on div "ms.lorraine529@gmail.com home" at bounding box center [256, 136] width 115 height 10
copy div "[EMAIL_ADDRESS][DOMAIN_NAME]"
click at [46, 99] on span "Payments" at bounding box center [93, 96] width 167 height 13
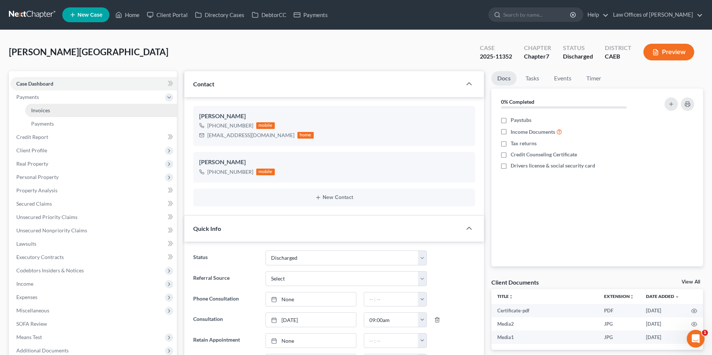
click at [49, 110] on span "Invoices" at bounding box center [40, 110] width 19 height 6
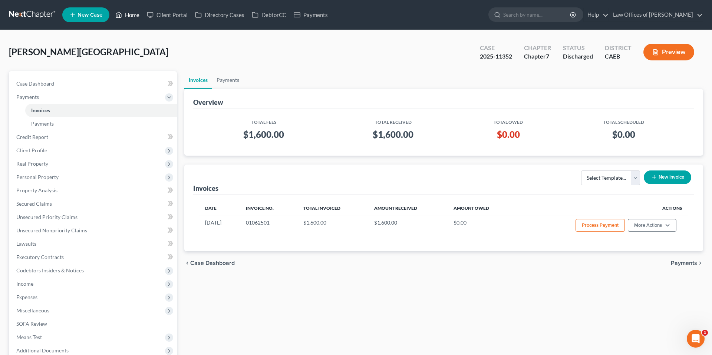
click at [129, 14] on link "Home" at bounding box center [128, 14] width 32 height 13
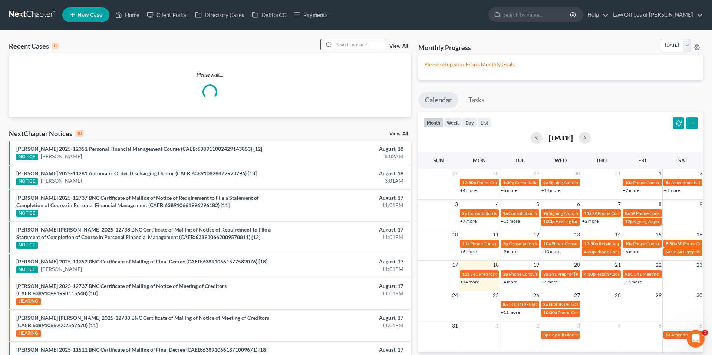
click at [355, 48] on input "search" at bounding box center [360, 44] width 52 height 11
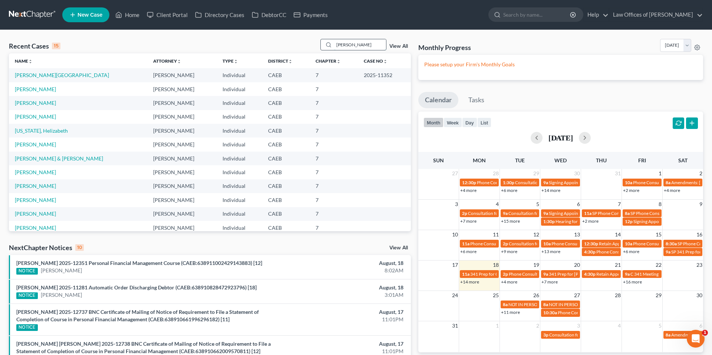
type input "martinez"
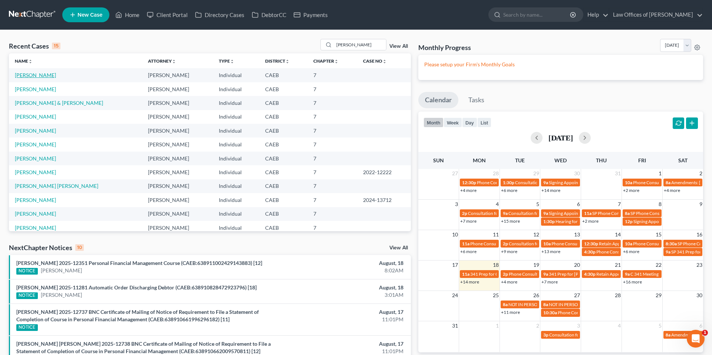
click at [38, 75] on link "[PERSON_NAME]" at bounding box center [35, 75] width 41 height 6
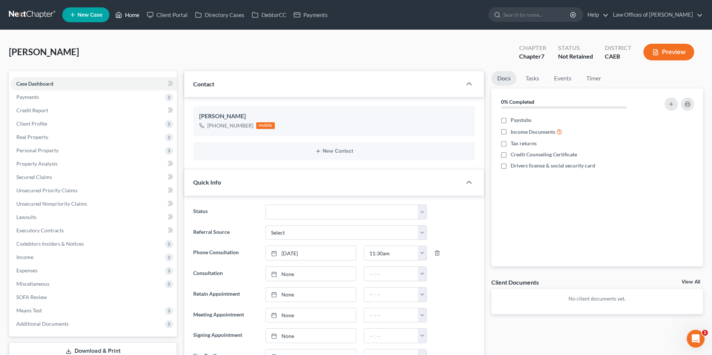
click at [128, 13] on link "Home" at bounding box center [128, 14] width 32 height 13
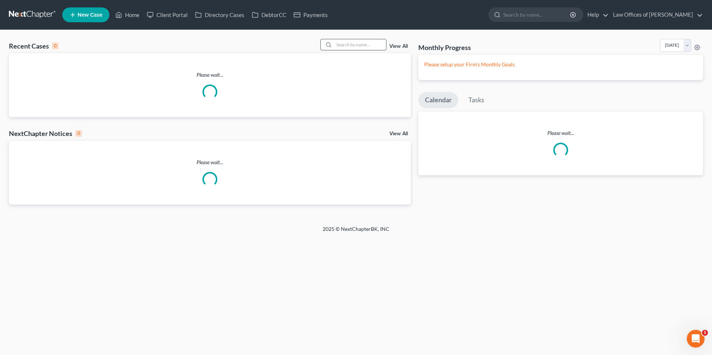
click at [357, 45] on input "search" at bounding box center [360, 44] width 52 height 11
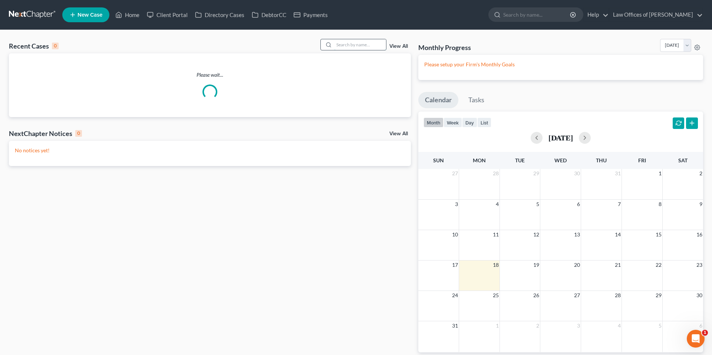
click at [352, 45] on input "search" at bounding box center [360, 44] width 52 height 11
paste input "[EMAIL_ADDRESS][DOMAIN_NAME]"
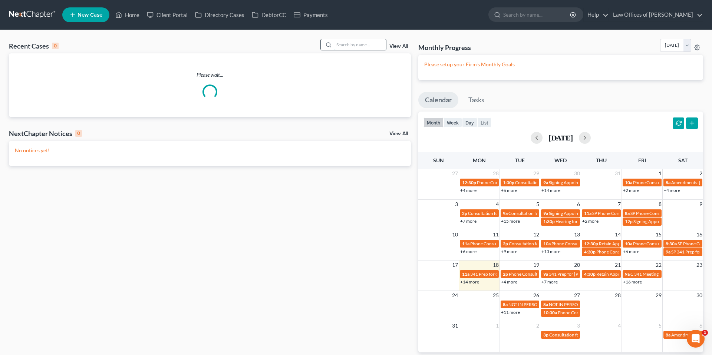
type input "[EMAIL_ADDRESS][DOMAIN_NAME]"
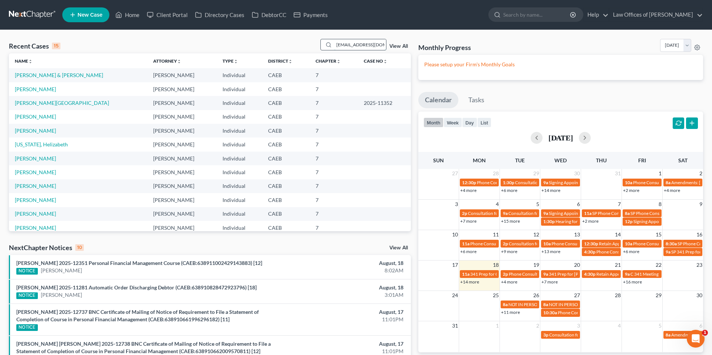
scroll to position [0, 8]
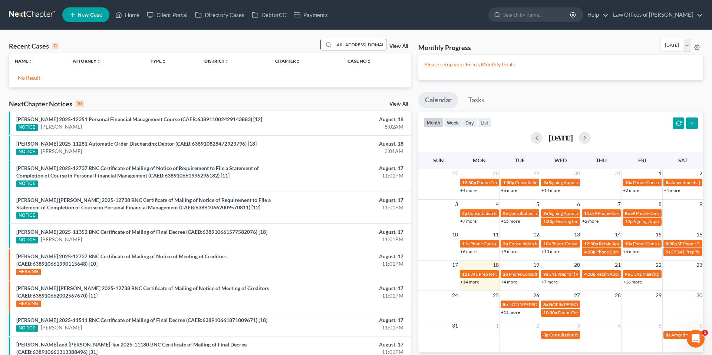
click at [332, 46] on div "[EMAIL_ADDRESS][DOMAIN_NAME]" at bounding box center [353, 44] width 66 height 11
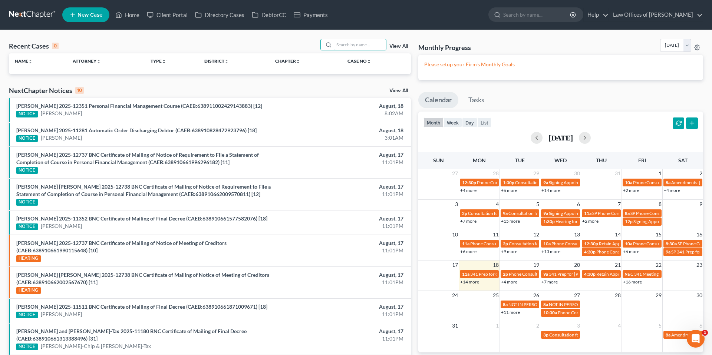
scroll to position [0, 0]
click at [359, 47] on input "search" at bounding box center [360, 44] width 52 height 11
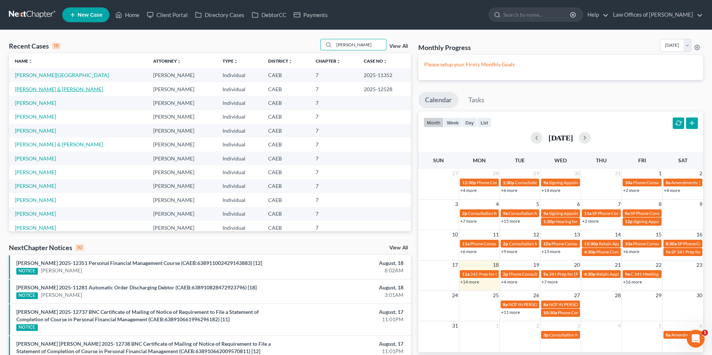
type input "Davis"
click at [33, 74] on link "[PERSON_NAME][GEOGRAPHIC_DATA]" at bounding box center [62, 75] width 94 height 6
select select "4"
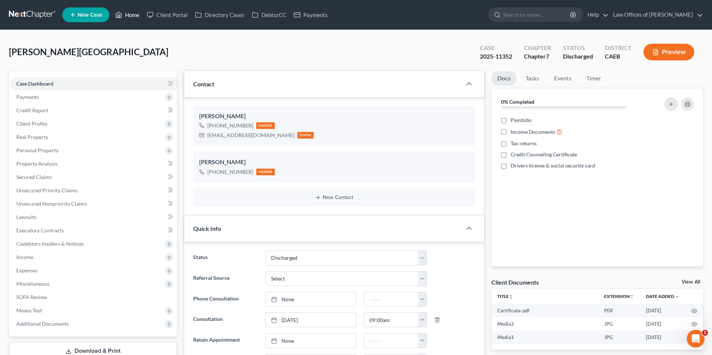
click at [131, 12] on link "Home" at bounding box center [128, 14] width 32 height 13
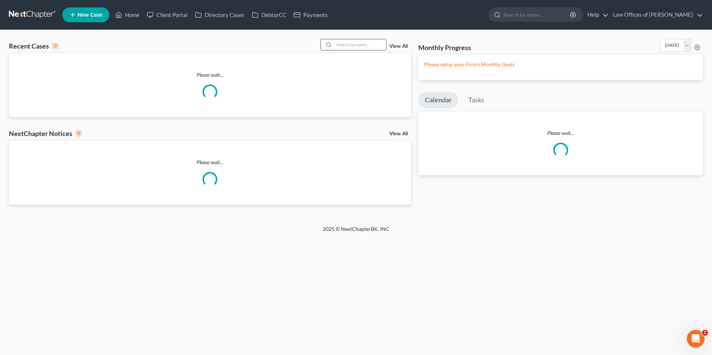
click at [350, 45] on input "search" at bounding box center [360, 44] width 52 height 11
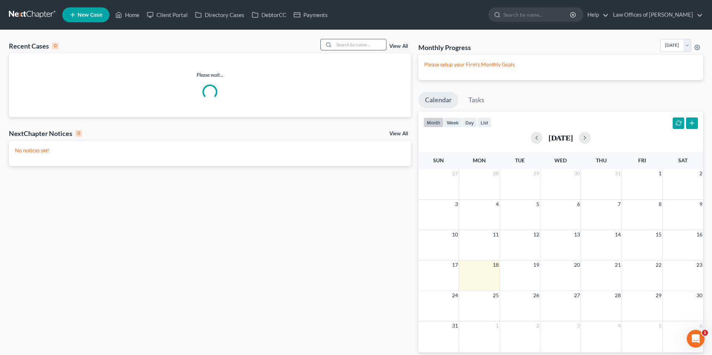
click at [350, 45] on input "search" at bounding box center [360, 44] width 52 height 11
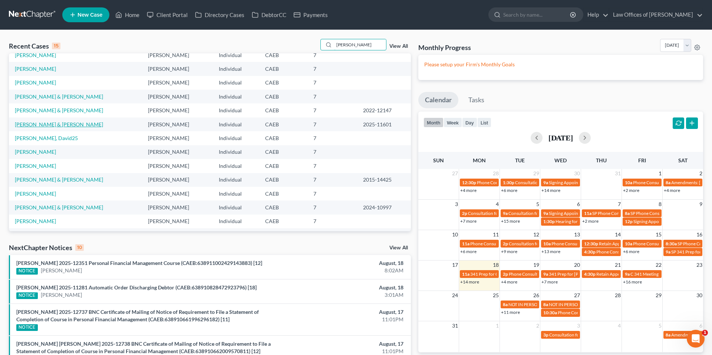
scroll to position [36, 0]
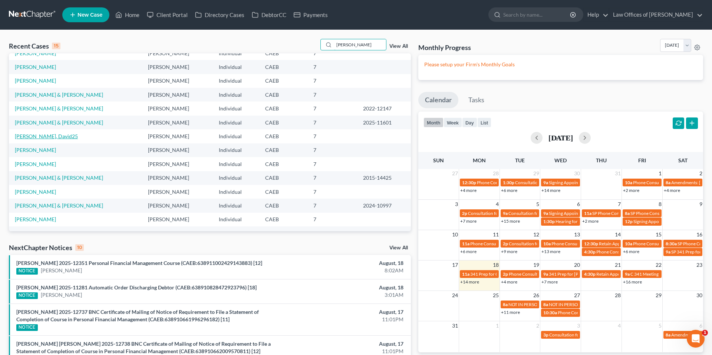
type input "david"
click at [31, 136] on link "[PERSON_NAME], David25" at bounding box center [46, 136] width 63 height 6
select select "14"
select select "1"
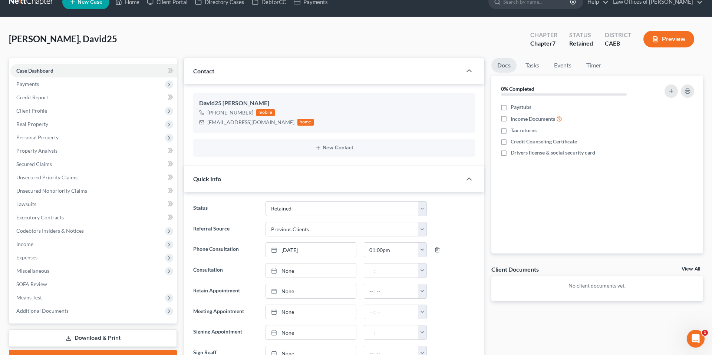
scroll to position [15, 0]
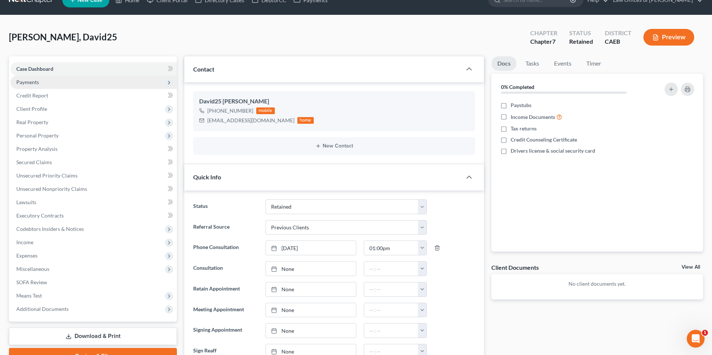
click at [49, 83] on span "Payments" at bounding box center [93, 82] width 167 height 13
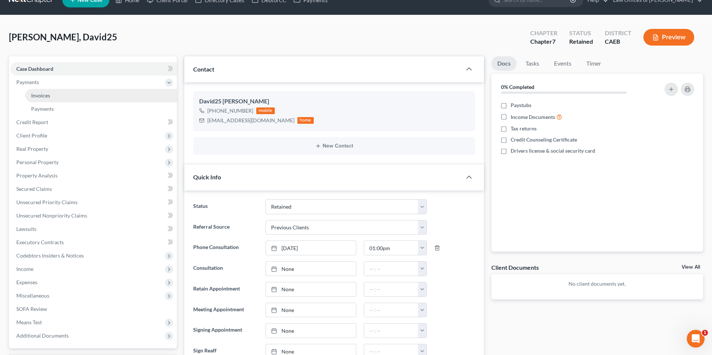
click at [48, 95] on span "Invoices" at bounding box center [40, 95] width 19 height 6
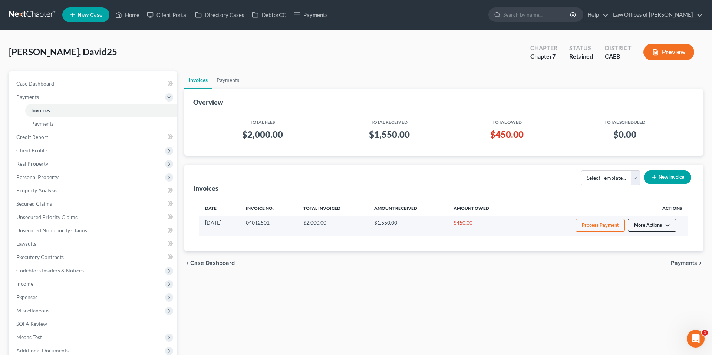
click at [412, 224] on button "More Actions" at bounding box center [652, 225] width 49 height 13
click at [412, 255] on link "Record Cash or Check Payment" at bounding box center [662, 253] width 87 height 13
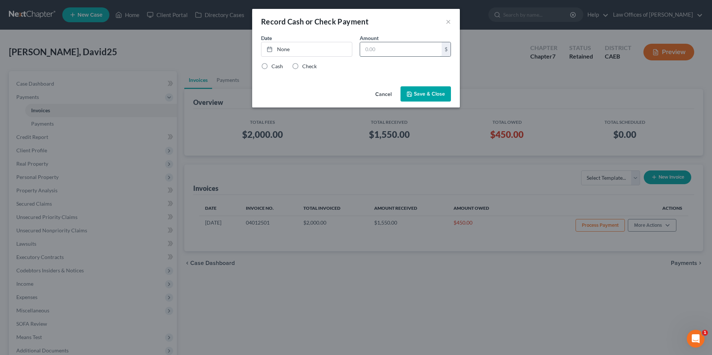
click at [407, 52] on input "text" at bounding box center [401, 49] width 82 height 14
type input "300"
click at [335, 49] on link "None" at bounding box center [306, 49] width 90 height 14
type input "8/18/2025"
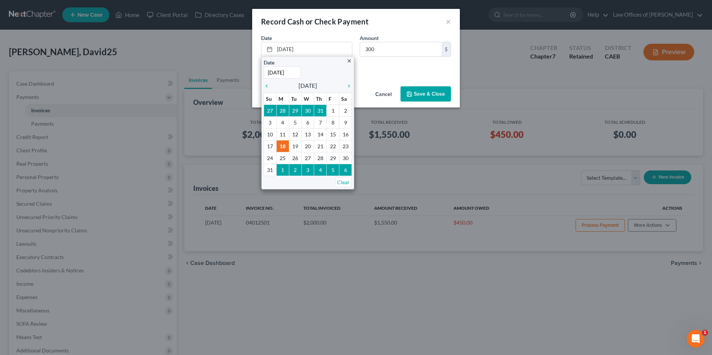
click at [408, 82] on div "Date 8/18/2025 close Date 8/18/2025 Time 12:00 AM chevron_left August 2025 chev…" at bounding box center [356, 58] width 208 height 49
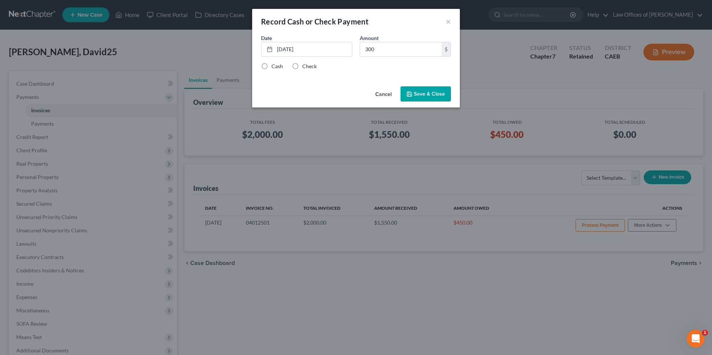
click at [301, 63] on div "Check" at bounding box center [304, 66] width 25 height 7
click at [302, 66] on label "Check" at bounding box center [309, 66] width 14 height 7
click at [305, 66] on input "Check" at bounding box center [307, 65] width 5 height 5
radio input "true"
click at [412, 96] on button "Save & Close" at bounding box center [426, 94] width 50 height 16
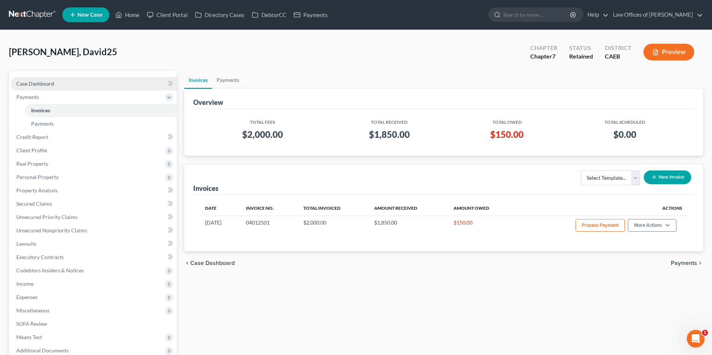
click at [50, 84] on span "Case Dashboard" at bounding box center [35, 83] width 38 height 6
select select "1"
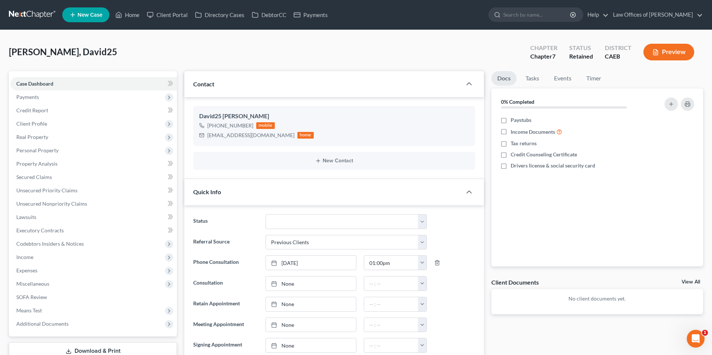
scroll to position [45, 0]
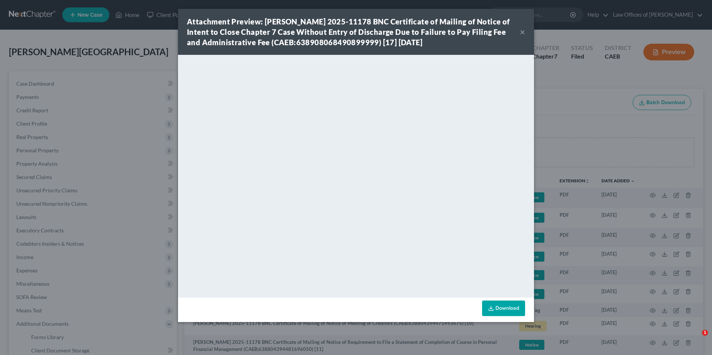
click at [525, 33] on button "×" at bounding box center [522, 31] width 5 height 9
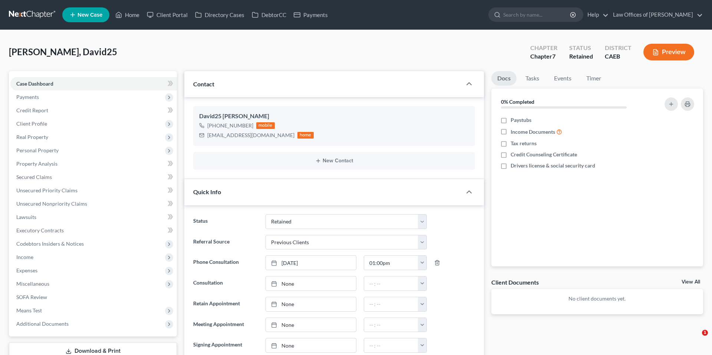
select select "14"
select select "1"
select select "0"
click at [44, 123] on span "Client Profile" at bounding box center [31, 124] width 31 height 6
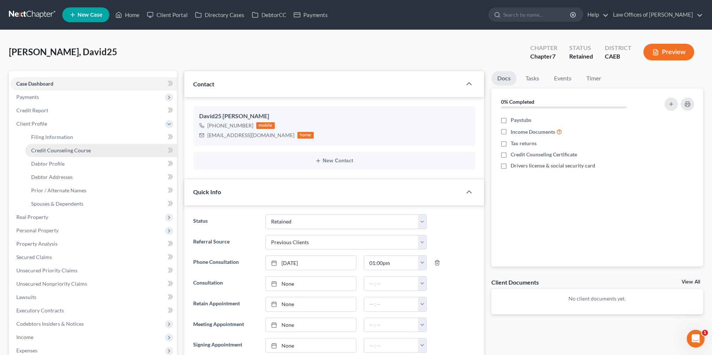
click at [58, 144] on link "Credit Counseling Course" at bounding box center [101, 150] width 152 height 13
click at [56, 136] on span "Filing Information" at bounding box center [52, 137] width 42 height 6
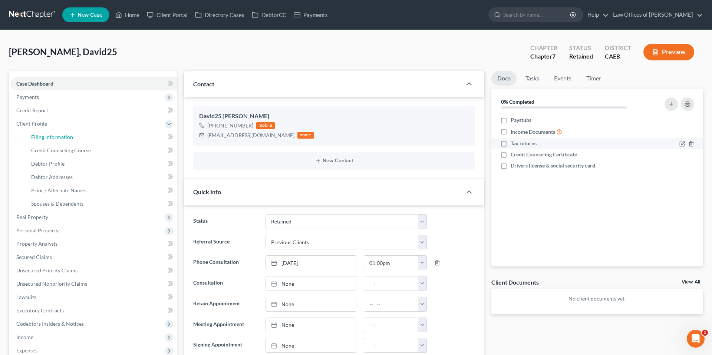
click at [56, 136] on span "Filing Information" at bounding box center [52, 137] width 42 height 6
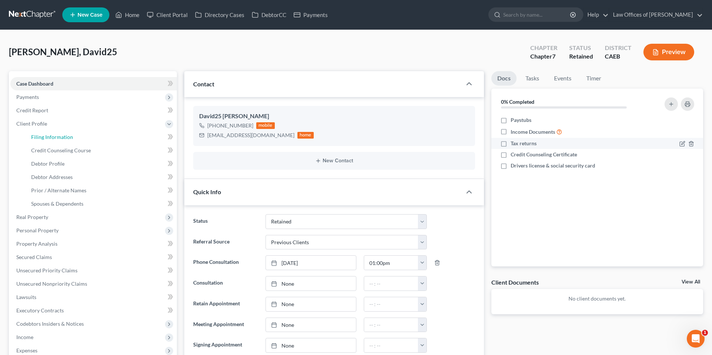
click at [56, 136] on span "Filing Information" at bounding box center [52, 137] width 42 height 6
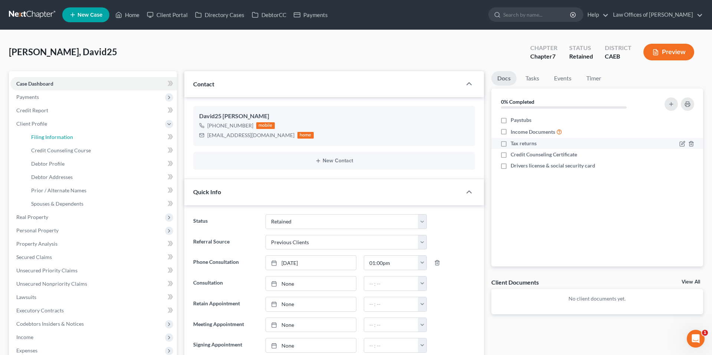
click at [56, 136] on span "Filing Information" at bounding box center [52, 137] width 42 height 6
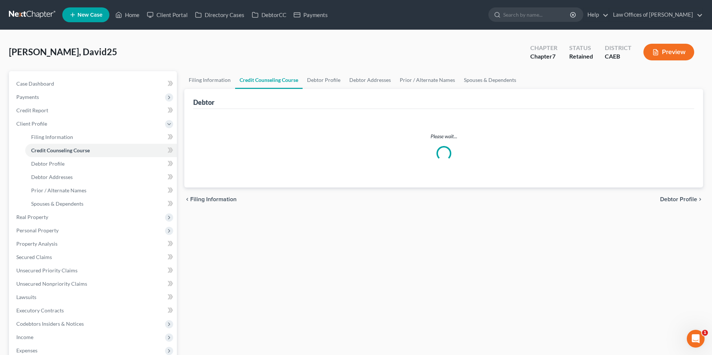
select select "1"
select select "0"
select select "8"
select select "0"
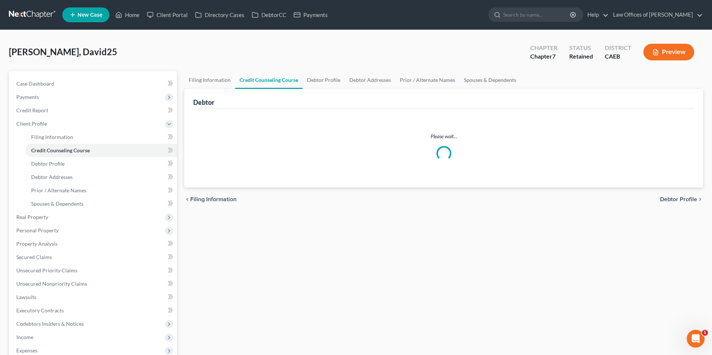
select select "4"
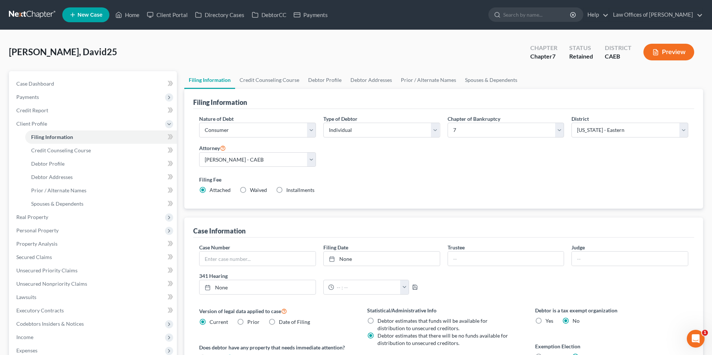
drag, startPoint x: 67, startPoint y: 137, endPoint x: 206, endPoint y: 221, distance: 162.1
click at [67, 137] on span "Filing Information" at bounding box center [52, 137] width 42 height 6
click at [57, 135] on span "Filing Information" at bounding box center [52, 137] width 42 height 6
click at [63, 164] on span "Debtor Profile" at bounding box center [47, 164] width 33 height 6
select select "0"
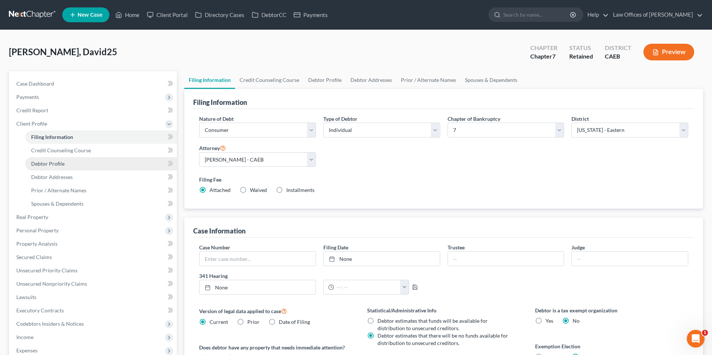
select select "0"
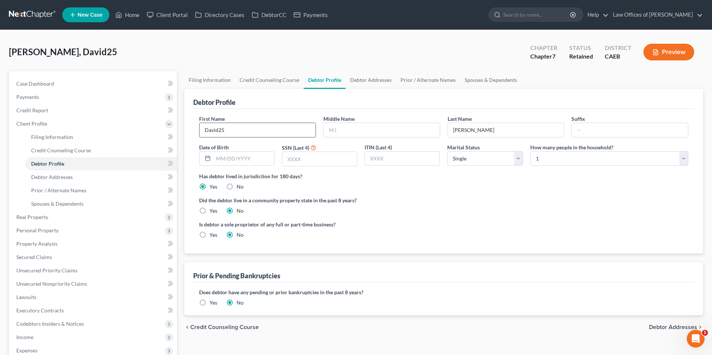
click at [220, 131] on input "David25" at bounding box center [258, 130] width 116 height 14
type input "[PERSON_NAME] 25"
click at [41, 86] on span "Case Dashboard" at bounding box center [35, 83] width 38 height 6
select select "1"
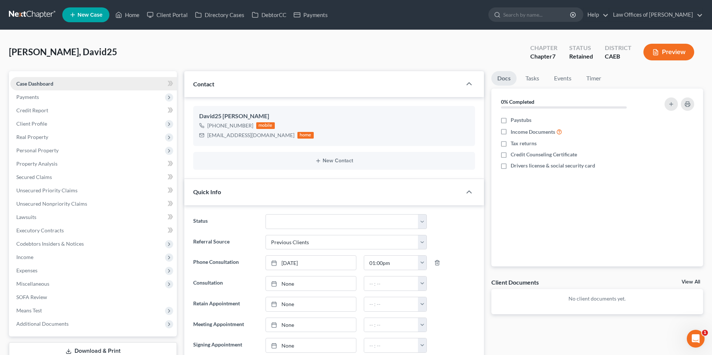
scroll to position [45, 0]
click at [131, 15] on link "Home" at bounding box center [128, 14] width 32 height 13
